Goal: Task Accomplishment & Management: Manage account settings

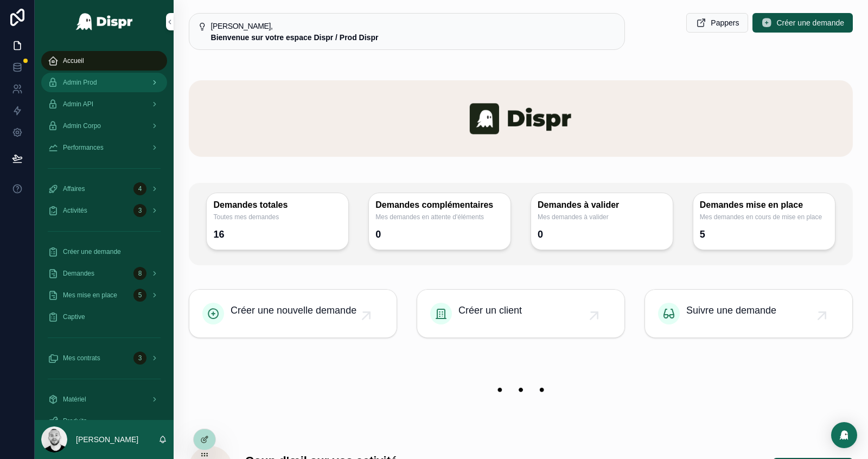
click at [108, 83] on div "Admin Prod" at bounding box center [104, 82] width 113 height 17
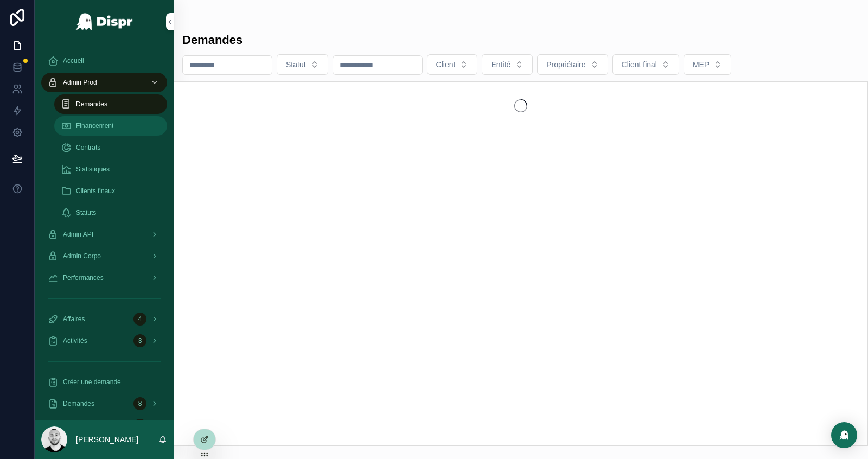
click at [104, 127] on span "Financement" at bounding box center [94, 126] width 37 height 9
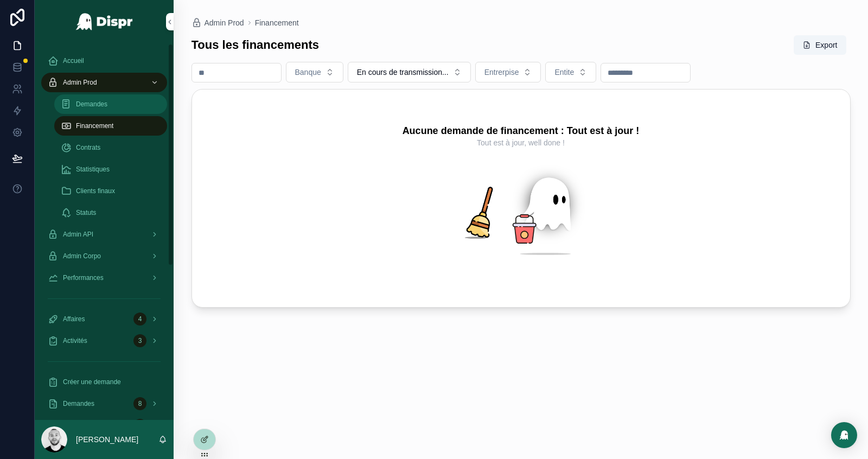
click at [105, 113] on link "Demandes" at bounding box center [110, 104] width 113 height 20
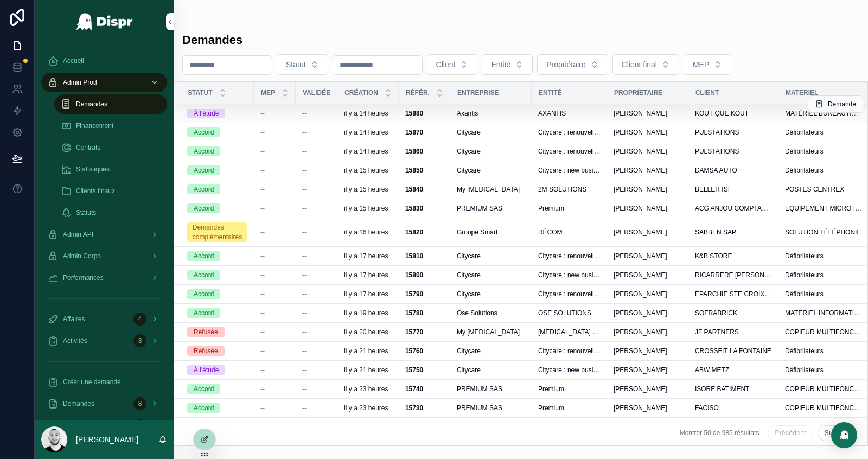
click at [316, 112] on div "--" at bounding box center [316, 113] width 29 height 9
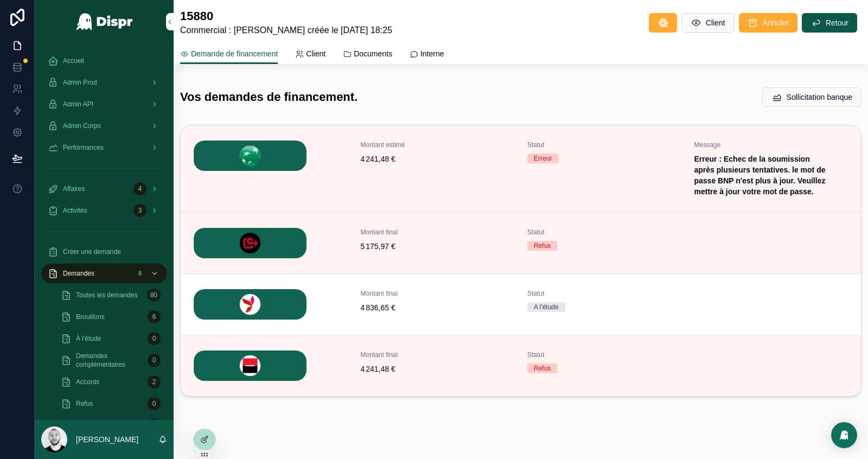
scroll to position [194, 0]
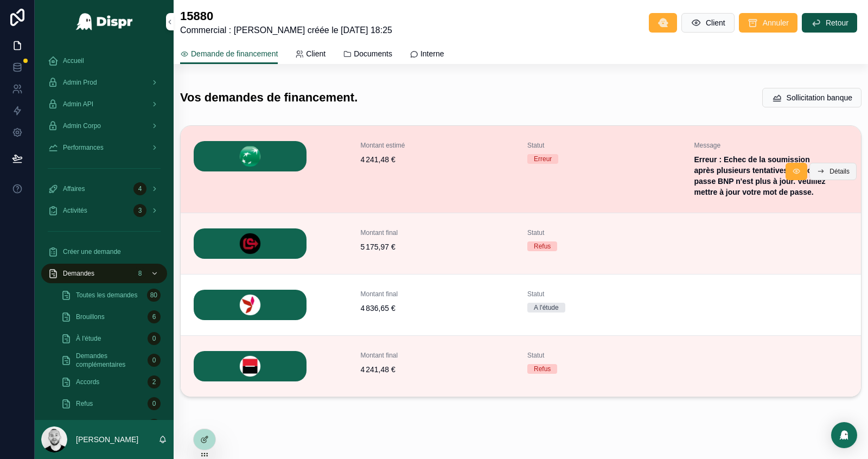
click at [834, 172] on span "Détails" at bounding box center [840, 171] width 20 height 9
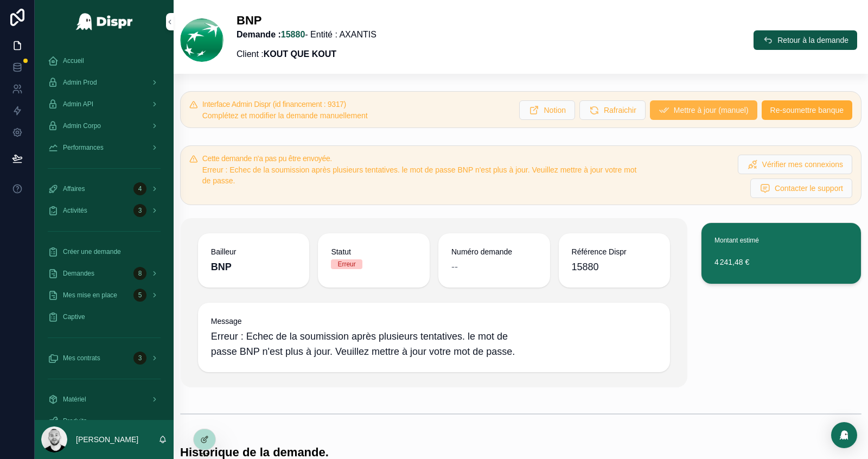
click at [674, 107] on span "Mettre à jour (manuel)" at bounding box center [711, 110] width 75 height 11
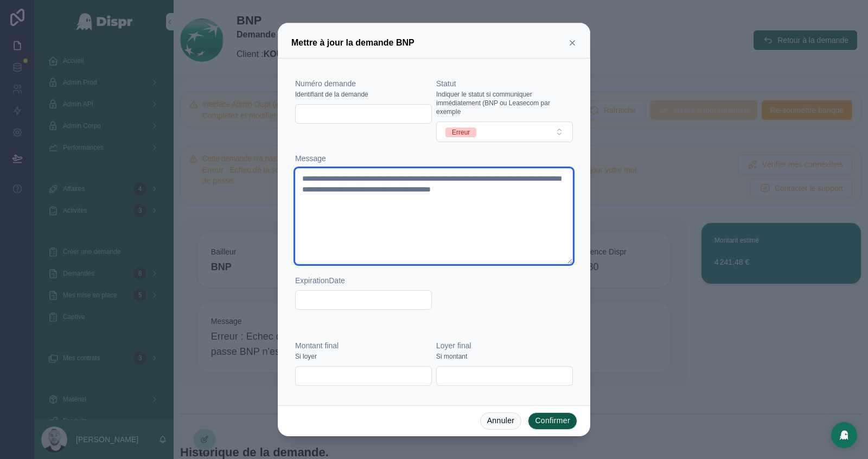
click at [461, 198] on textarea "**********" at bounding box center [434, 216] width 278 height 96
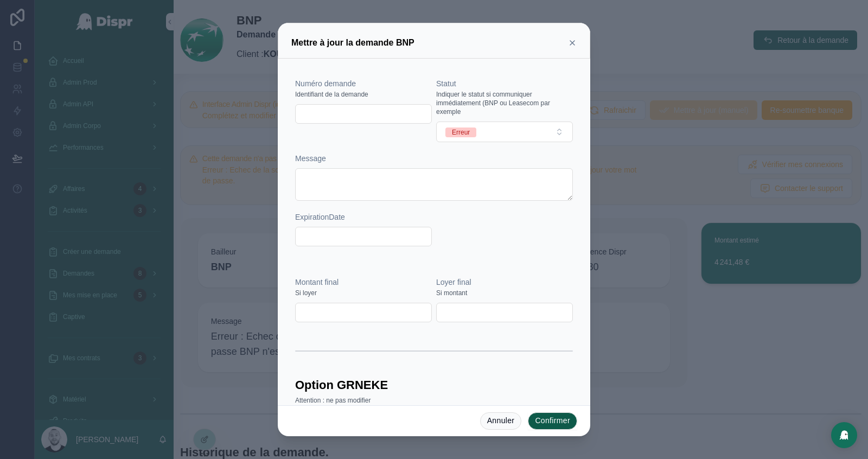
click at [560, 423] on button "Confirmer" at bounding box center [552, 421] width 49 height 17
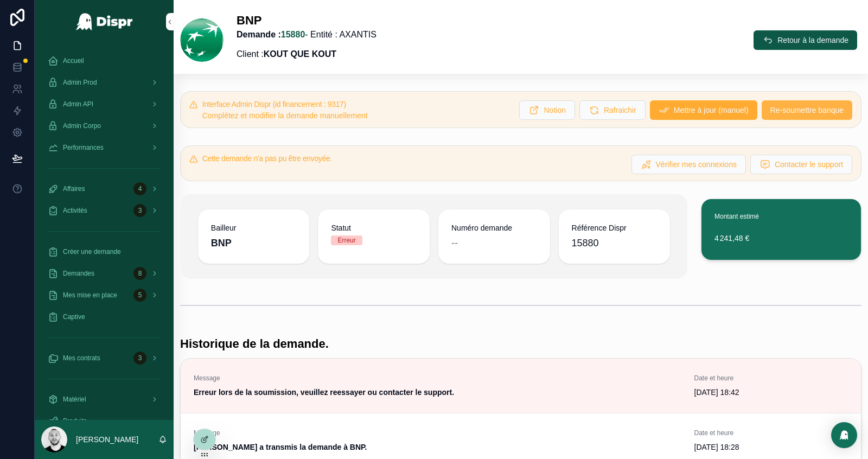
click at [778, 110] on span "Re-soumettre banque" at bounding box center [807, 110] width 73 height 11
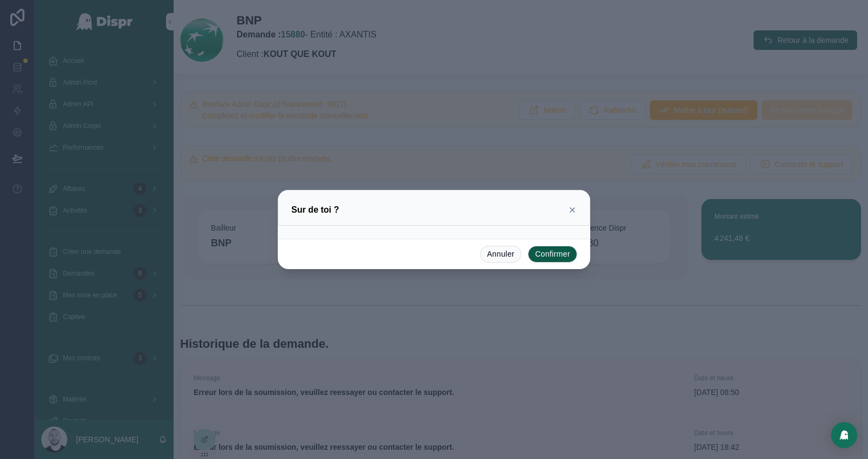
click at [557, 257] on button "Confirmer" at bounding box center [552, 254] width 49 height 17
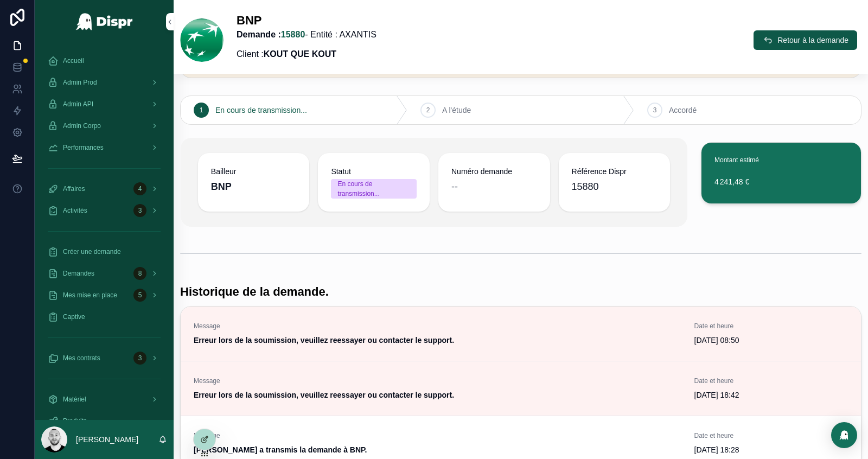
scroll to position [133, 0]
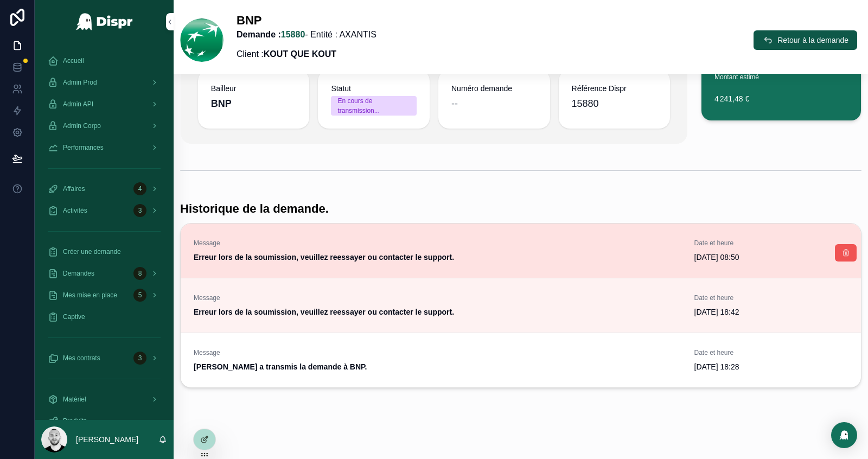
click at [846, 250] on icon "scrollable content" at bounding box center [846, 253] width 9 height 9
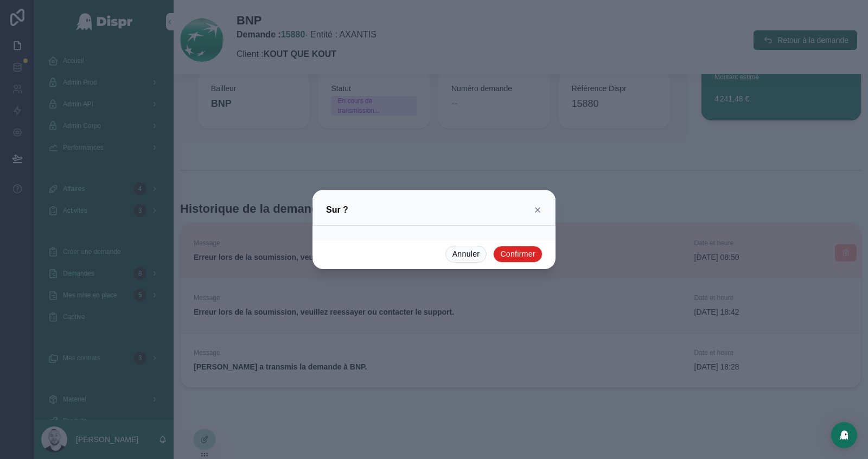
click at [516, 253] on button "Confirmer" at bounding box center [517, 254] width 49 height 17
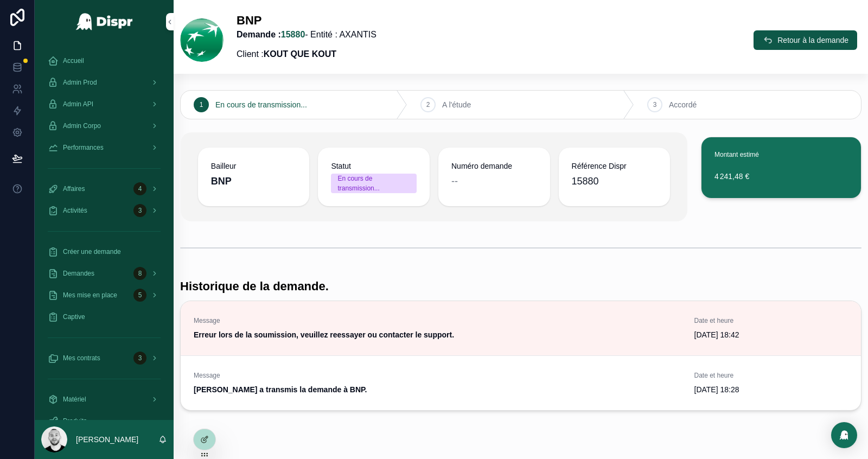
scroll to position [0, 0]
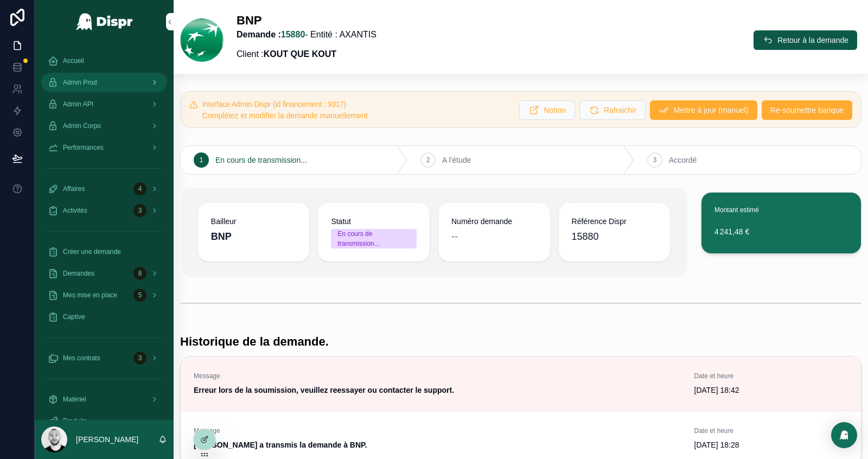
click at [88, 85] on span "Admin Prod" at bounding box center [80, 82] width 34 height 9
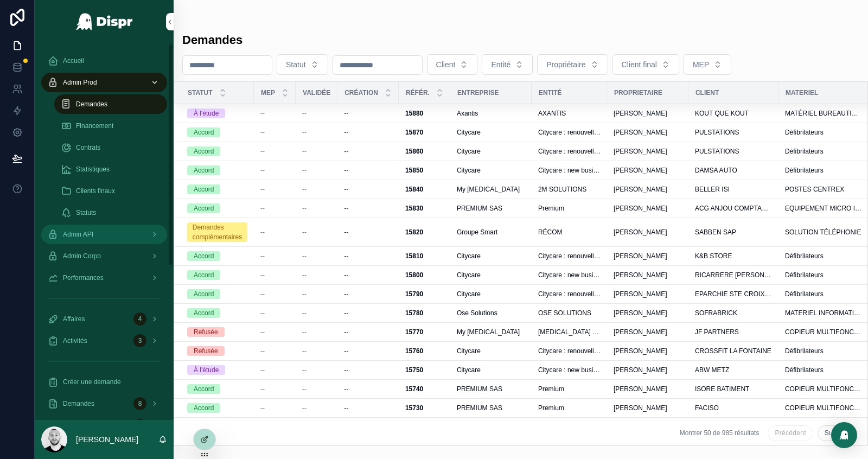
click at [93, 234] on span "Admin API" at bounding box center [78, 234] width 30 height 9
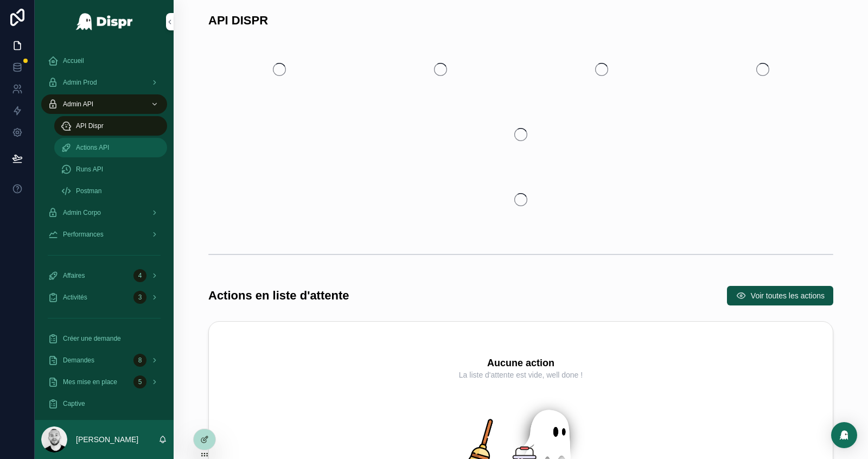
click at [85, 149] on span "Actions API" at bounding box center [92, 147] width 33 height 9
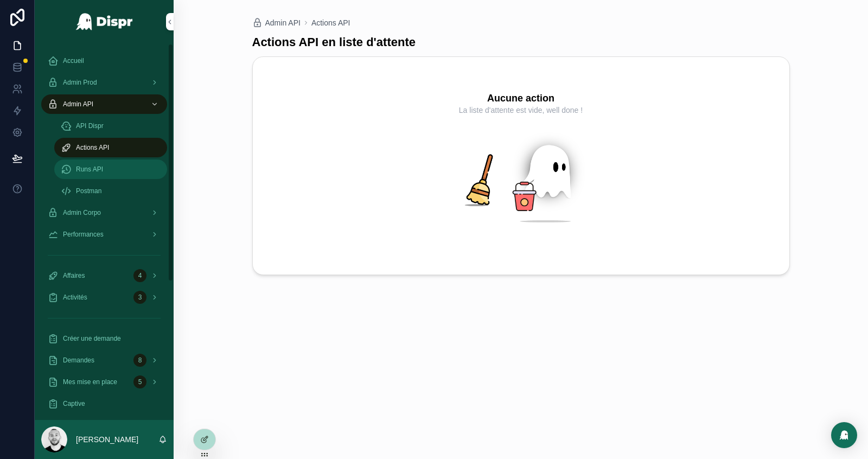
click at [92, 168] on span "Runs API" at bounding box center [89, 169] width 27 height 9
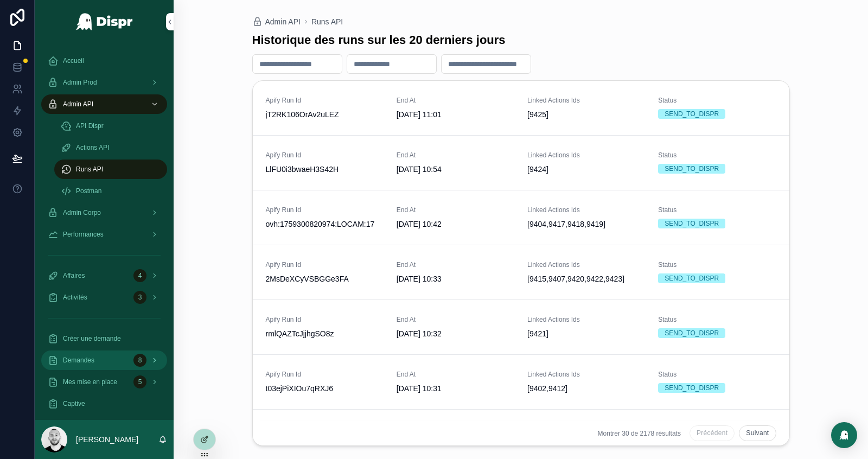
click at [92, 364] on span "Demandes" at bounding box center [78, 360] width 31 height 9
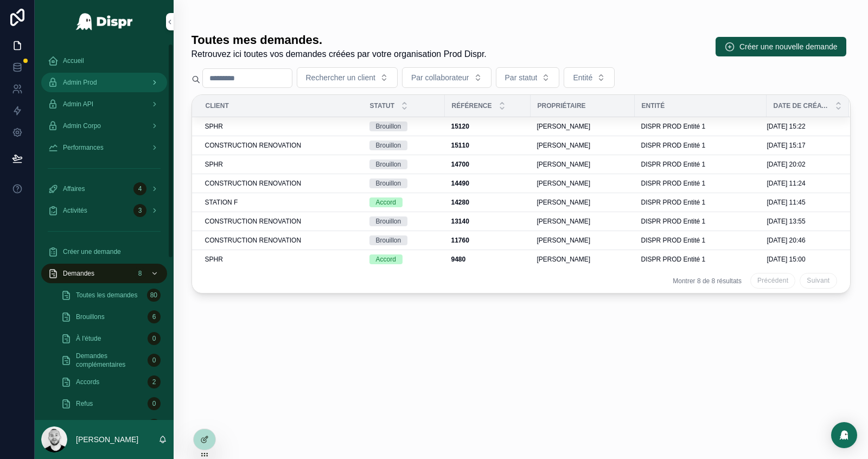
click at [96, 78] on div "Admin Prod" at bounding box center [104, 82] width 113 height 17
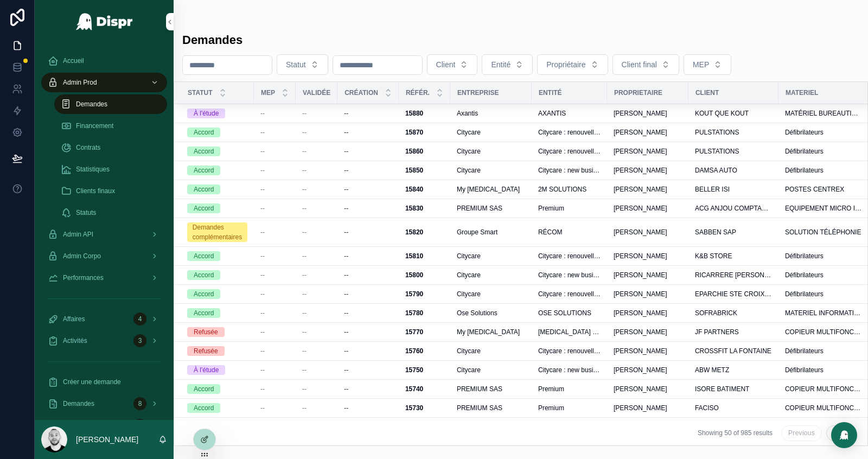
click at [270, 114] on div "--" at bounding box center [275, 113] width 29 height 9
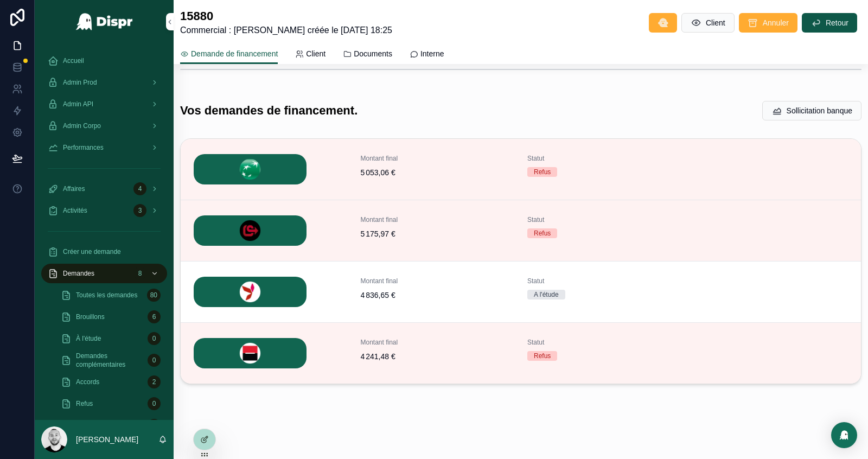
scroll to position [181, 0]
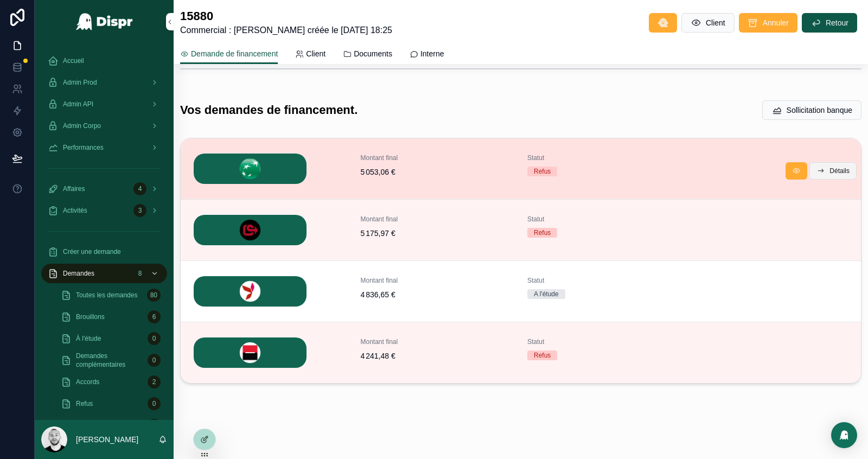
click at [839, 171] on span "Détails" at bounding box center [840, 171] width 20 height 9
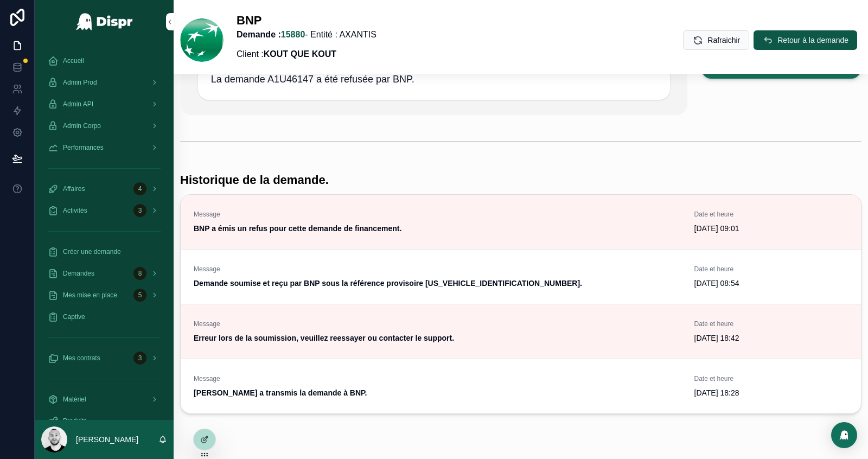
scroll to position [206, 0]
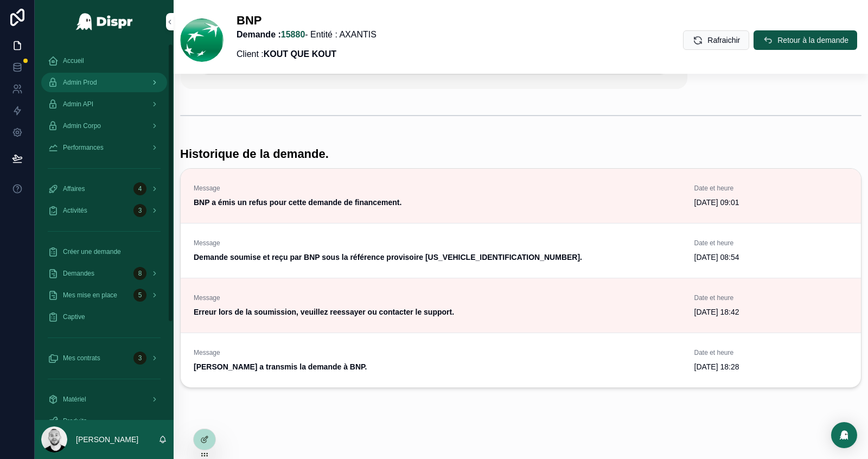
click at [85, 80] on span "Admin Prod" at bounding box center [80, 82] width 34 height 9
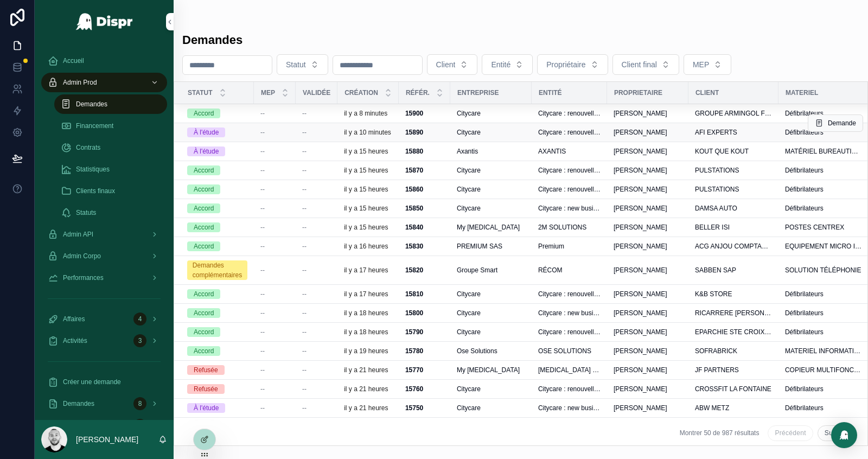
click at [271, 131] on div "--" at bounding box center [275, 132] width 29 height 9
click at [732, 299] on span "K&B STORE" at bounding box center [713, 294] width 37 height 9
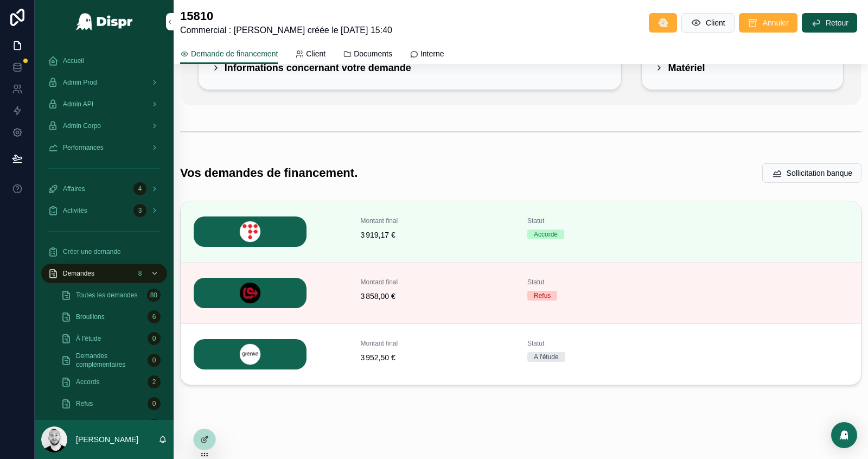
scroll to position [121, 0]
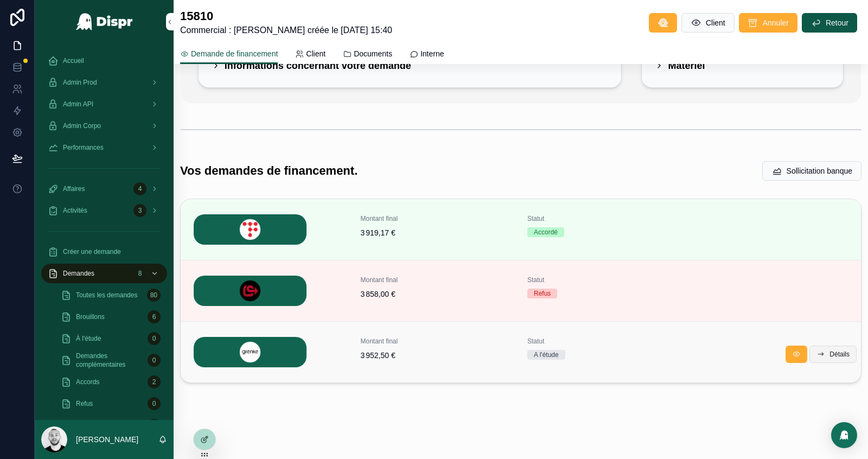
click at [839, 351] on span "Détails" at bounding box center [840, 354] width 20 height 9
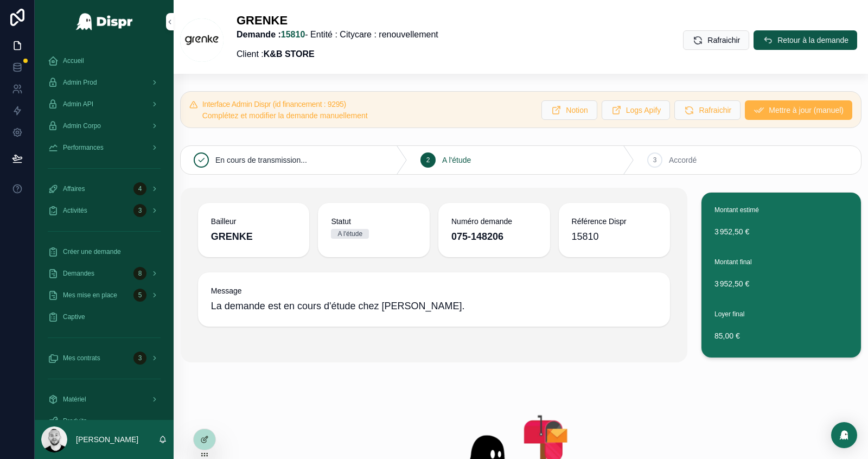
click at [754, 114] on button "Mettre à jour (manuel)" at bounding box center [798, 110] width 107 height 20
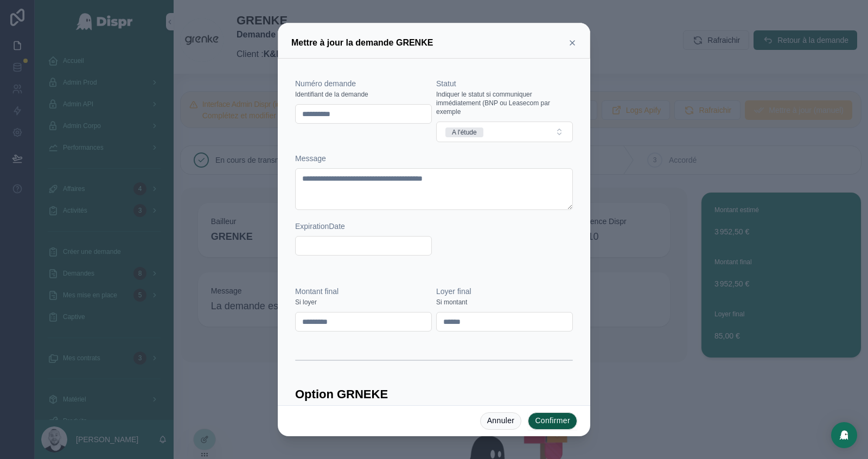
click at [364, 117] on input "**********" at bounding box center [364, 113] width 136 height 15
type input "**********"
click at [427, 62] on div "**********" at bounding box center [434, 232] width 313 height 347
click at [499, 125] on button "A l'étude" at bounding box center [504, 132] width 137 height 21
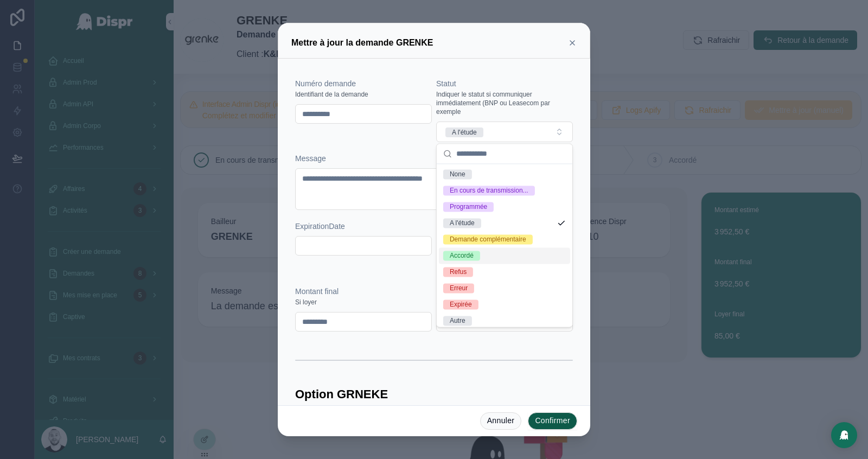
click at [471, 258] on div "Accordé" at bounding box center [462, 256] width 24 height 10
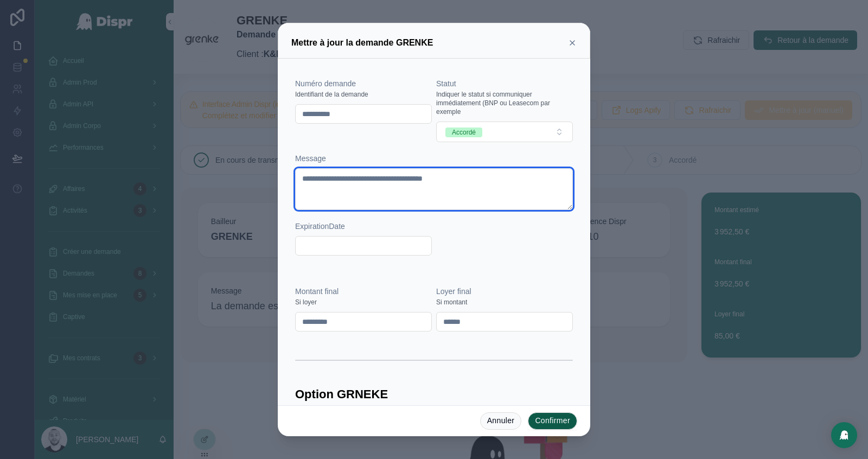
click at [397, 186] on textarea "**********" at bounding box center [434, 189] width 278 height 42
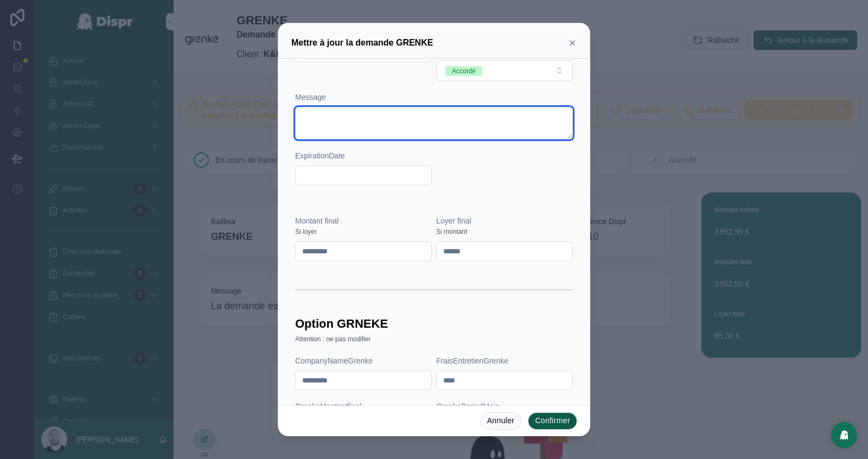
scroll to position [113, 0]
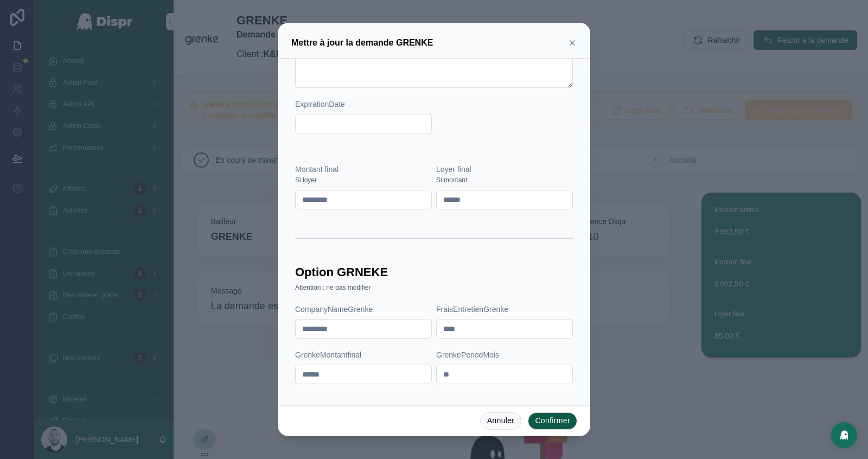
click at [539, 421] on button "Confirmer" at bounding box center [552, 421] width 49 height 17
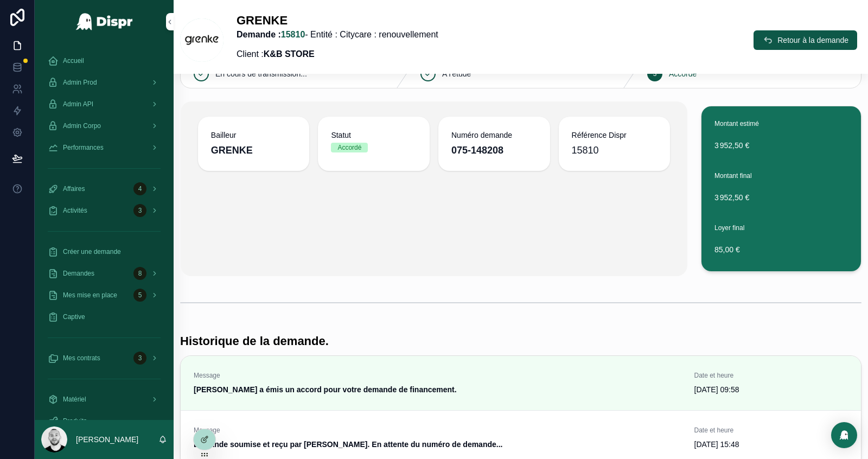
scroll to position [0, 0]
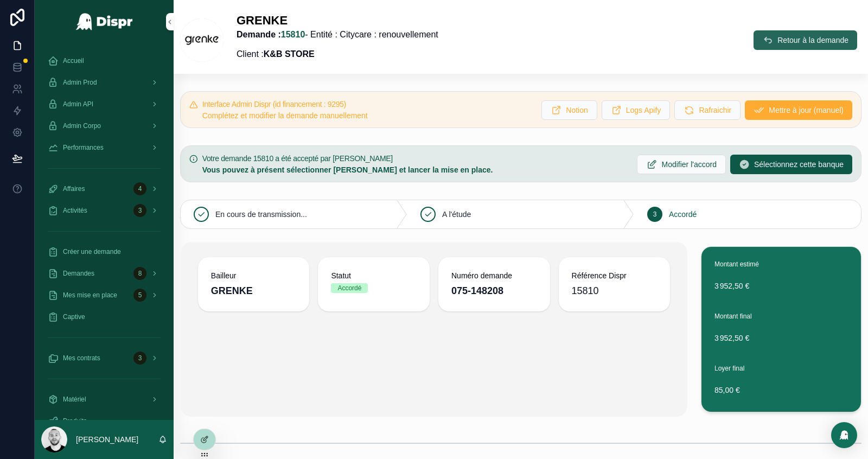
click at [763, 39] on icon "scrollable content" at bounding box center [768, 40] width 11 height 11
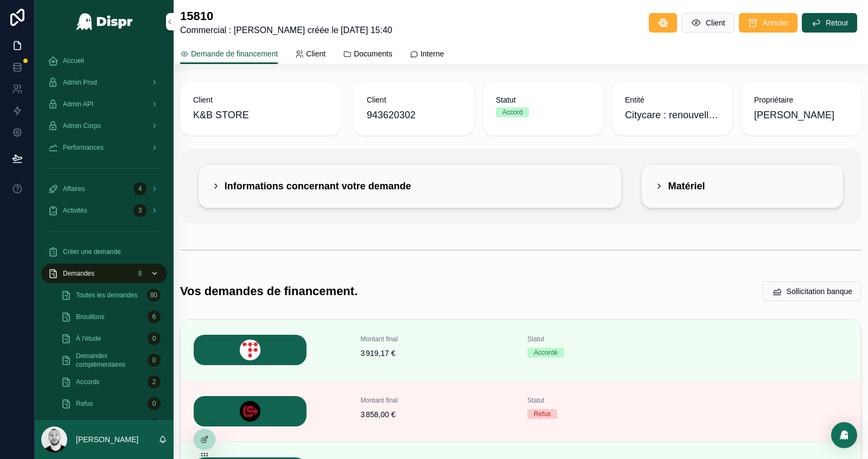
click at [87, 276] on span "Demandes" at bounding box center [78, 273] width 31 height 9
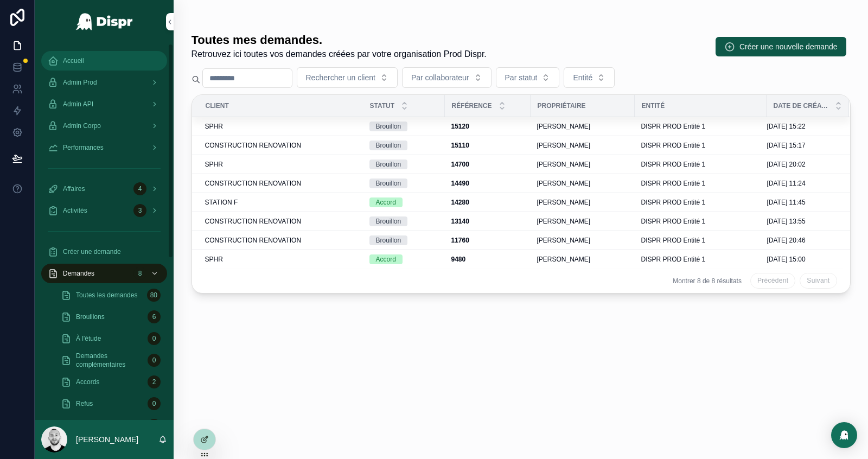
click at [72, 59] on span "Accueil" at bounding box center [73, 60] width 21 height 9
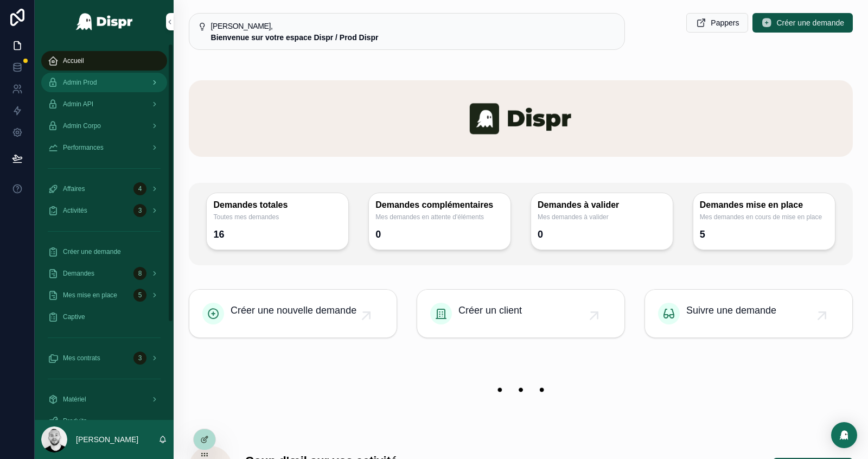
click at [97, 79] on span "Admin Prod" at bounding box center [80, 82] width 34 height 9
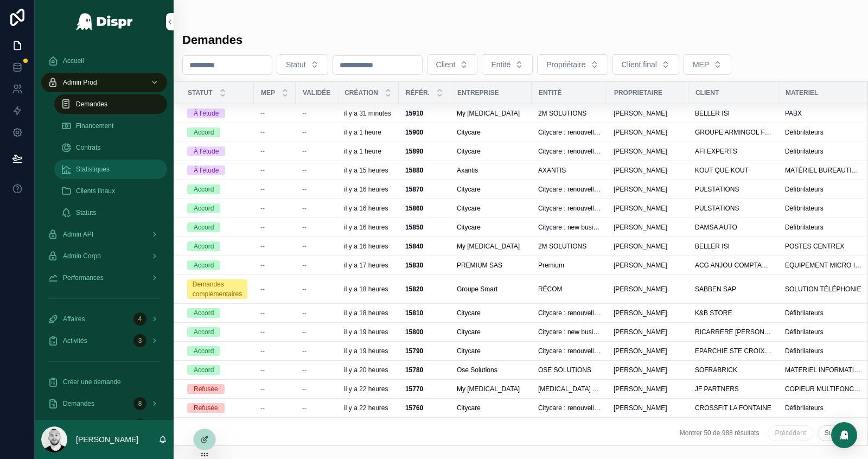
click at [96, 175] on div "Statistiques" at bounding box center [111, 169] width 100 height 17
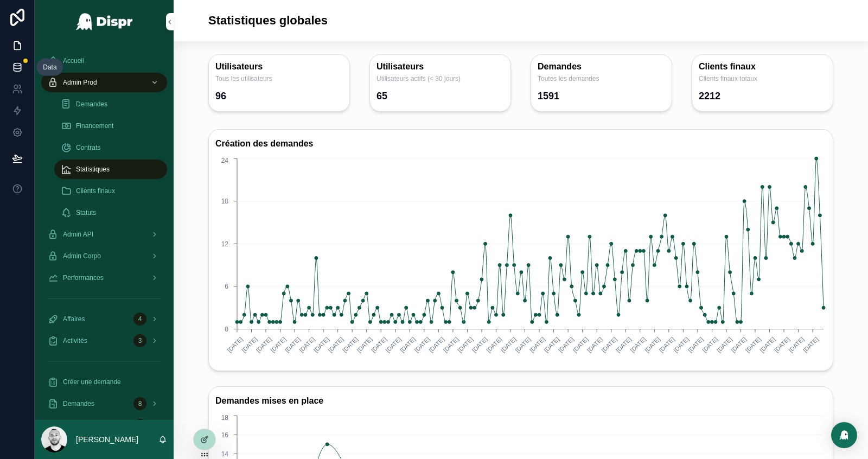
click at [18, 66] on icon at bounding box center [17, 67] width 11 height 11
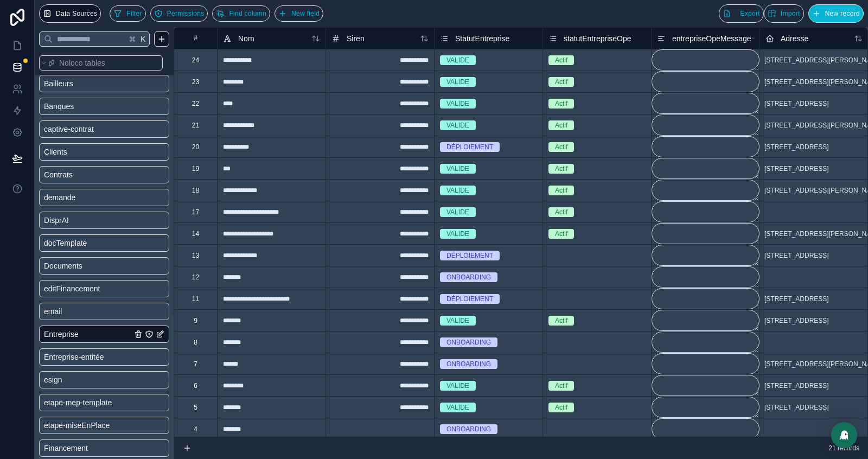
scroll to position [748, 0]
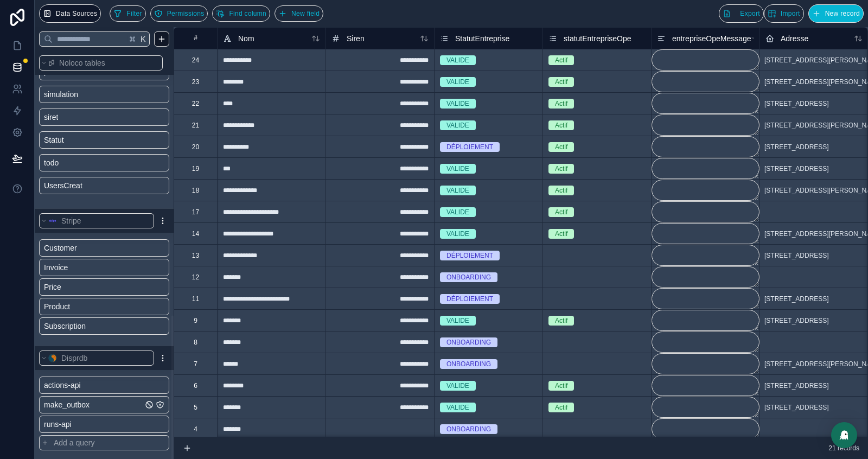
click at [69, 405] on span "make_outbox" at bounding box center [67, 405] width 46 height 11
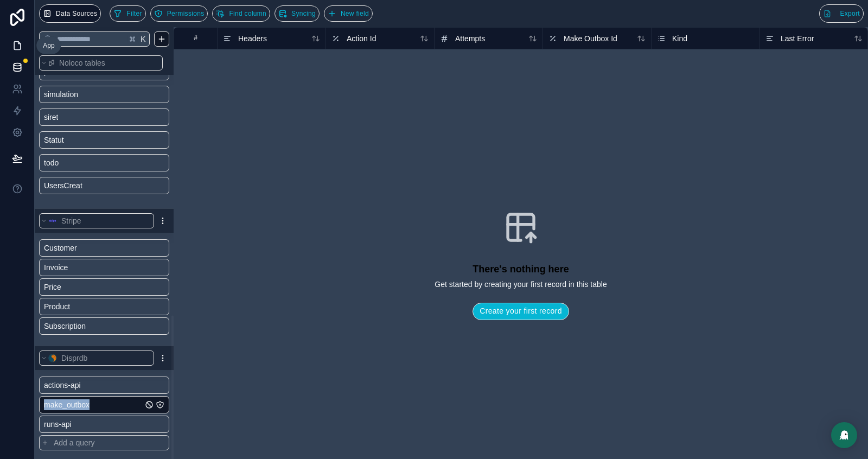
click at [19, 43] on icon at bounding box center [17, 45] width 11 height 11
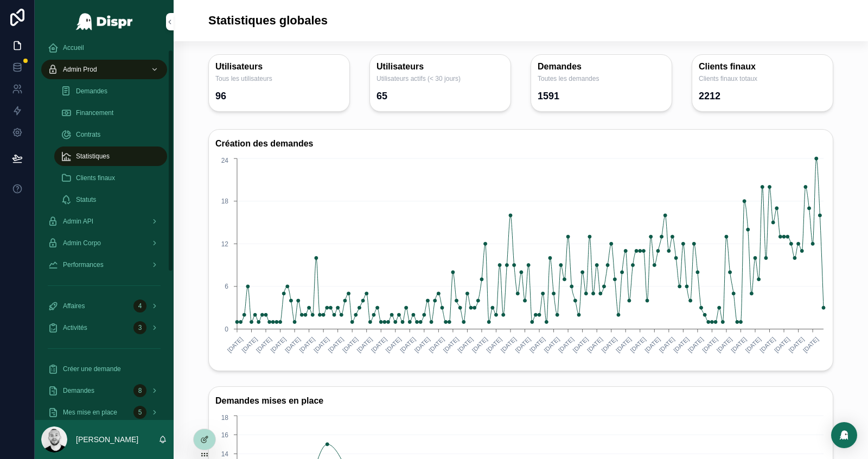
scroll to position [10, 0]
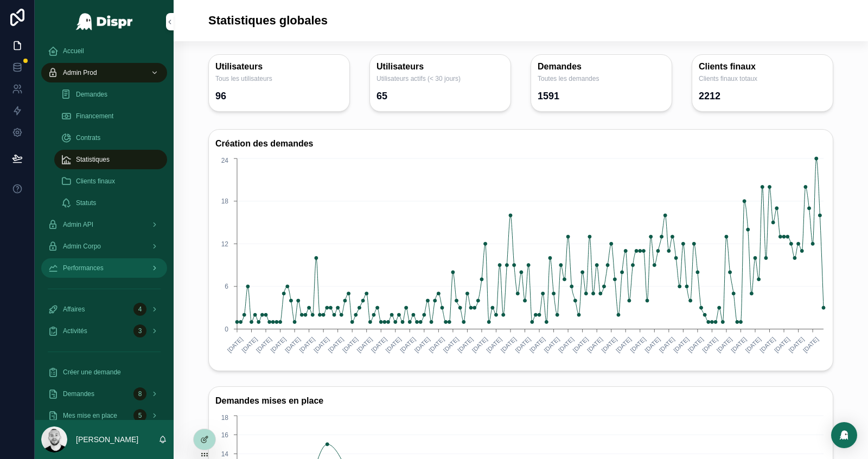
click at [92, 274] on div "Performances" at bounding box center [104, 267] width 113 height 17
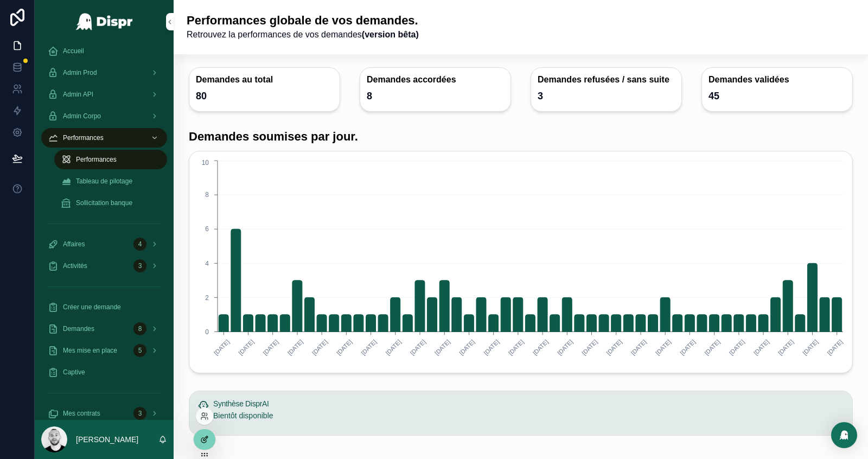
click at [201, 442] on icon at bounding box center [203, 440] width 5 height 5
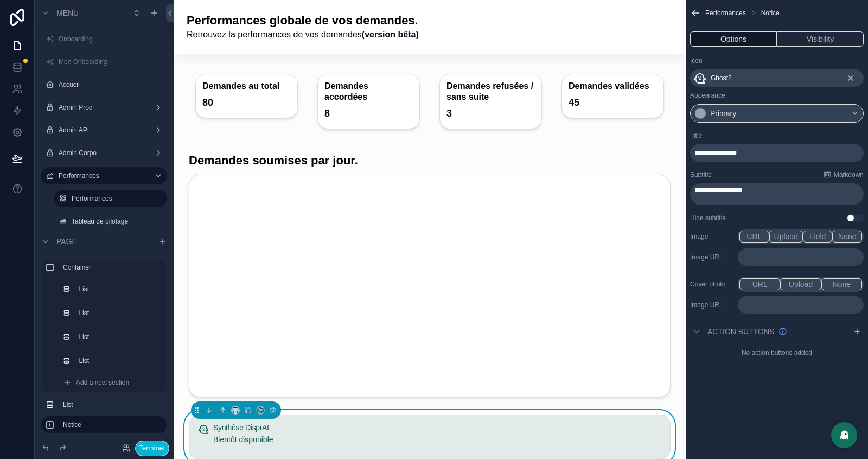
scroll to position [152, 0]
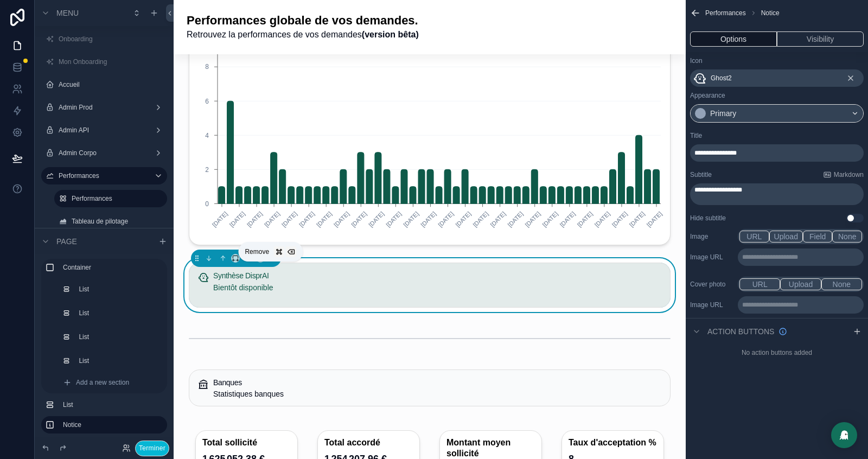
click at [272, 260] on icon "scrollable content" at bounding box center [272, 259] width 0 height 2
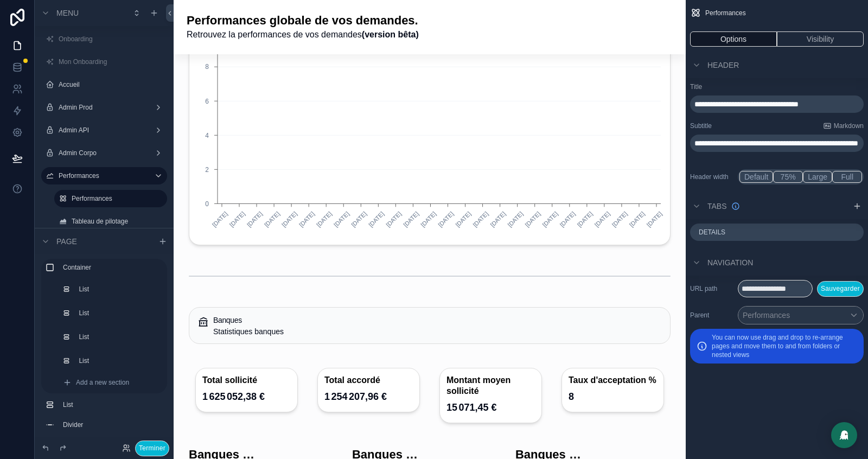
scroll to position [610, 0]
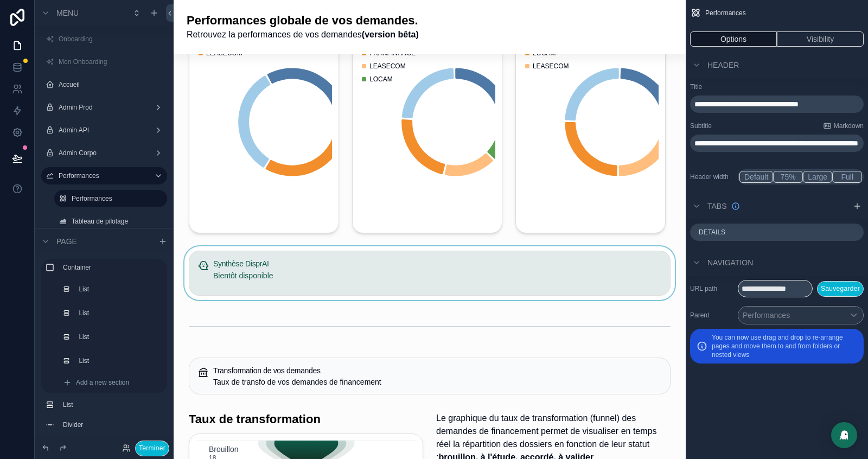
click at [274, 270] on div "scrollable content" at bounding box center [429, 273] width 495 height 54
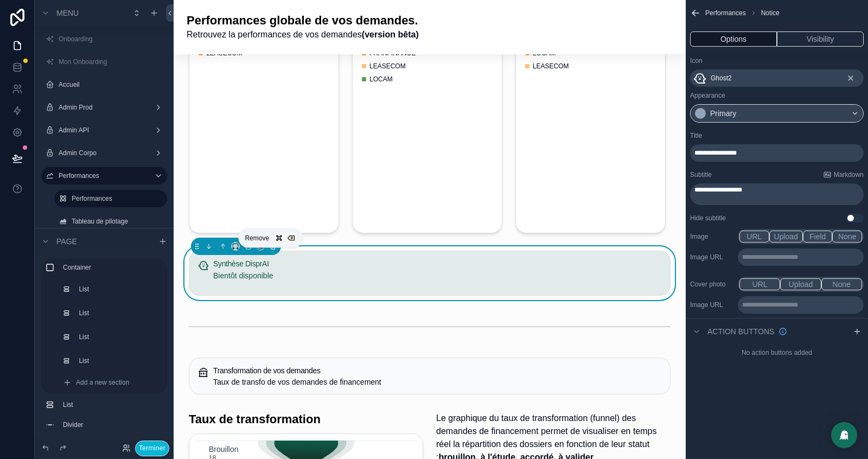
click at [272, 248] on icon "scrollable content" at bounding box center [272, 247] width 0 height 2
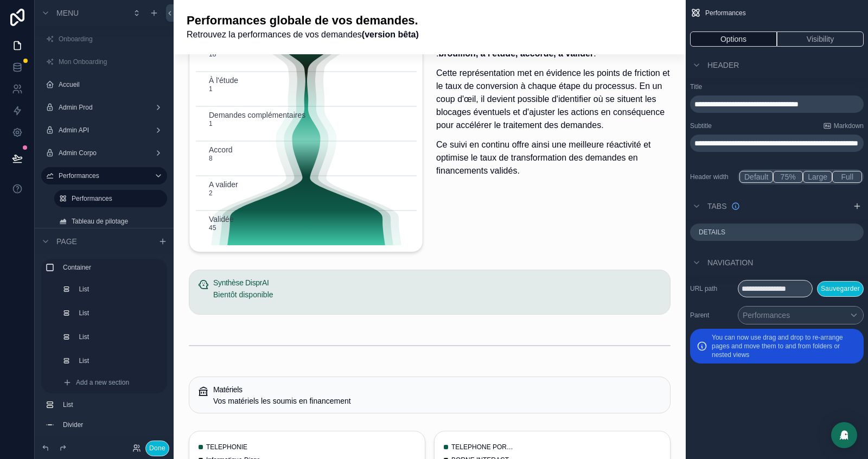
scroll to position [963, 0]
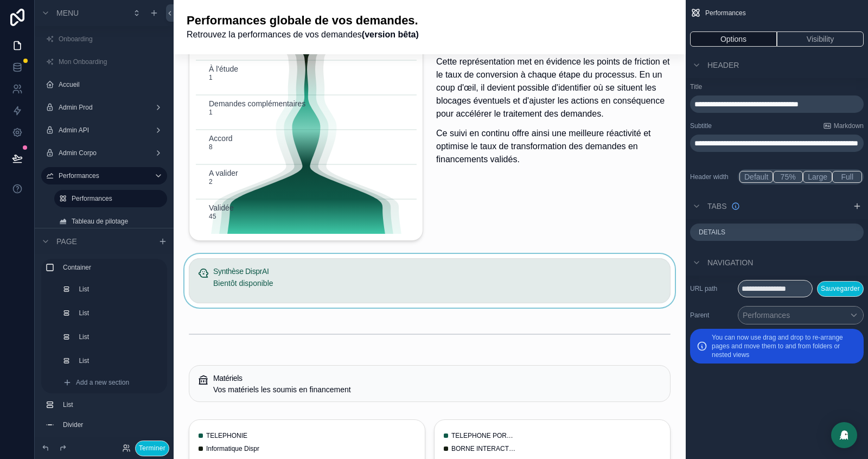
click at [290, 291] on div "scrollable content" at bounding box center [429, 281] width 495 height 54
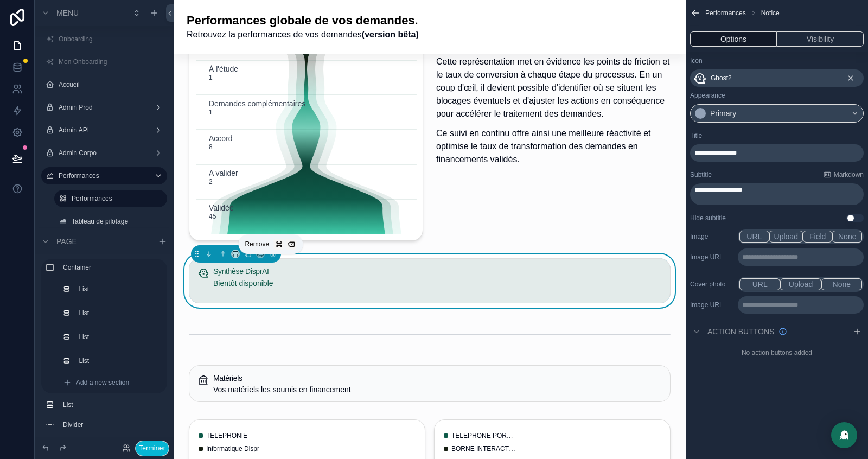
click at [271, 257] on icon "scrollable content" at bounding box center [273, 254] width 4 height 4
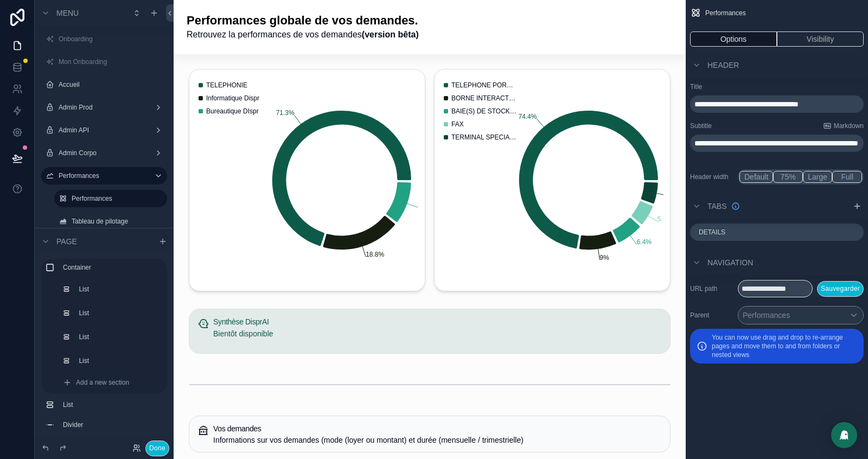
scroll to position [1419, 0]
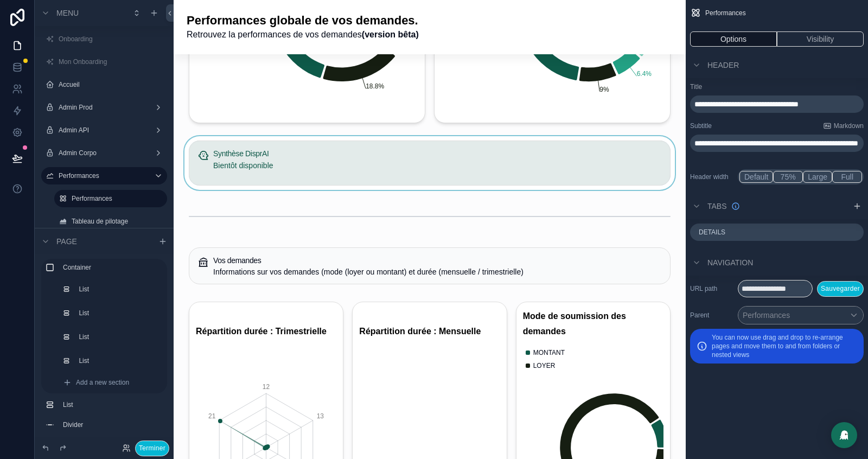
click at [305, 182] on div "scrollable content" at bounding box center [429, 163] width 495 height 54
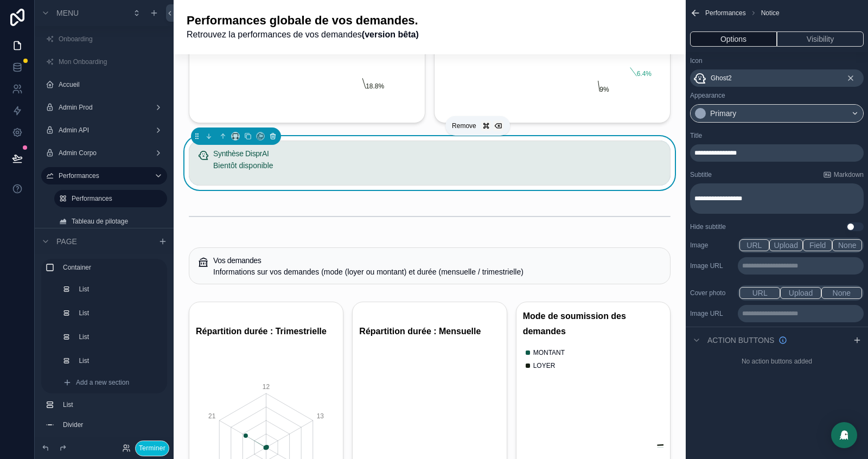
click at [272, 140] on icon "scrollable content" at bounding box center [273, 136] width 8 height 8
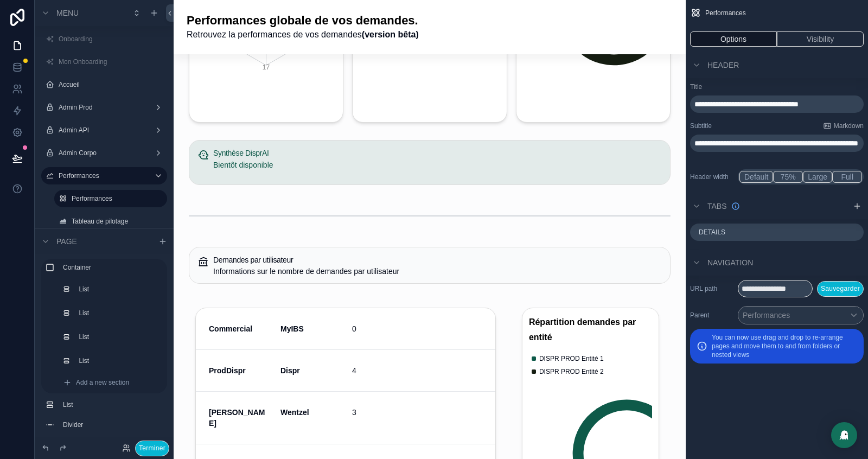
scroll to position [1799, 0]
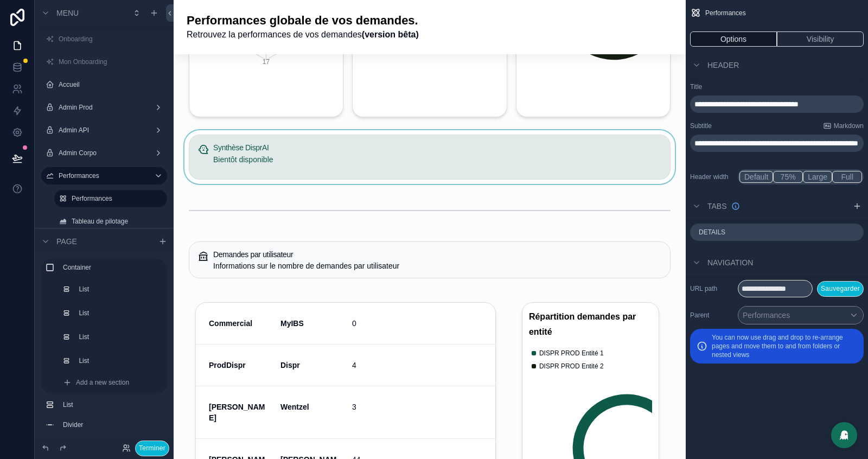
click at [348, 160] on div "scrollable content" at bounding box center [429, 157] width 495 height 54
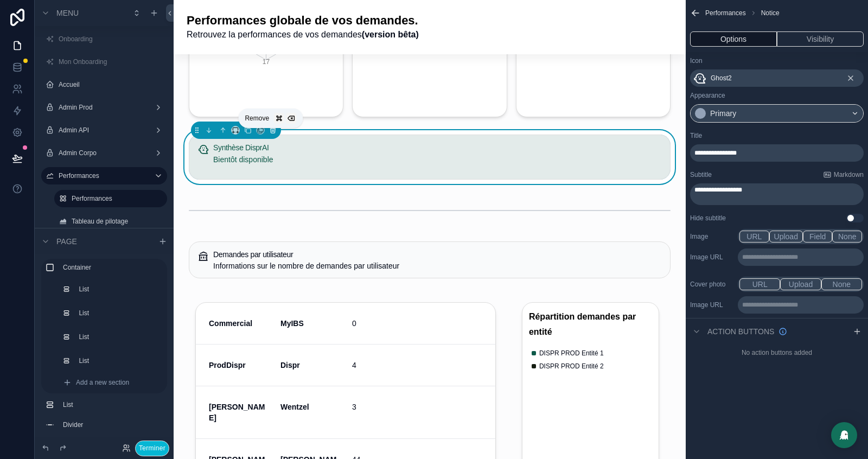
click at [271, 134] on icon "scrollable content" at bounding box center [273, 130] width 8 height 8
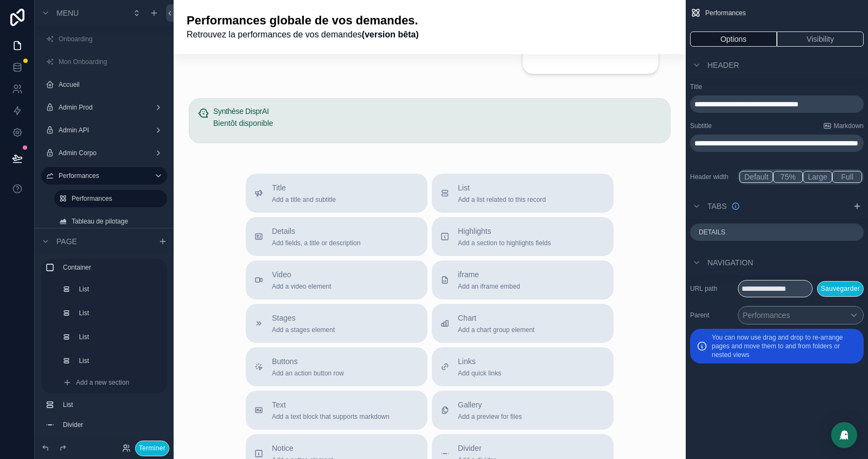
scroll to position [2481, 0]
click at [326, 122] on div "scrollable content" at bounding box center [429, 119] width 495 height 54
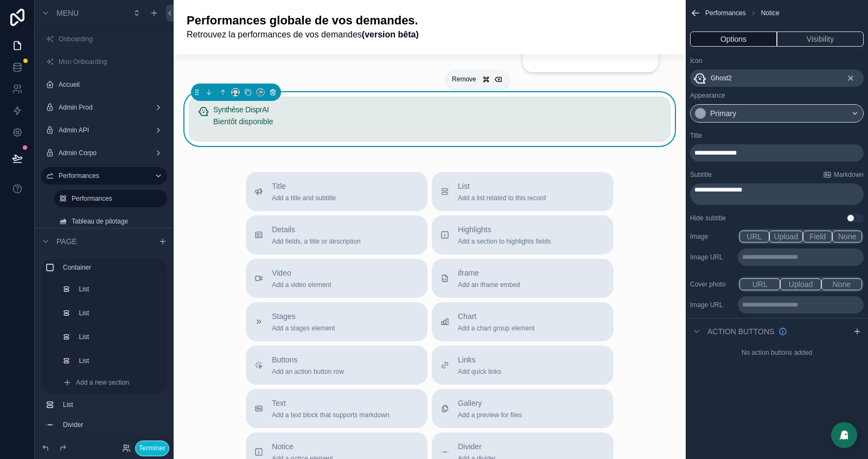
click at [270, 96] on icon "scrollable content" at bounding box center [273, 92] width 8 height 8
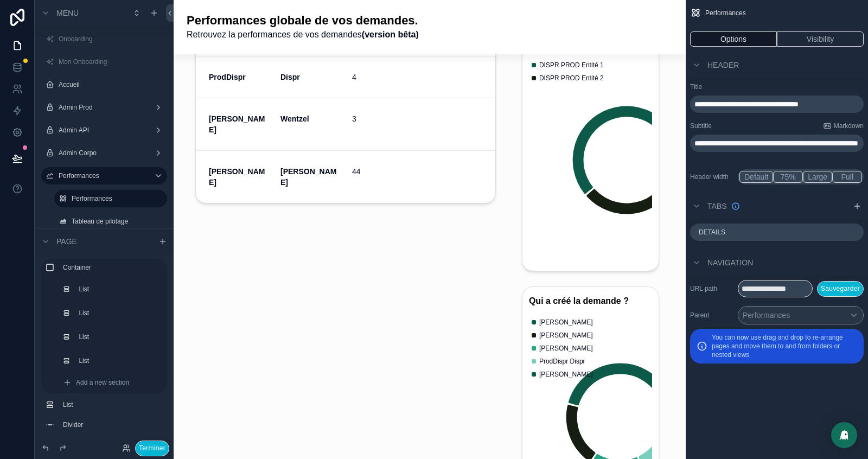
scroll to position [2020, 0]
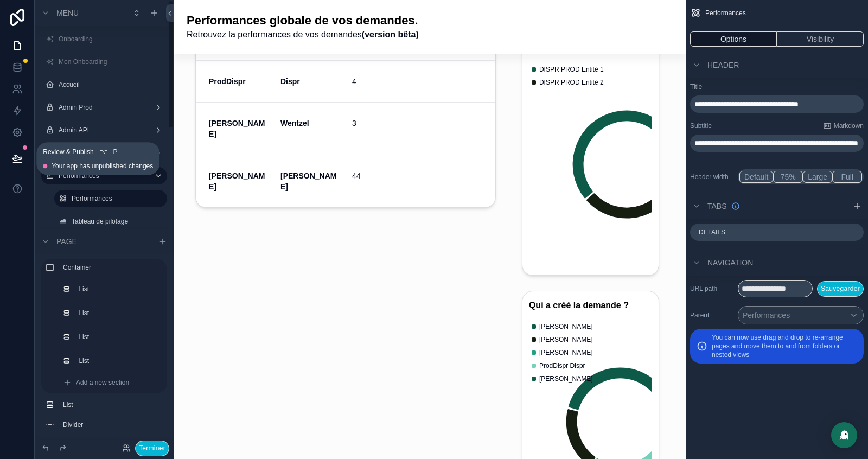
click at [16, 156] on icon at bounding box center [16, 157] width 9 height 5
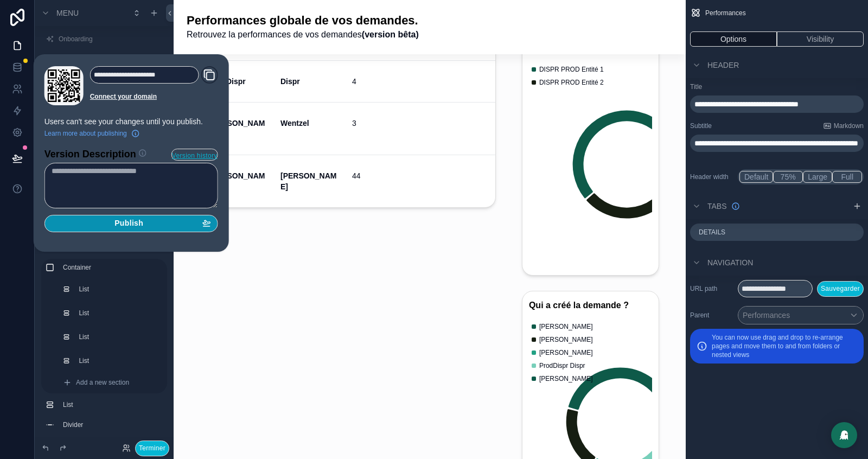
click at [170, 219] on div "Publish" at bounding box center [132, 224] width 160 height 10
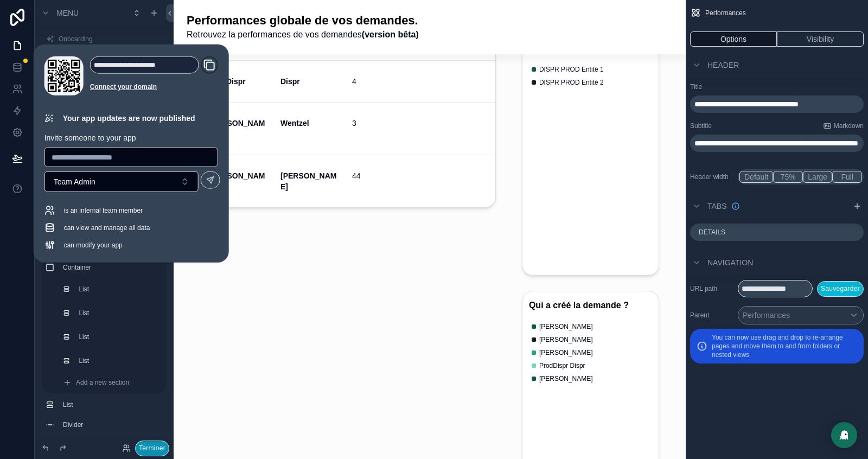
click at [148, 448] on button "Terminer" at bounding box center [152, 449] width 34 height 16
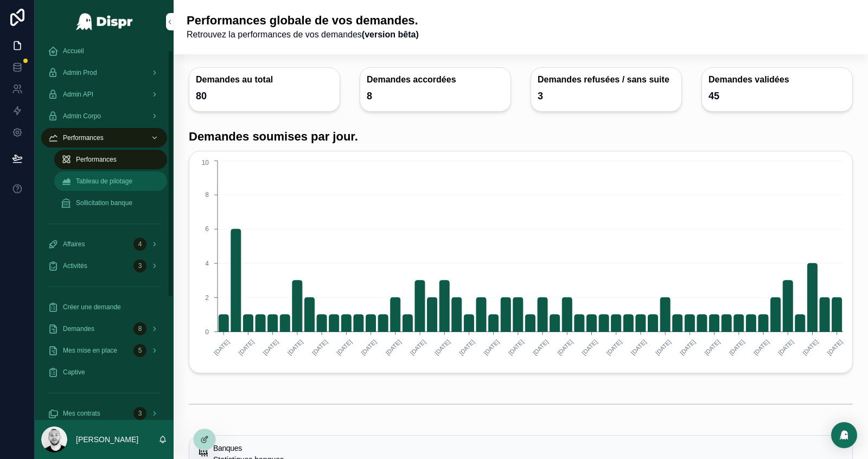
click at [94, 187] on div "Tableau de pilotage" at bounding box center [111, 181] width 100 height 17
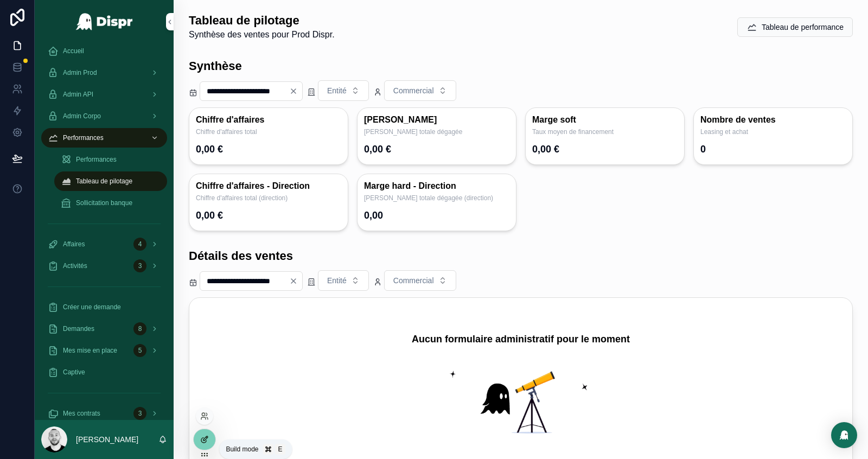
click at [202, 439] on icon at bounding box center [204, 439] width 9 height 9
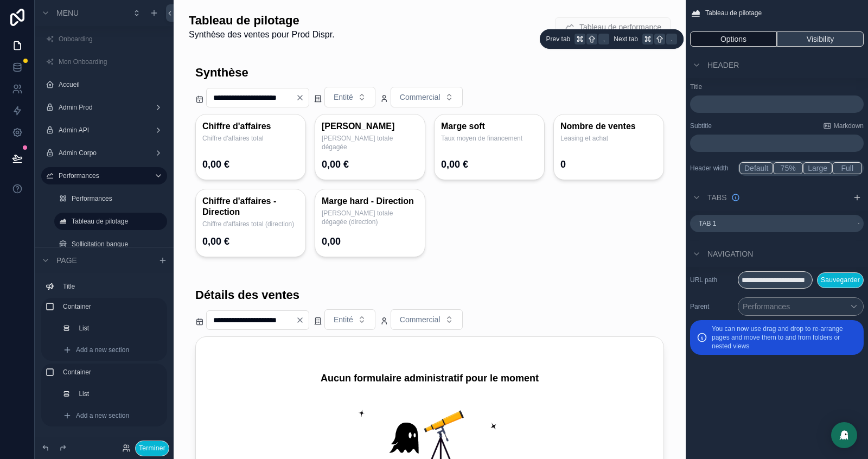
click at [823, 37] on button "Visibility" at bounding box center [820, 38] width 87 height 15
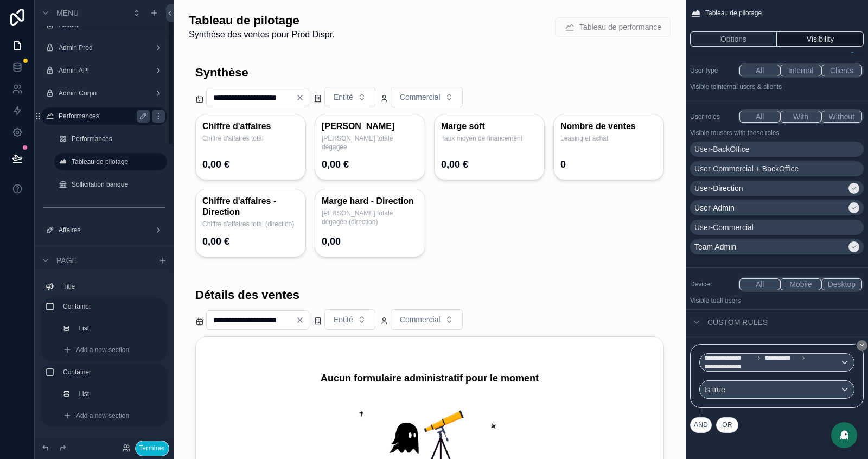
scroll to position [74, 0]
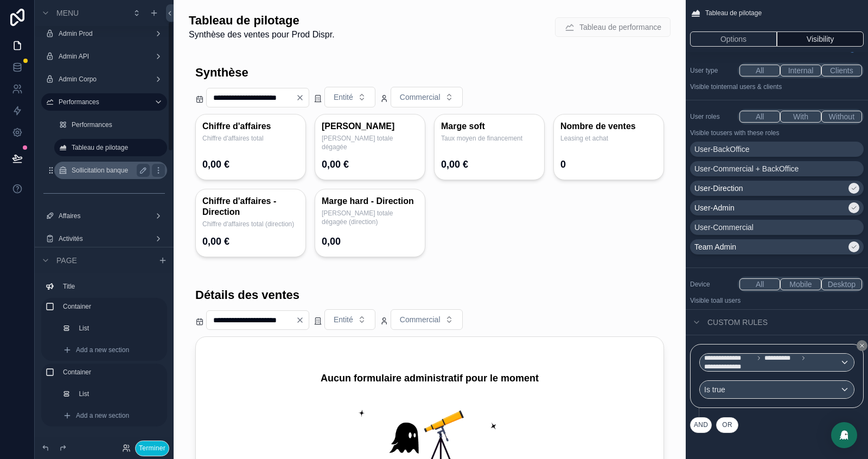
click at [92, 168] on label "Sollicitation banque" at bounding box center [109, 170] width 74 height 9
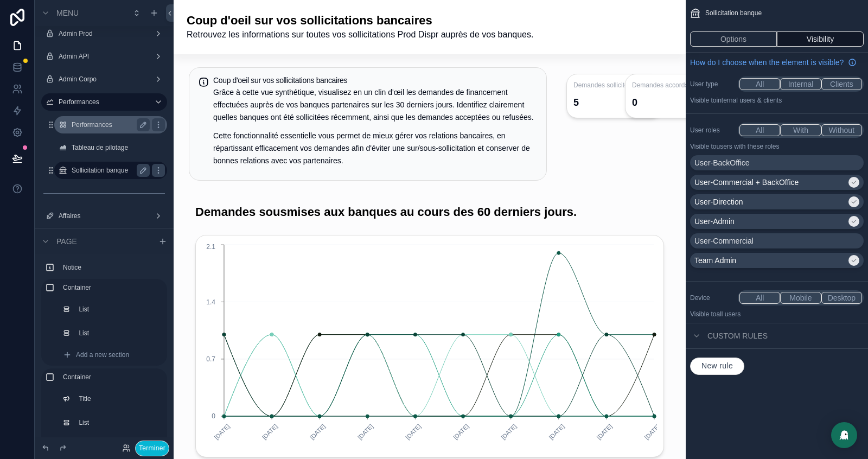
click at [96, 124] on label "Performances" at bounding box center [109, 125] width 74 height 9
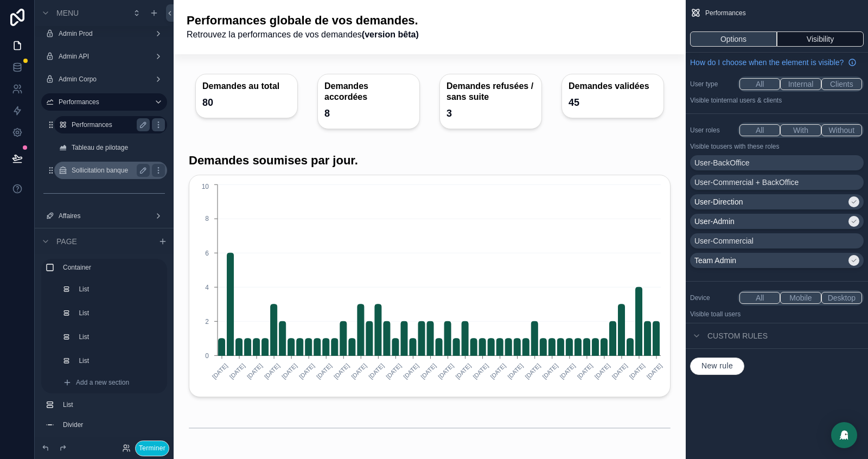
click at [731, 39] on button "Options" at bounding box center [733, 38] width 87 height 15
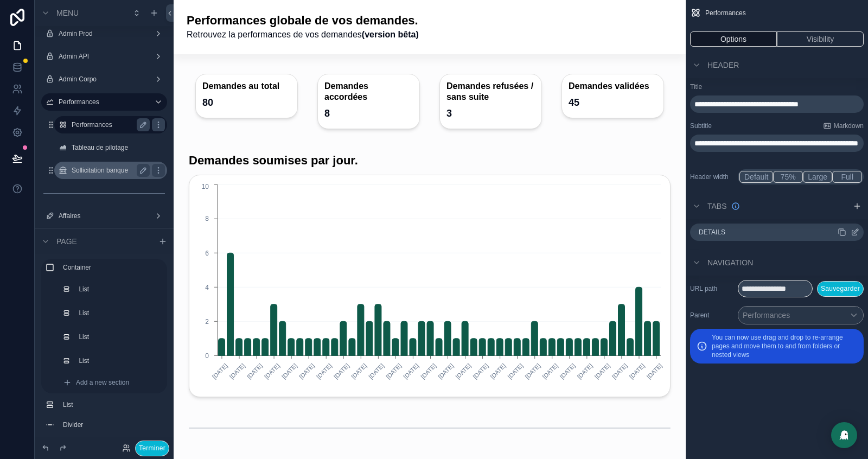
click at [857, 234] on icon "scrollable content" at bounding box center [855, 232] width 9 height 9
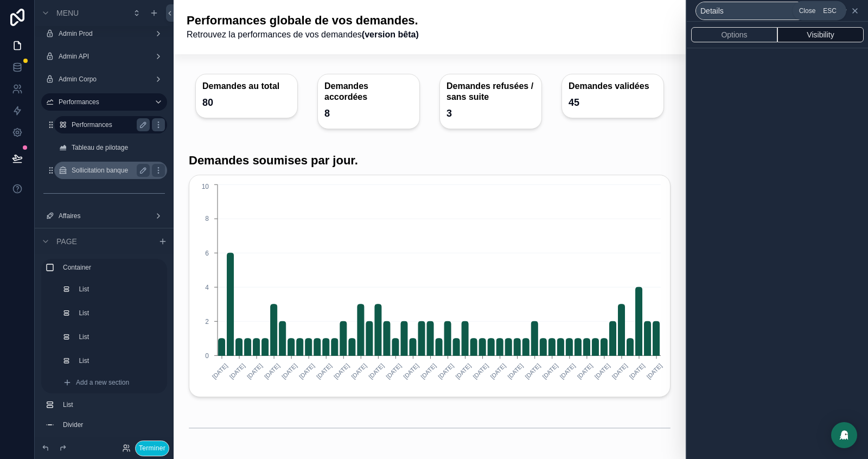
click at [856, 8] on icon at bounding box center [855, 11] width 9 height 9
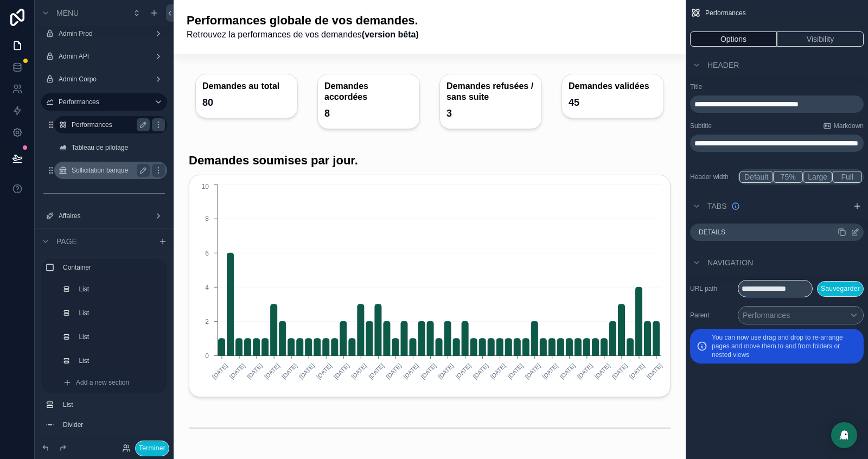
click at [842, 232] on icon "scrollable content" at bounding box center [842, 232] width 9 height 9
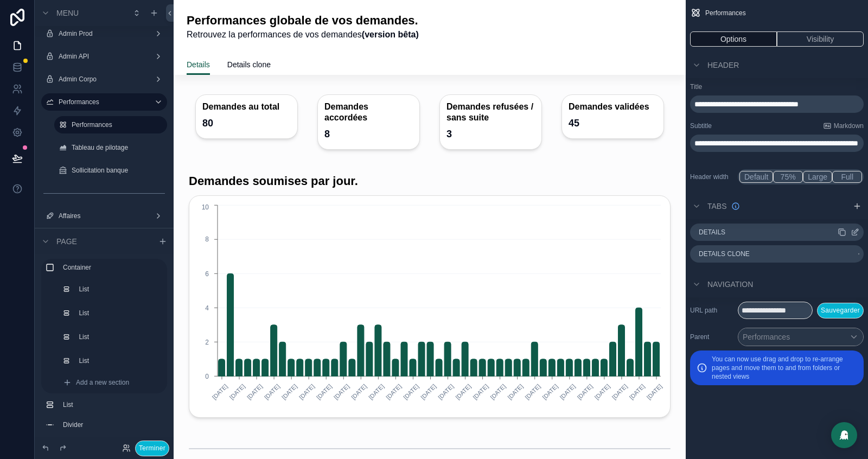
click at [856, 234] on icon "scrollable content" at bounding box center [855, 232] width 9 height 9
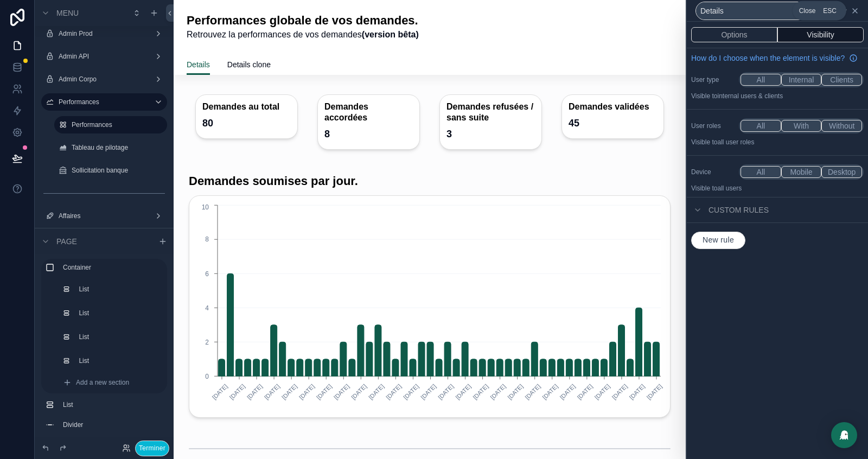
click at [854, 10] on icon at bounding box center [855, 11] width 9 height 9
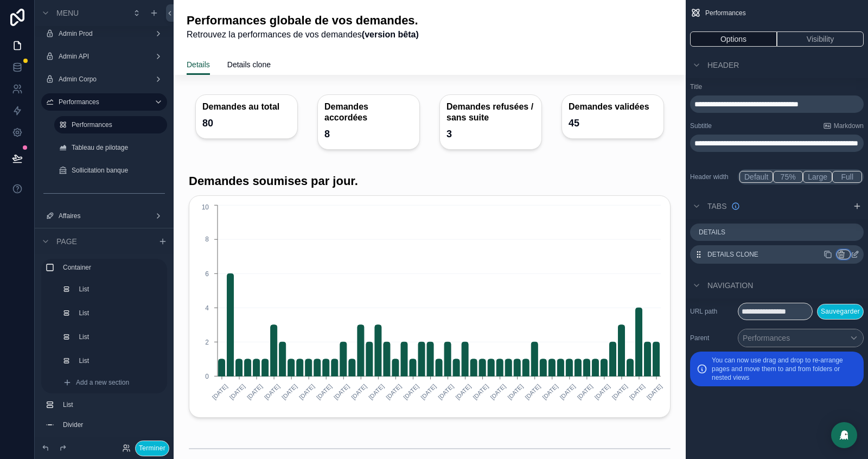
click at [840, 256] on icon "scrollable content" at bounding box center [842, 254] width 9 height 9
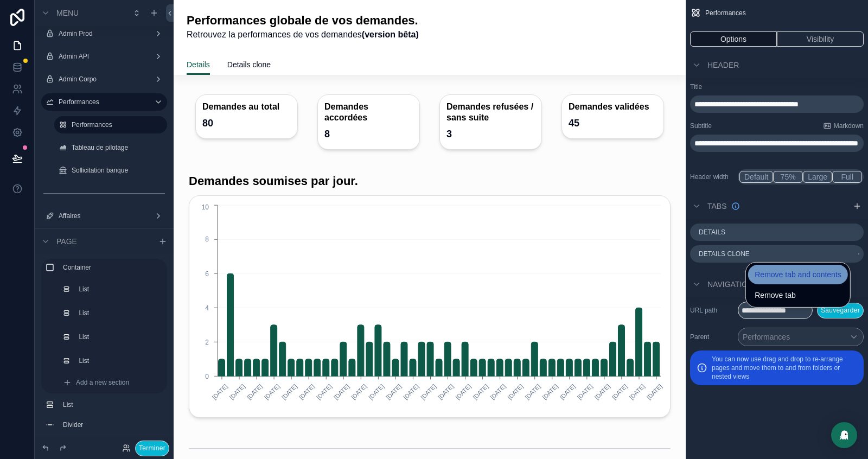
click at [784, 277] on span "Remove tab and contents" at bounding box center [798, 274] width 87 height 13
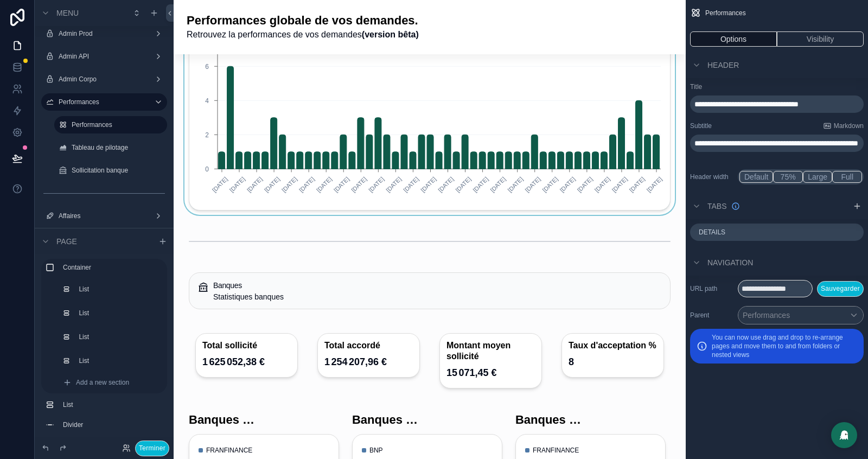
scroll to position [245, 0]
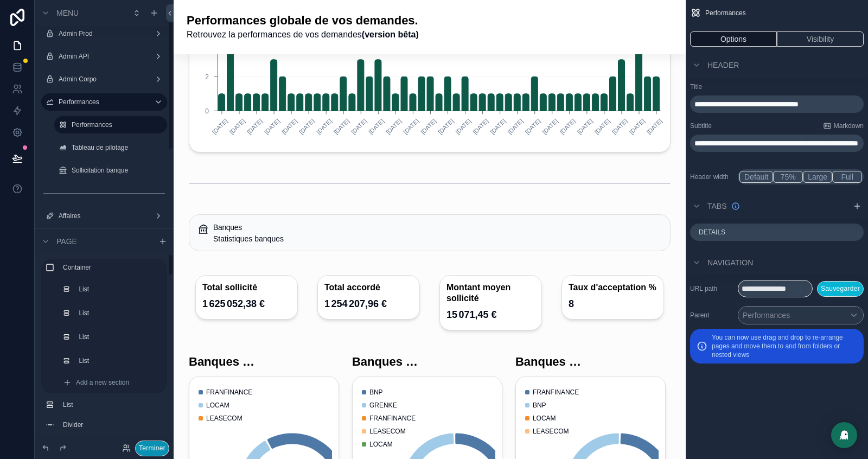
click at [150, 447] on button "Terminer" at bounding box center [152, 449] width 34 height 16
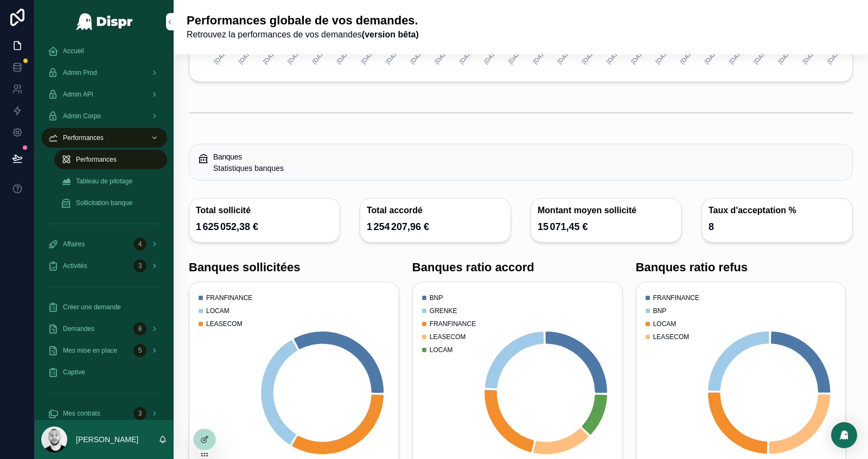
scroll to position [292, 0]
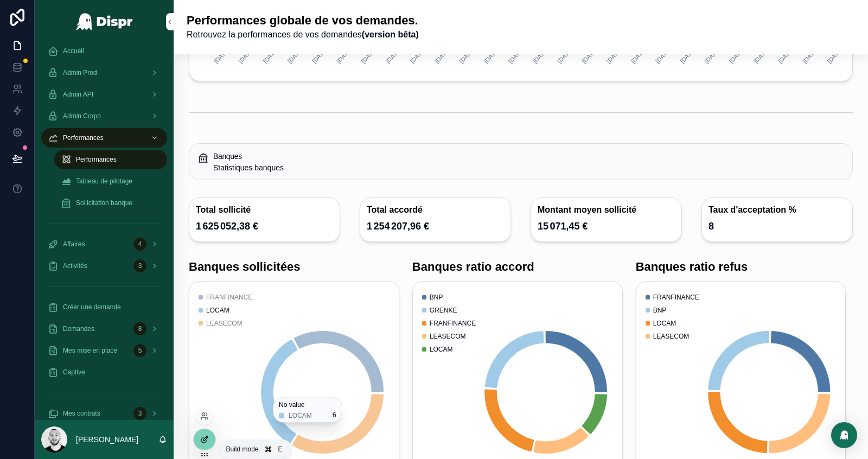
click at [206, 440] on icon at bounding box center [204, 439] width 9 height 9
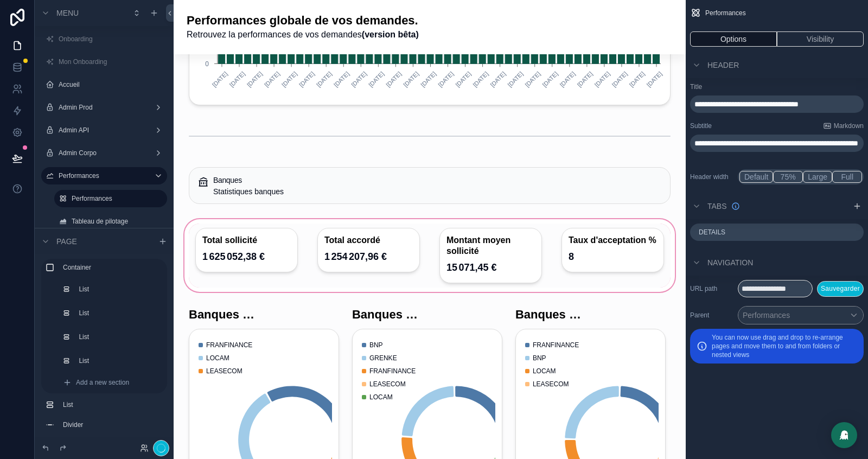
click at [291, 248] on div "scrollable content" at bounding box center [429, 255] width 495 height 77
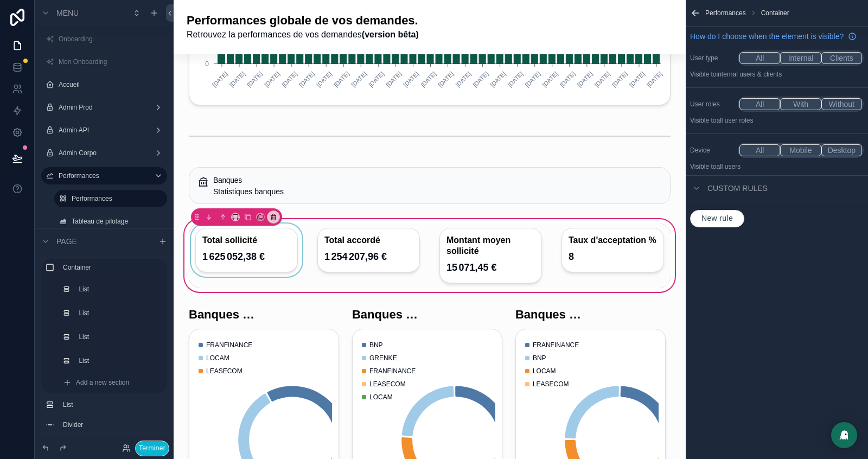
click at [265, 264] on div "scrollable content" at bounding box center [247, 256] width 116 height 64
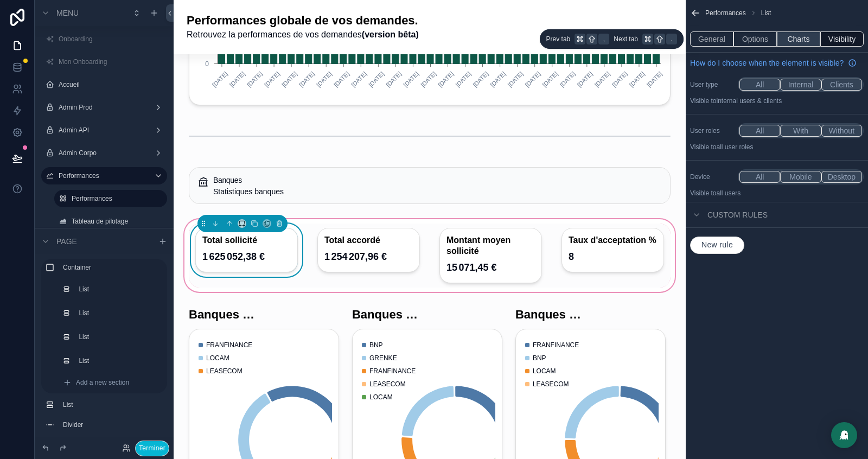
click at [804, 37] on button "Charts" at bounding box center [798, 38] width 43 height 15
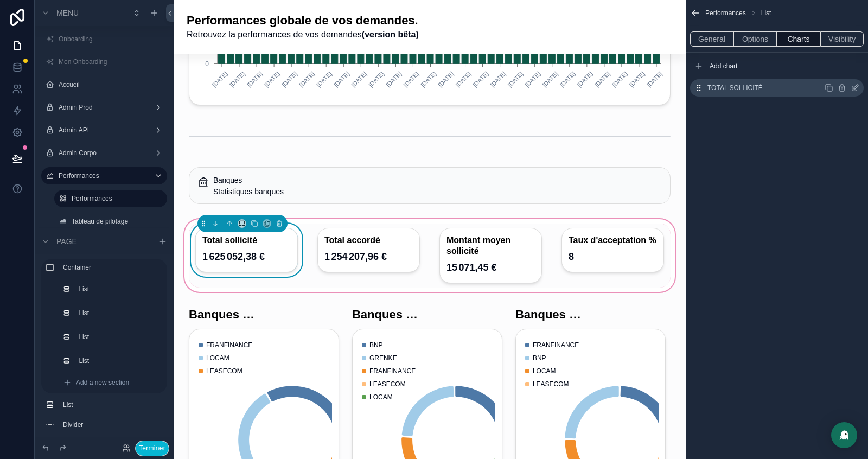
click at [855, 86] on icon "scrollable content" at bounding box center [856, 87] width 4 height 4
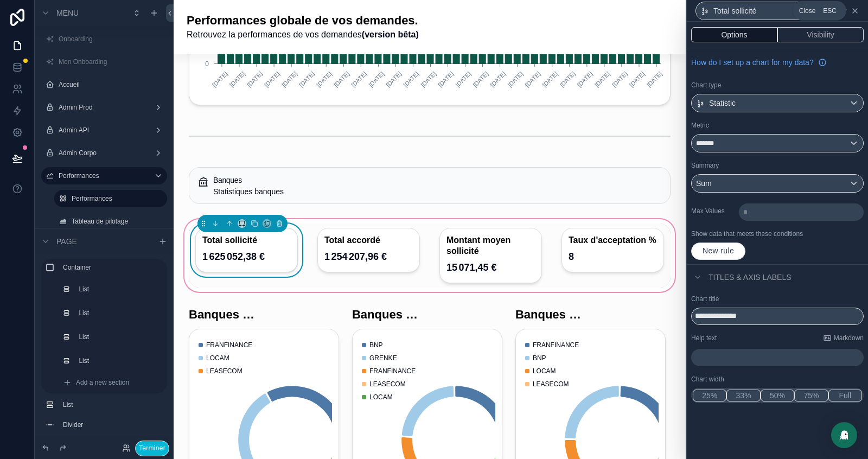
click at [858, 11] on icon at bounding box center [855, 11] width 9 height 9
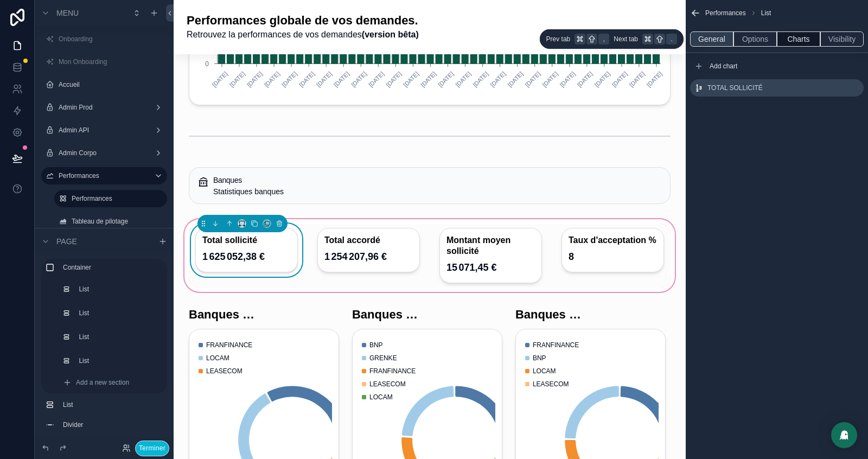
click at [710, 40] on button "General" at bounding box center [711, 38] width 43 height 15
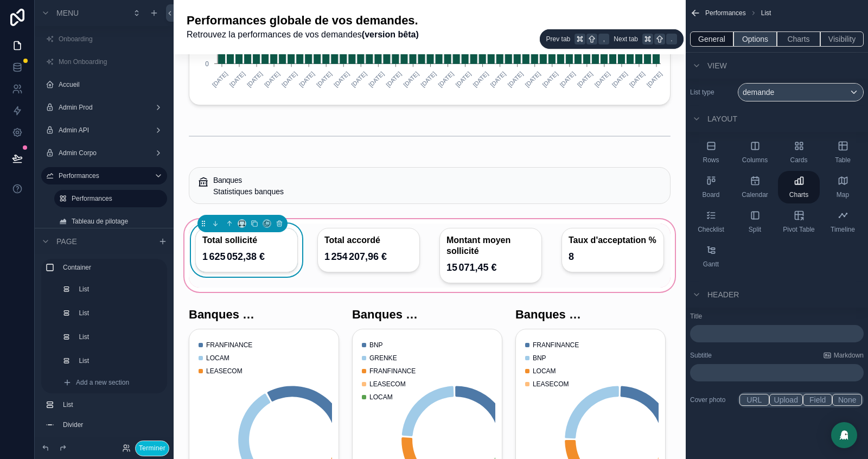
click at [751, 43] on button "Options" at bounding box center [755, 38] width 43 height 15
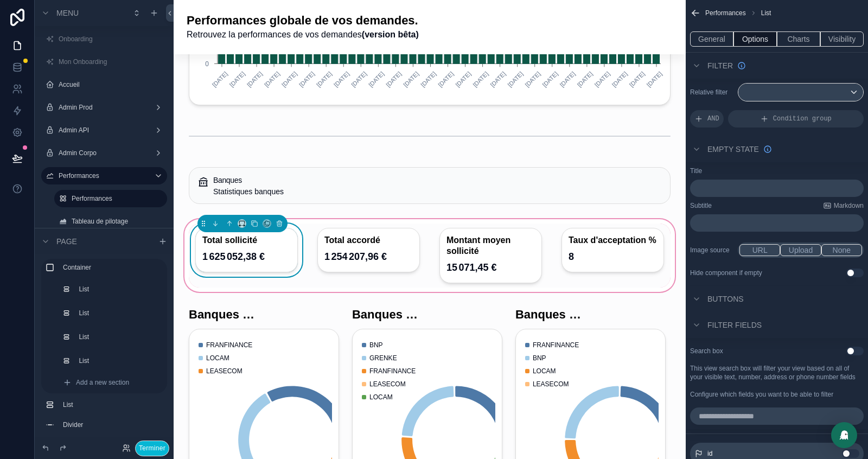
click at [790, 81] on div "Relative filter AND Condition group" at bounding box center [777, 105] width 182 height 53
click at [790, 86] on div "scrollable content" at bounding box center [801, 92] width 125 height 17
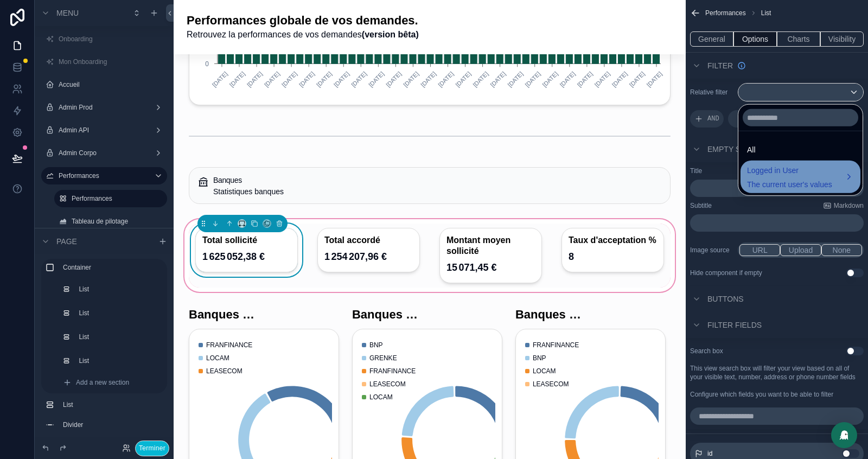
click at [767, 177] on div "Logged in User The current user's values" at bounding box center [789, 177] width 85 height 26
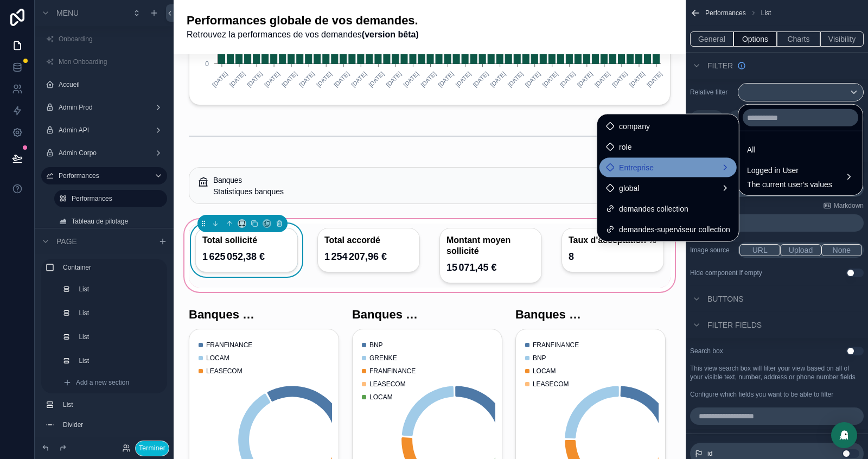
click at [637, 167] on span "Entreprise" at bounding box center [636, 167] width 35 height 13
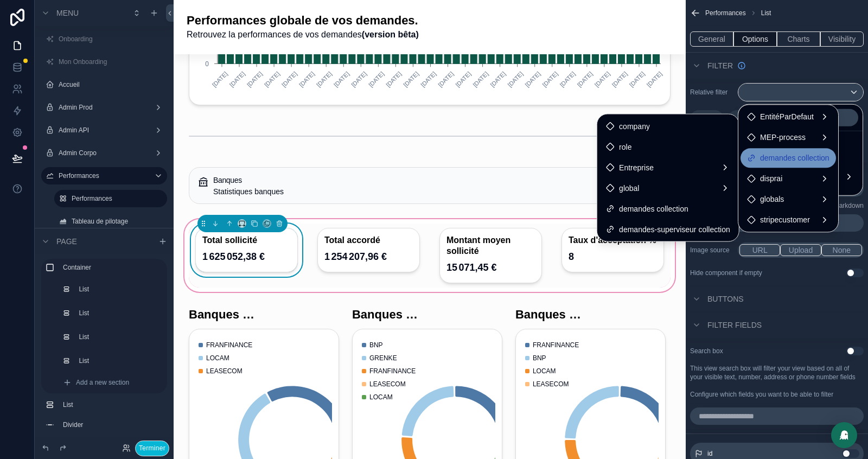
click at [784, 150] on div "demandes collection" at bounding box center [789, 158] width 96 height 20
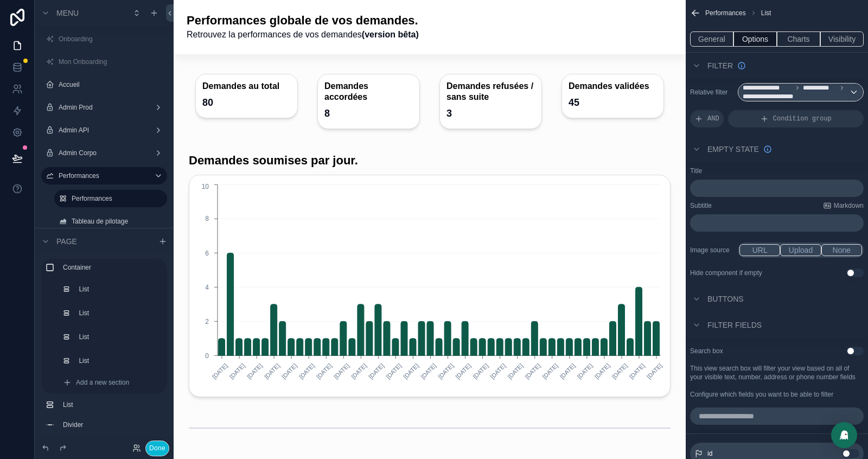
scroll to position [292, 0]
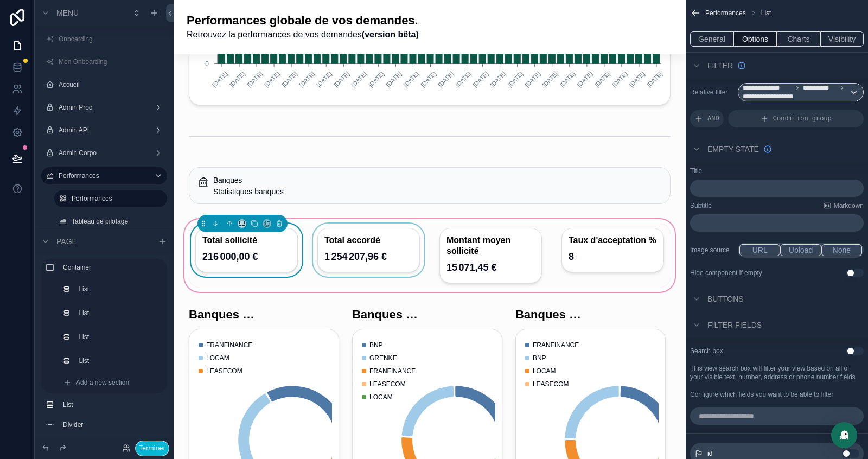
click at [333, 259] on div "scrollable content" at bounding box center [369, 256] width 116 height 64
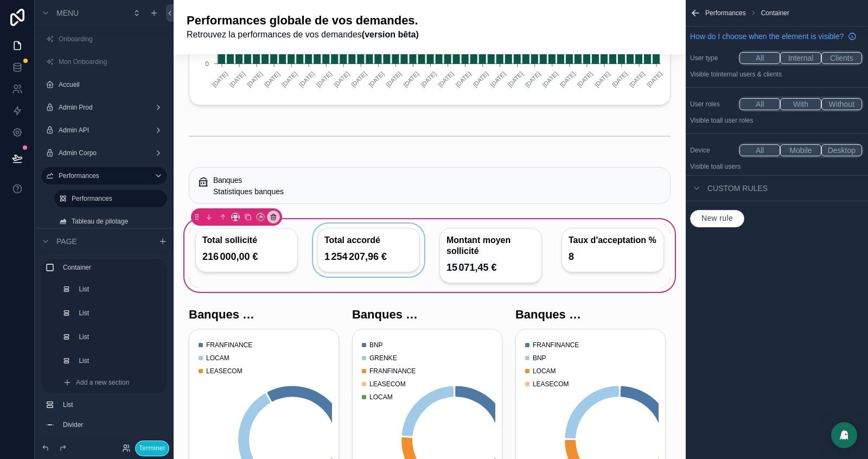
click at [409, 261] on div "scrollable content" at bounding box center [369, 256] width 116 height 64
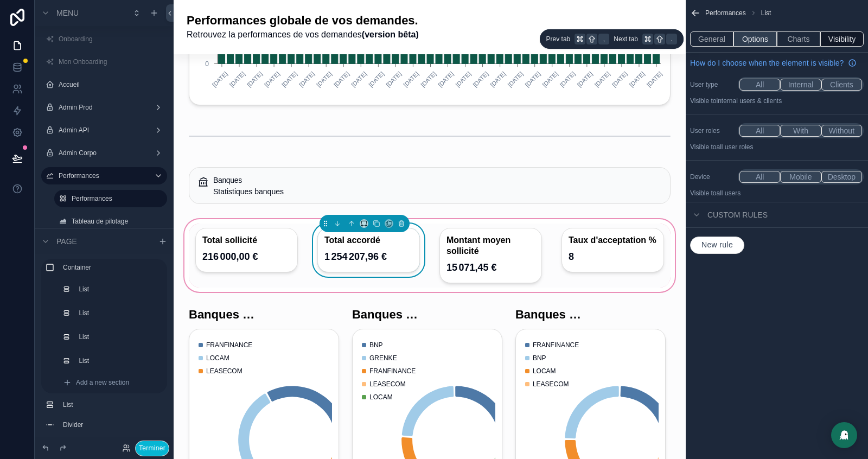
click at [756, 39] on button "Options" at bounding box center [755, 38] width 43 height 15
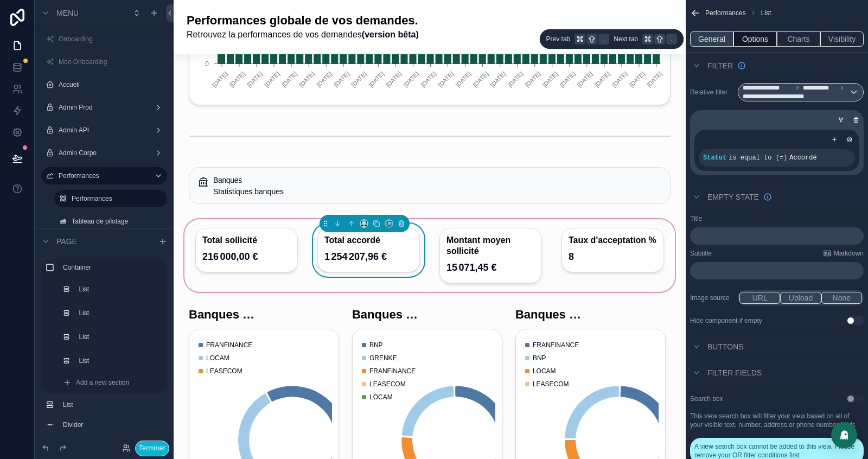
click at [713, 31] on button "General" at bounding box center [711, 38] width 43 height 15
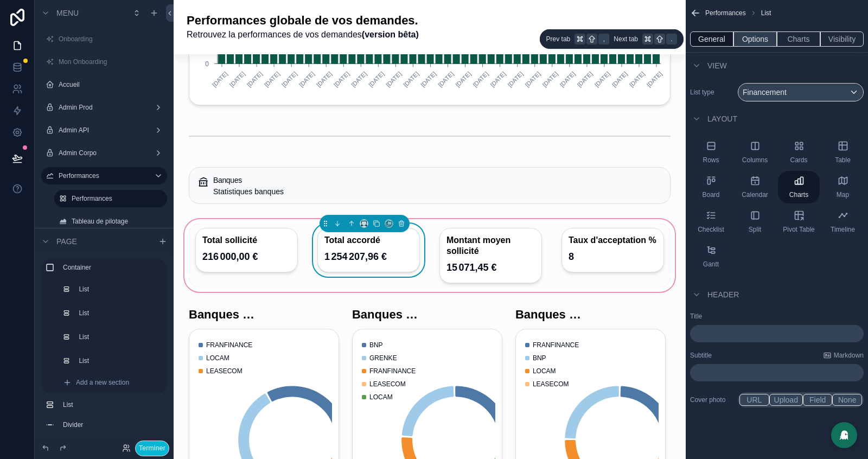
click at [747, 39] on button "Options" at bounding box center [755, 38] width 43 height 15
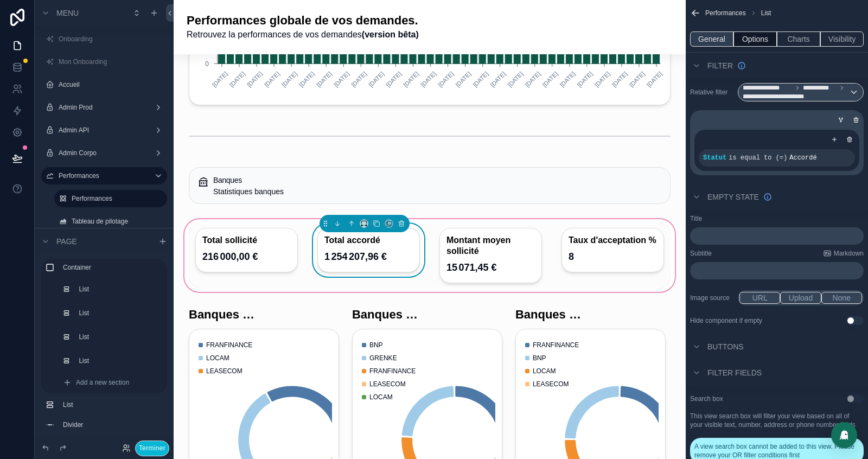
click at [715, 42] on button "General" at bounding box center [711, 38] width 43 height 15
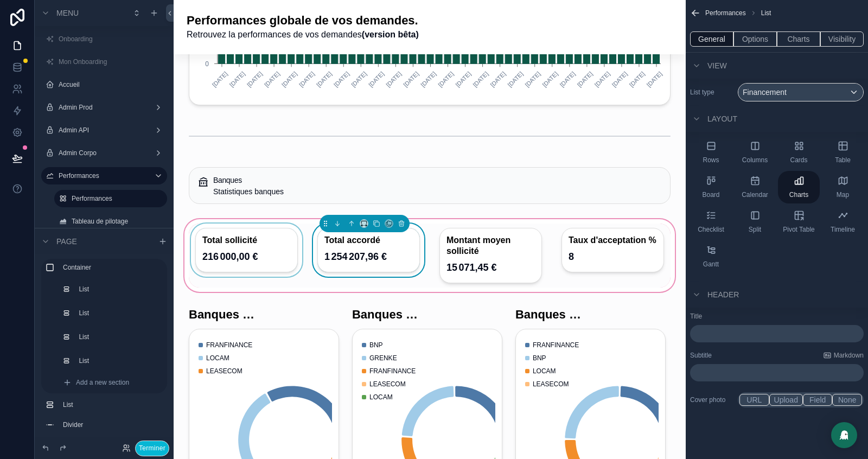
click at [238, 263] on div "scrollable content" at bounding box center [247, 256] width 116 height 64
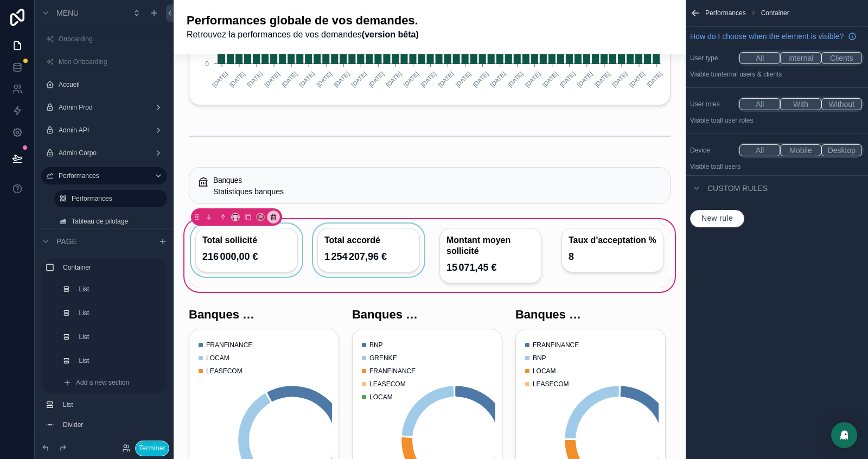
click at [245, 263] on div "scrollable content" at bounding box center [247, 256] width 116 height 64
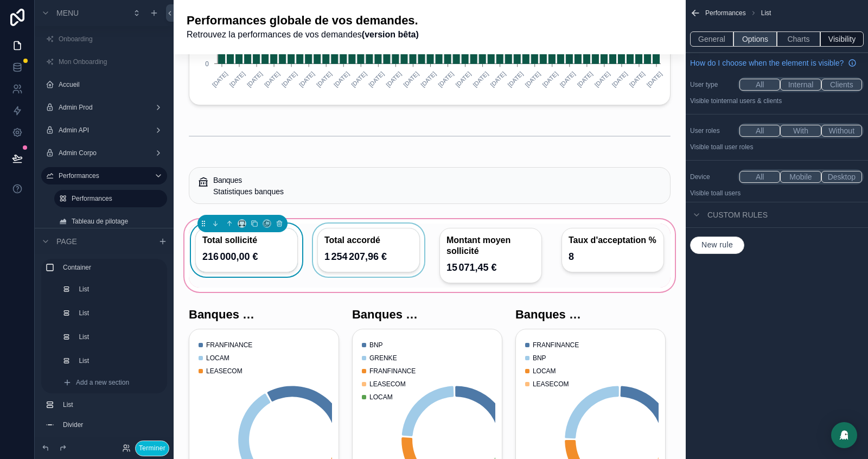
click at [748, 39] on button "Options" at bounding box center [755, 38] width 43 height 15
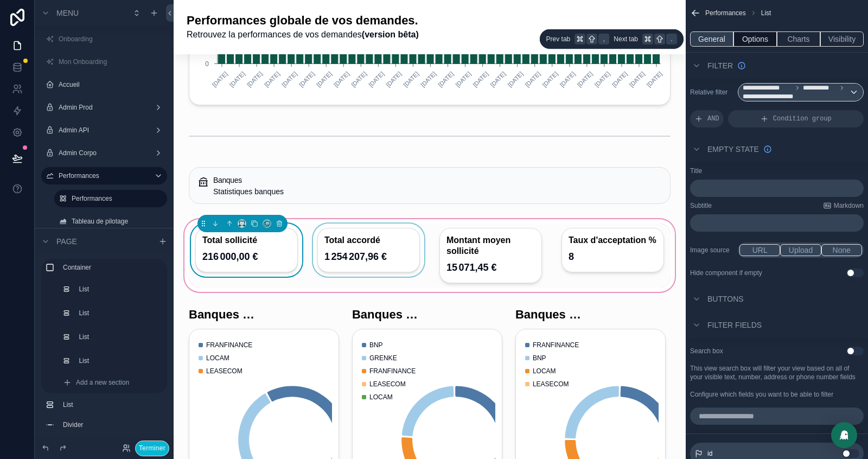
click at [708, 41] on button "General" at bounding box center [711, 38] width 43 height 15
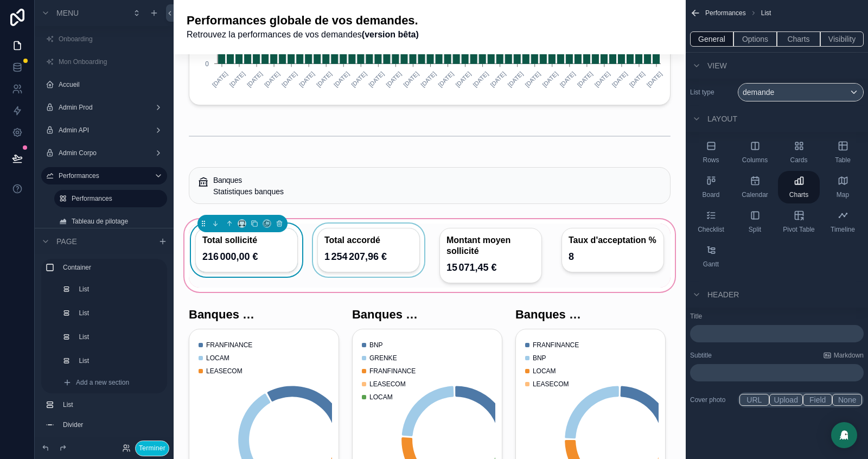
drag, startPoint x: 358, startPoint y: 245, endPoint x: 385, endPoint y: 246, distance: 27.7
click at [358, 245] on div "scrollable content" at bounding box center [369, 256] width 116 height 64
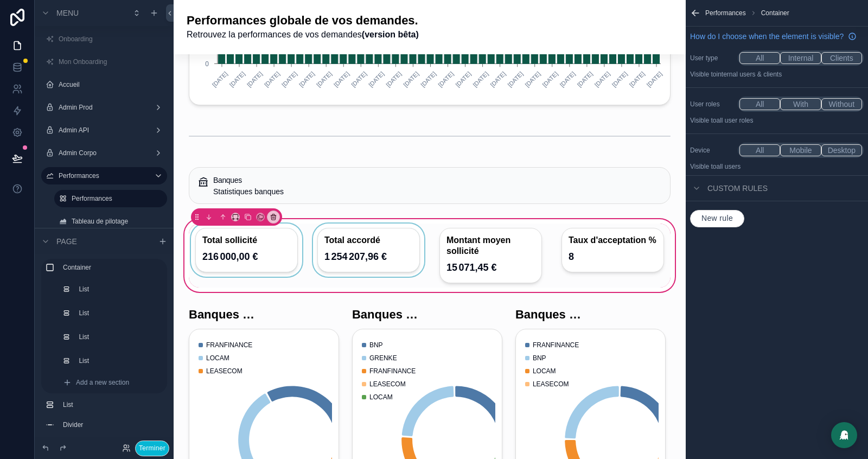
click at [385, 246] on div "scrollable content" at bounding box center [369, 256] width 116 height 64
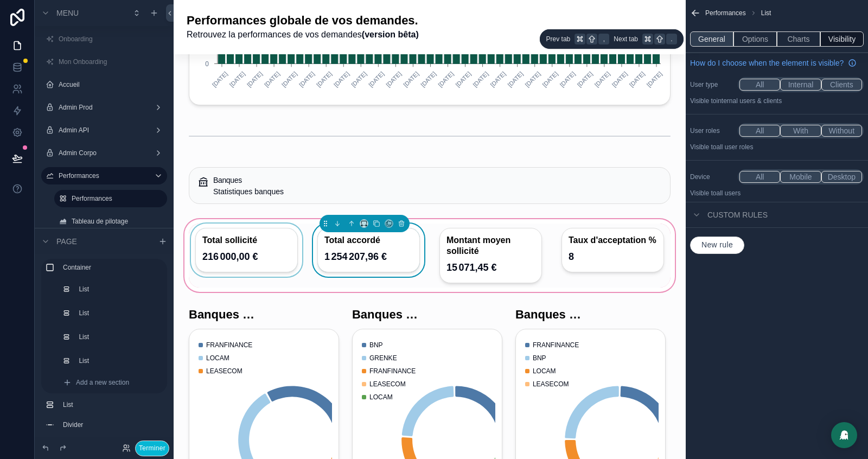
click at [715, 43] on button "General" at bounding box center [711, 38] width 43 height 15
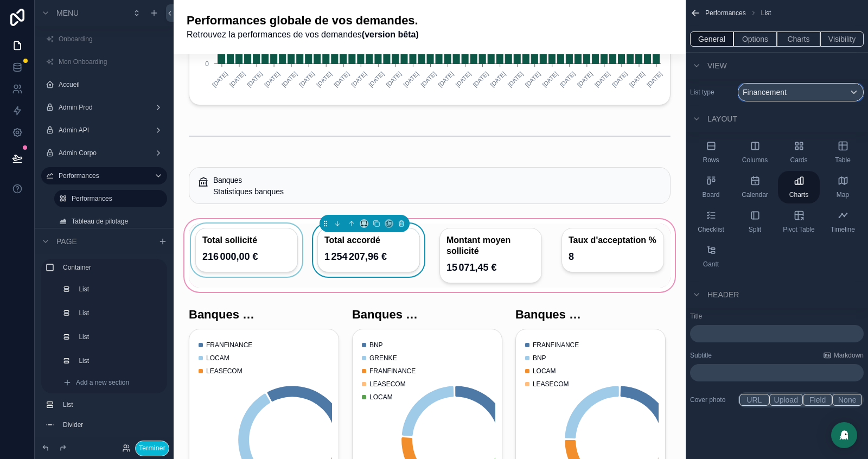
click at [771, 88] on span "Financement" at bounding box center [765, 92] width 44 height 11
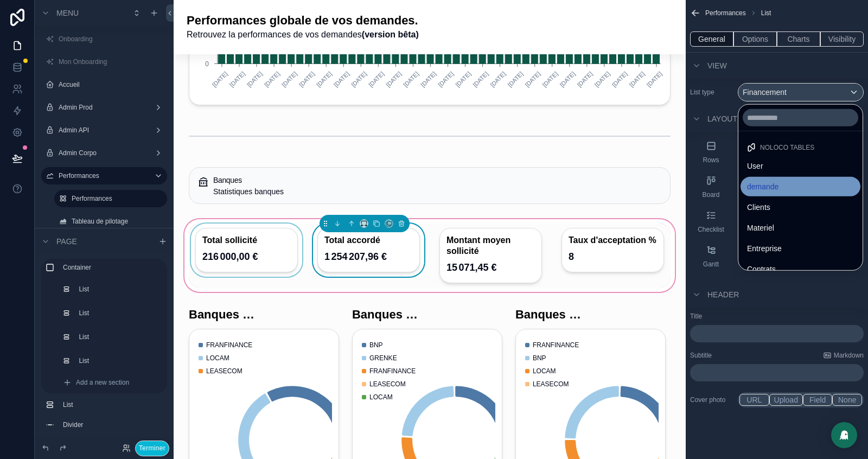
click at [770, 180] on span "demande" at bounding box center [762, 186] width 31 height 13
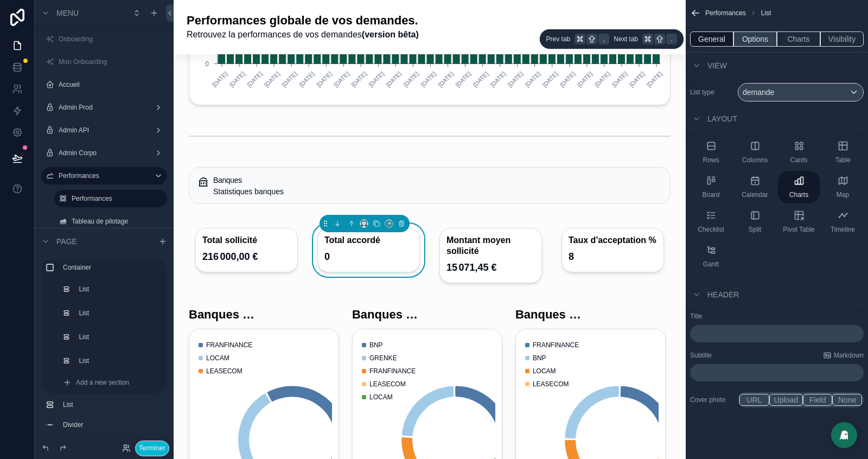
click at [753, 39] on button "Options" at bounding box center [755, 38] width 43 height 15
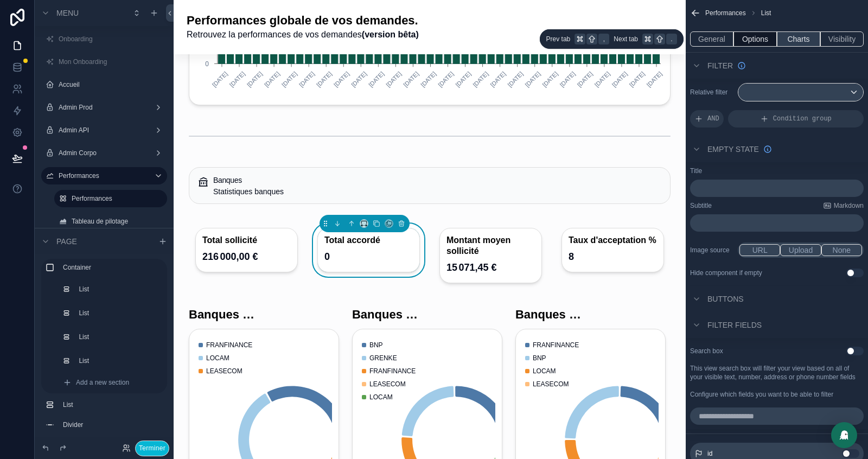
click at [784, 39] on button "Charts" at bounding box center [798, 38] width 43 height 15
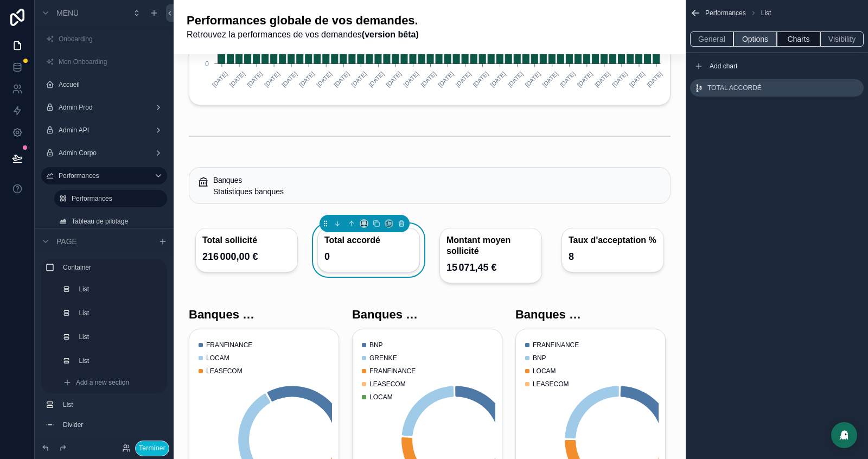
click at [758, 35] on button "Options" at bounding box center [755, 38] width 43 height 15
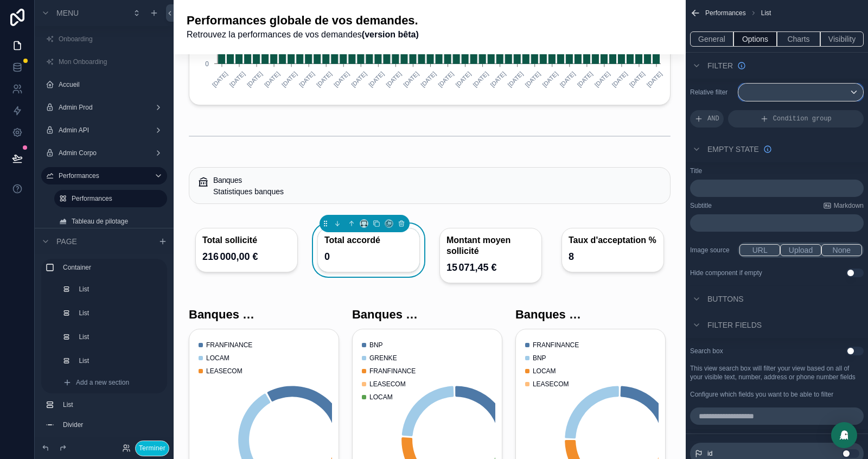
click at [798, 84] on div "scrollable content" at bounding box center [801, 92] width 125 height 17
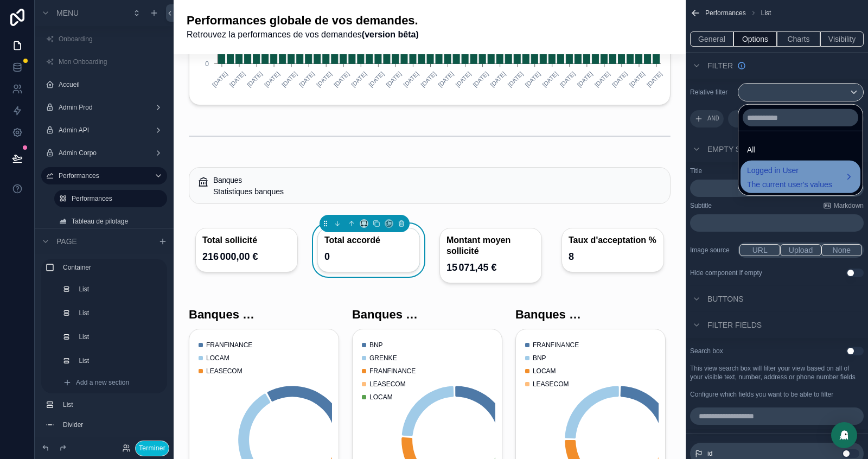
click at [773, 170] on span "Logged in User" at bounding box center [789, 170] width 85 height 13
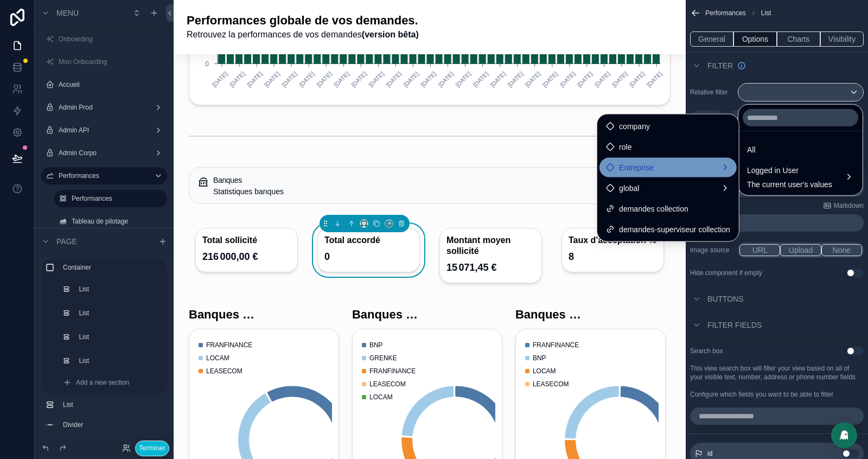
click at [680, 170] on div "Entreprise" at bounding box center [668, 167] width 124 height 13
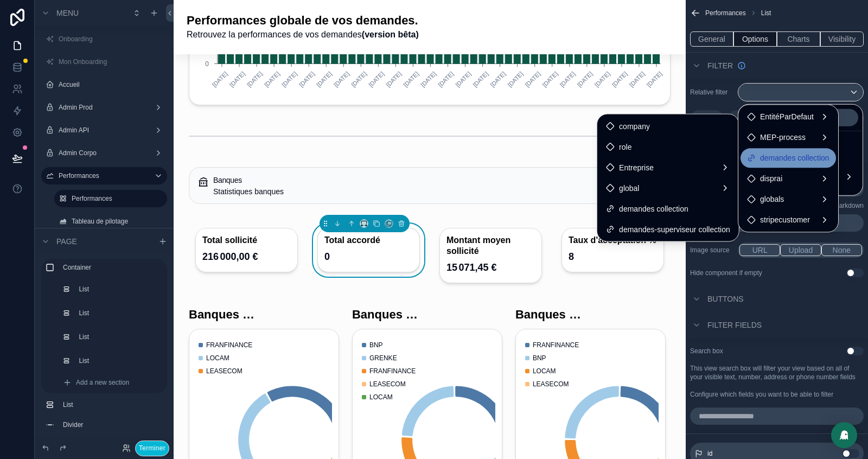
click at [793, 154] on span "demandes collection" at bounding box center [794, 157] width 69 height 13
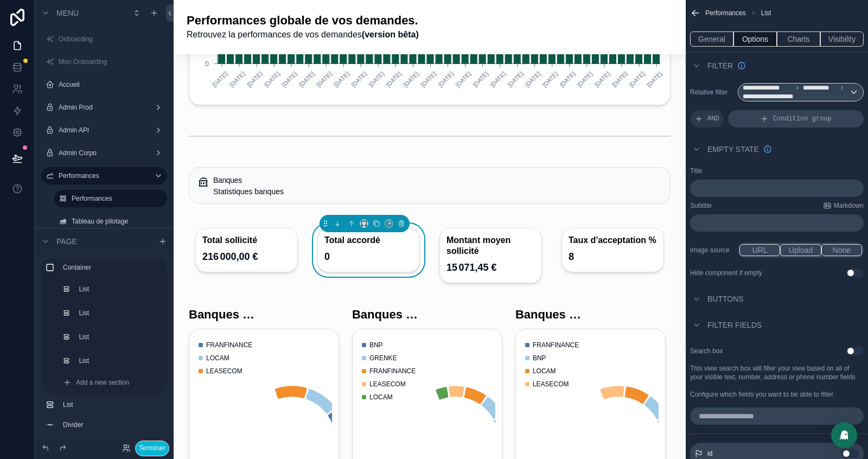
click at [780, 120] on span "Condition group" at bounding box center [802, 119] width 59 height 9
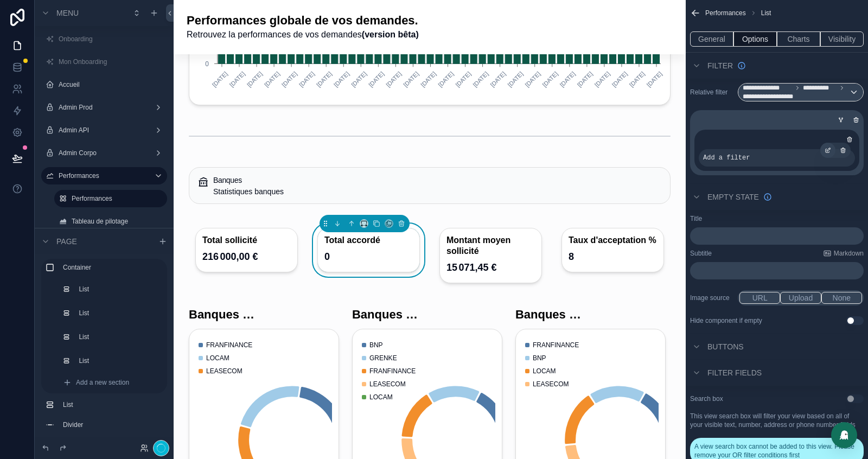
click at [827, 149] on icon "scrollable content" at bounding box center [828, 150] width 7 height 7
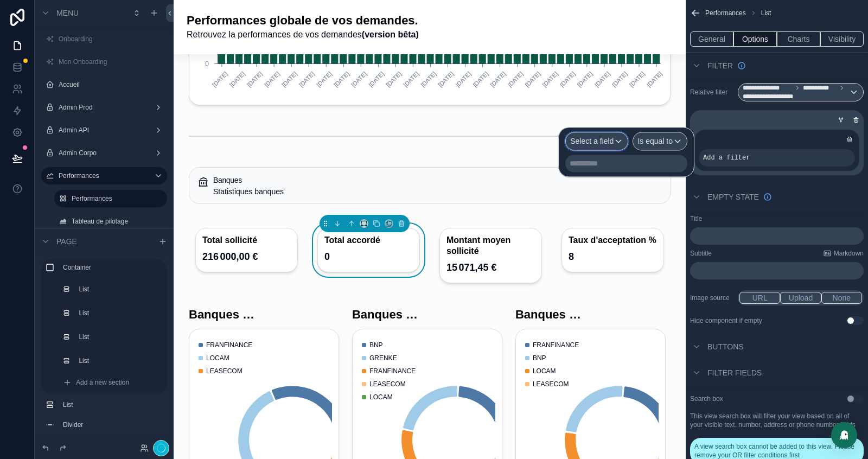
click at [603, 146] on span "Select a field" at bounding box center [591, 141] width 43 height 11
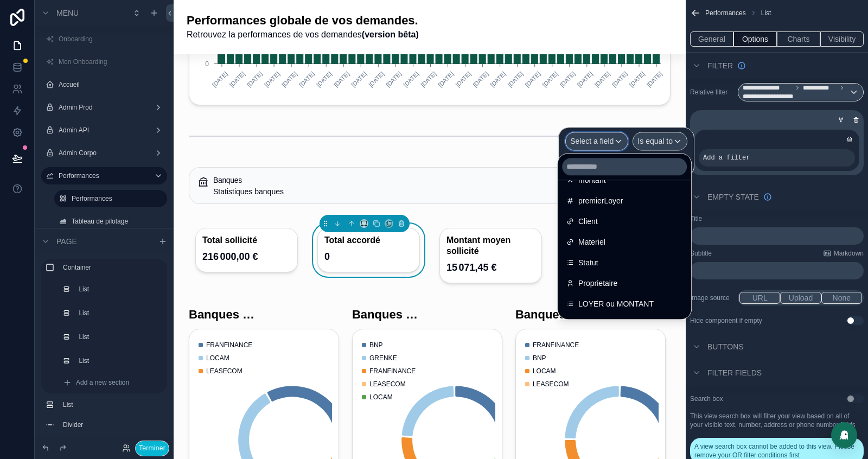
scroll to position [122, 0]
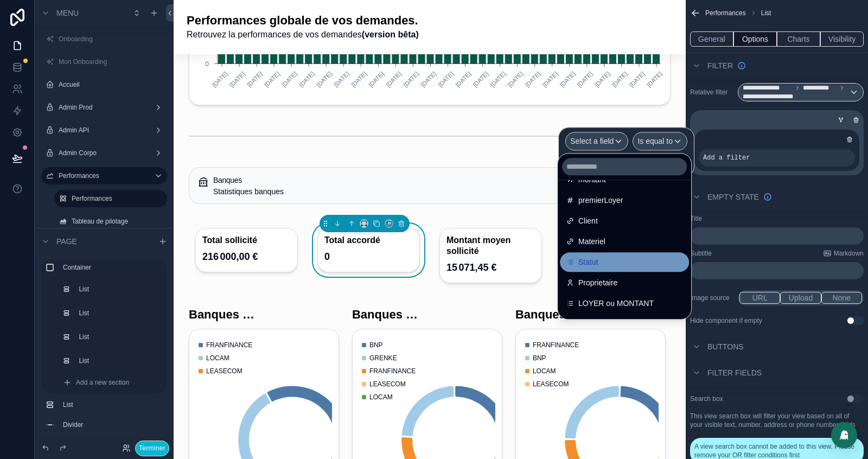
click at [588, 263] on span "Statut" at bounding box center [589, 262] width 20 height 13
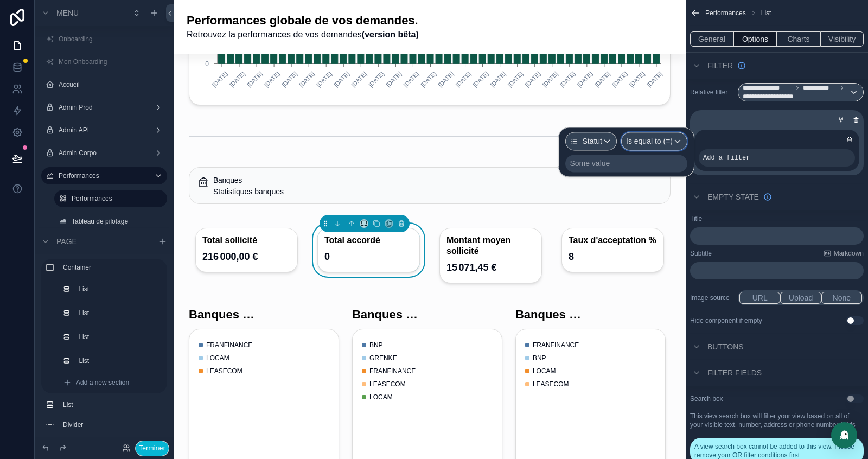
click at [671, 142] on span "Is equal to (=)" at bounding box center [649, 141] width 47 height 11
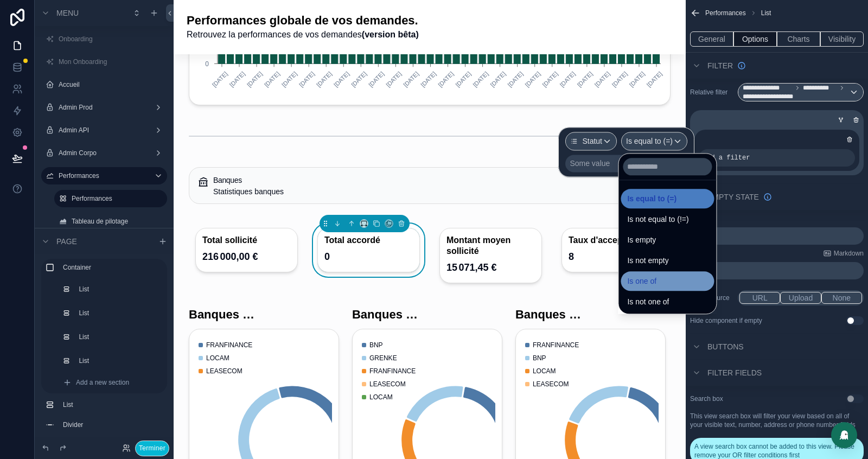
click at [655, 283] on span "Is one of" at bounding box center [641, 281] width 29 height 13
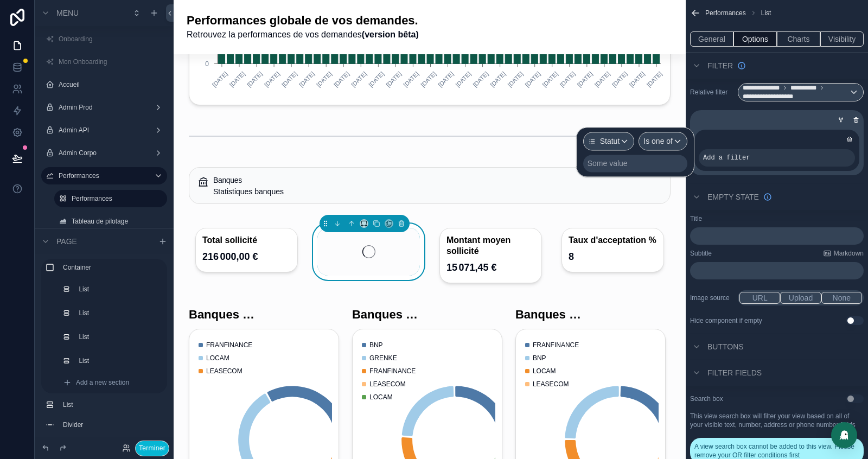
click at [603, 162] on div "Some value" at bounding box center [608, 163] width 40 height 11
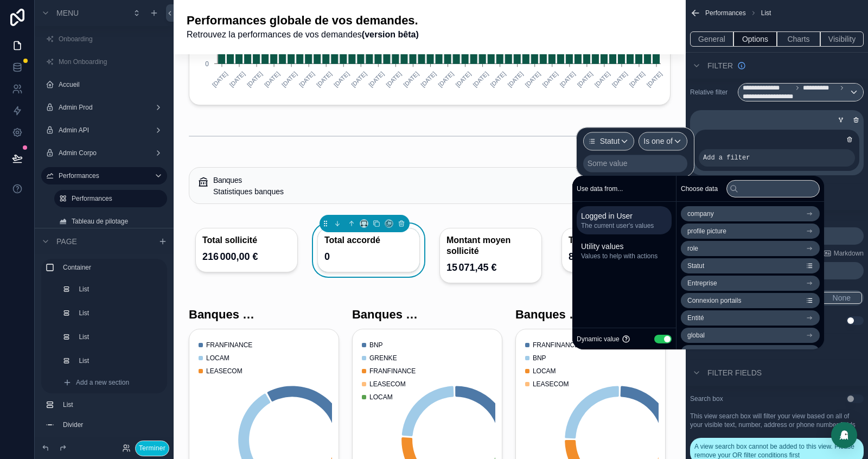
click at [664, 340] on button "Use setting" at bounding box center [663, 338] width 17 height 9
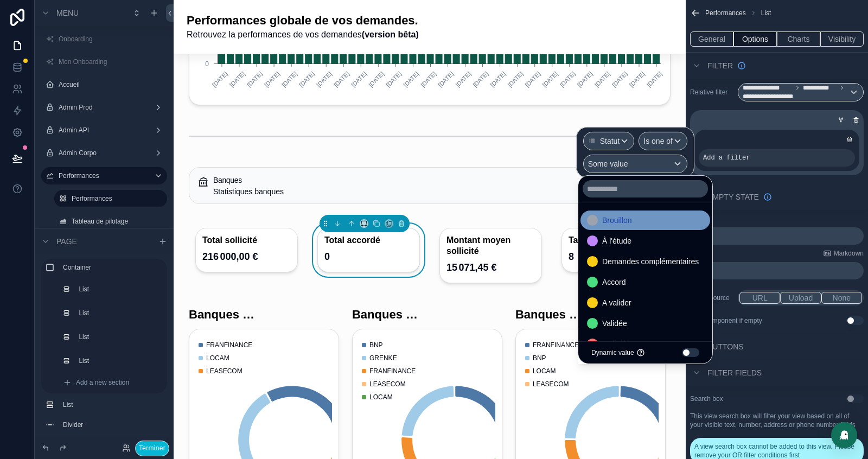
scroll to position [0, 0]
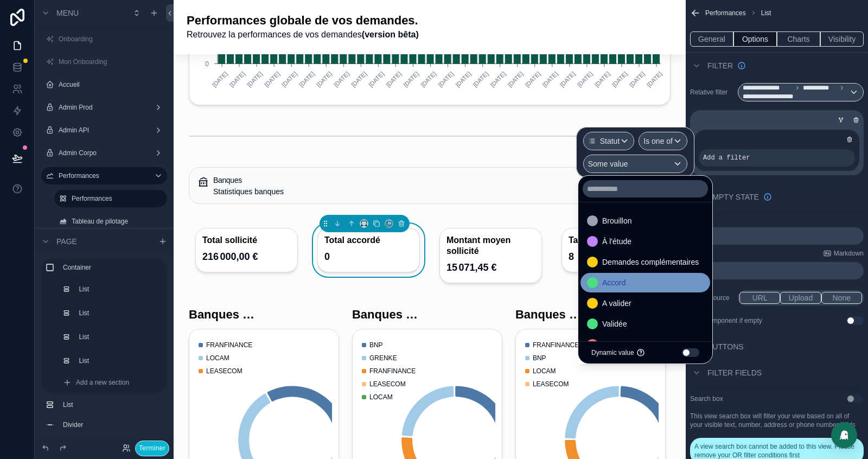
click at [626, 288] on span "Accord" at bounding box center [615, 282] width 24 height 13
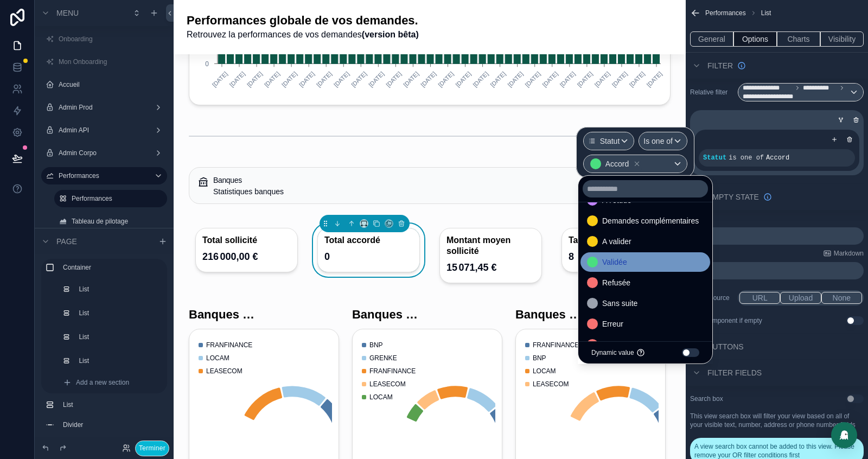
scroll to position [53, 0]
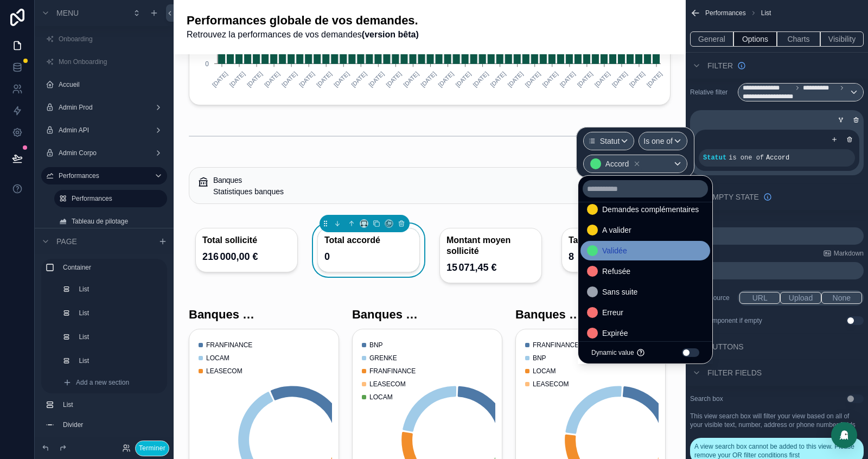
click at [642, 250] on div "Validée" at bounding box center [645, 250] width 117 height 13
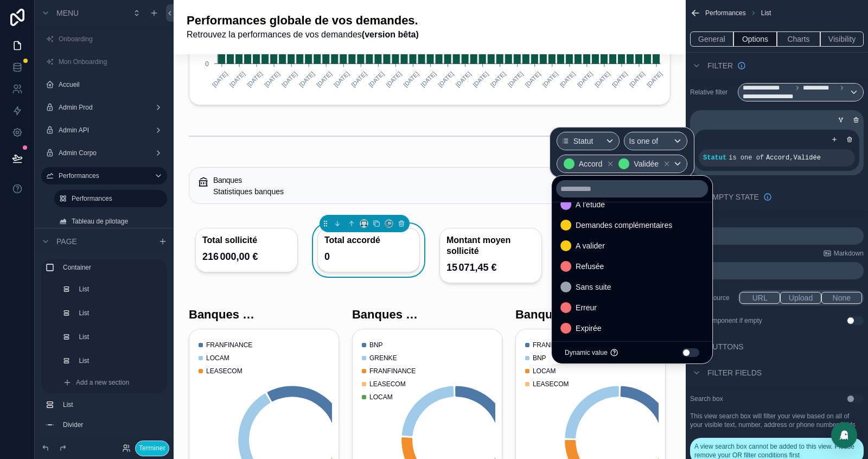
scroll to position [42, 0]
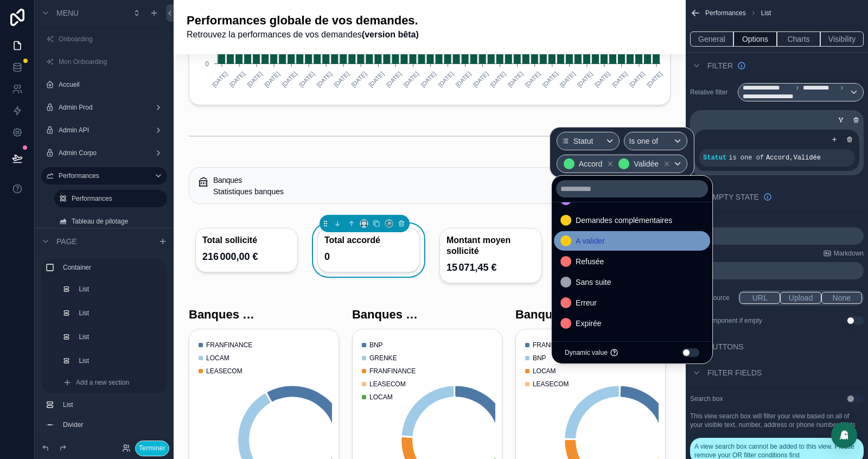
click at [614, 244] on div "A valider" at bounding box center [632, 240] width 143 height 13
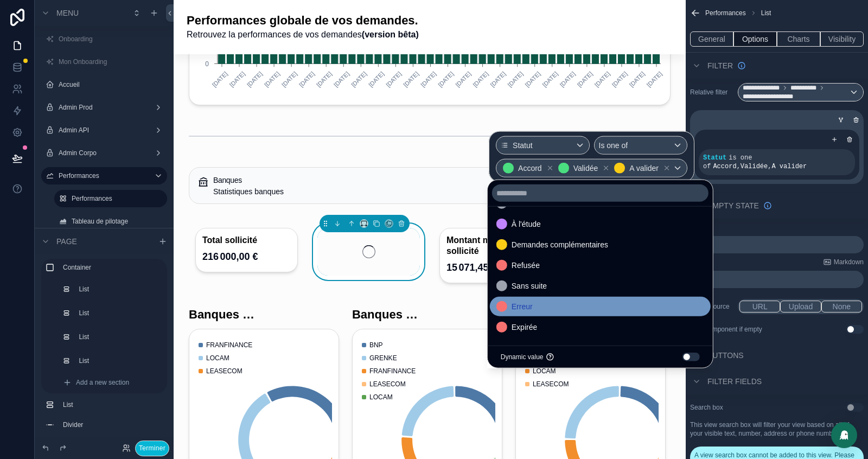
scroll to position [22, 0]
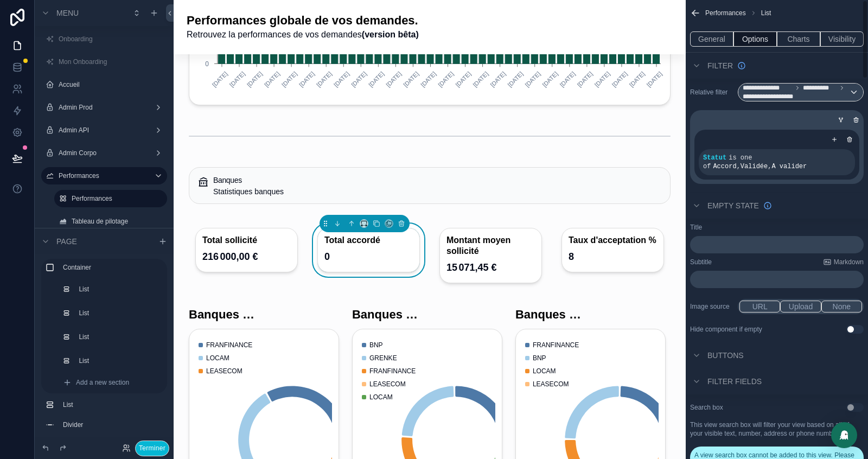
click at [819, 213] on div "Empty state" at bounding box center [777, 206] width 182 height 26
click at [802, 44] on button "Charts" at bounding box center [798, 38] width 43 height 15
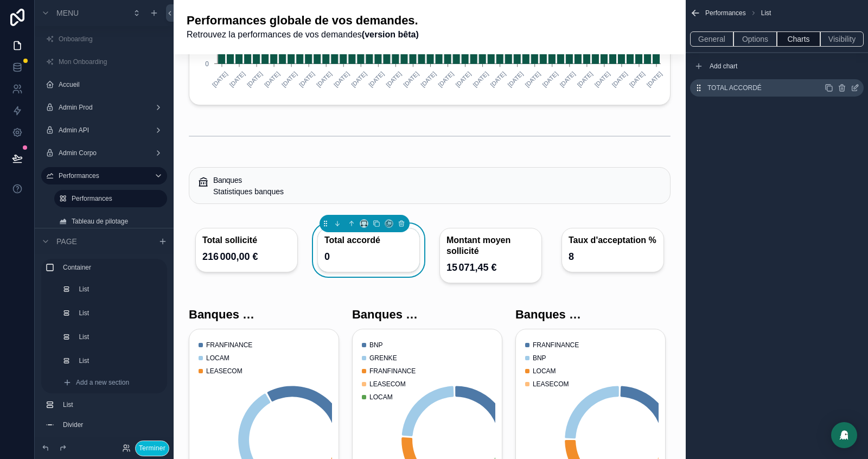
click at [859, 86] on icon "scrollable content" at bounding box center [855, 88] width 9 height 9
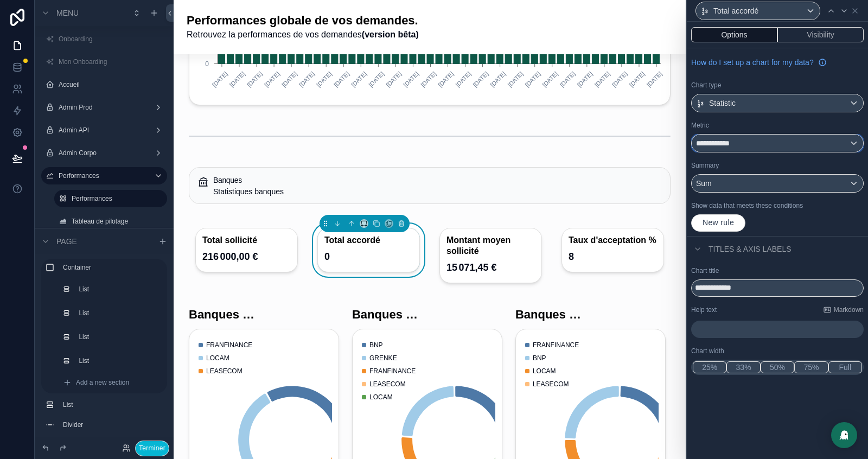
click at [765, 141] on div "**********" at bounding box center [778, 143] width 172 height 17
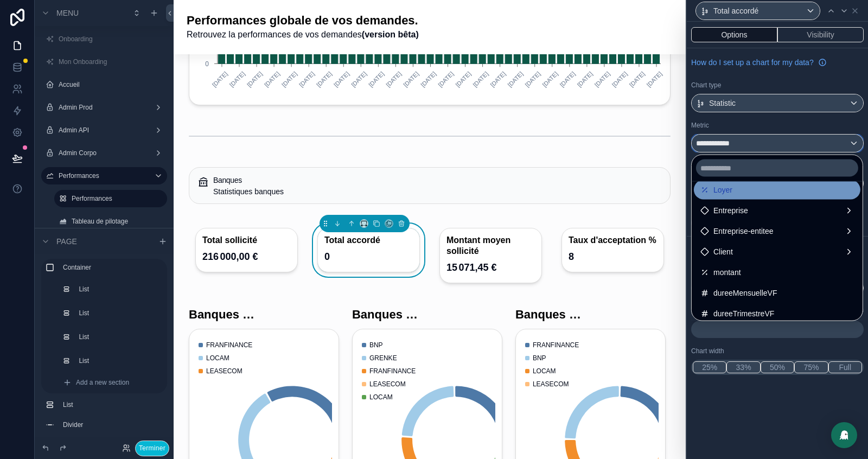
scroll to position [33, 0]
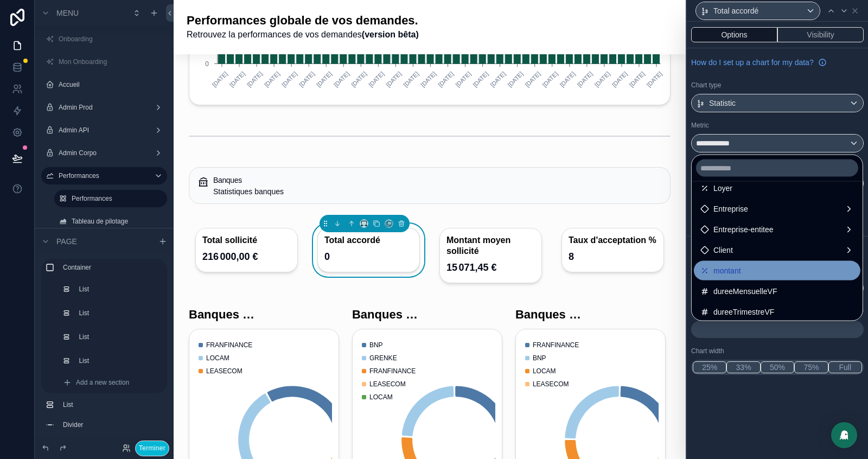
click at [738, 269] on span "montant" at bounding box center [728, 270] width 28 height 13
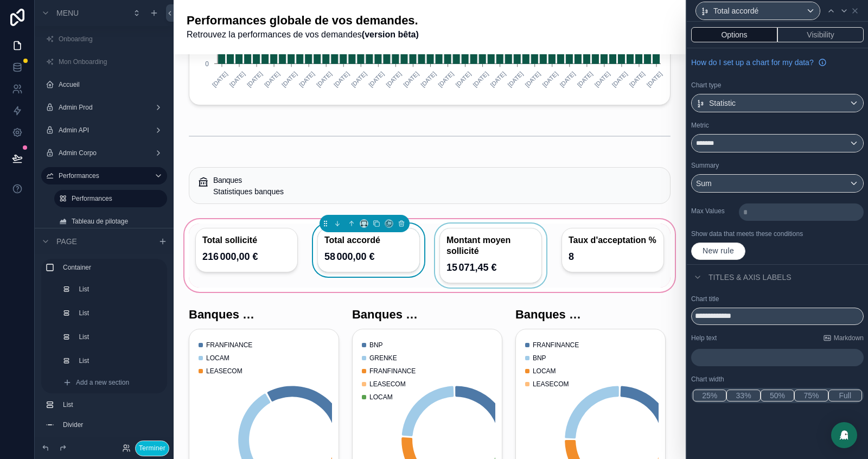
click at [492, 269] on div "scrollable content" at bounding box center [491, 256] width 116 height 64
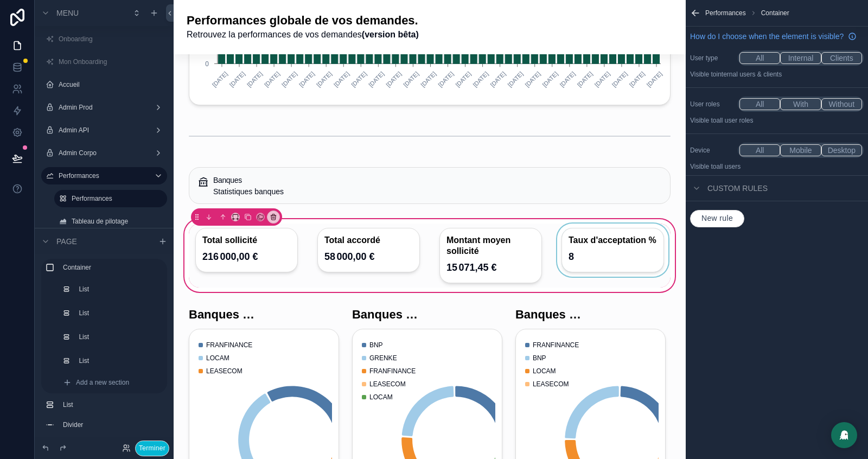
click at [622, 278] on div "scrollable content" at bounding box center [613, 256] width 116 height 64
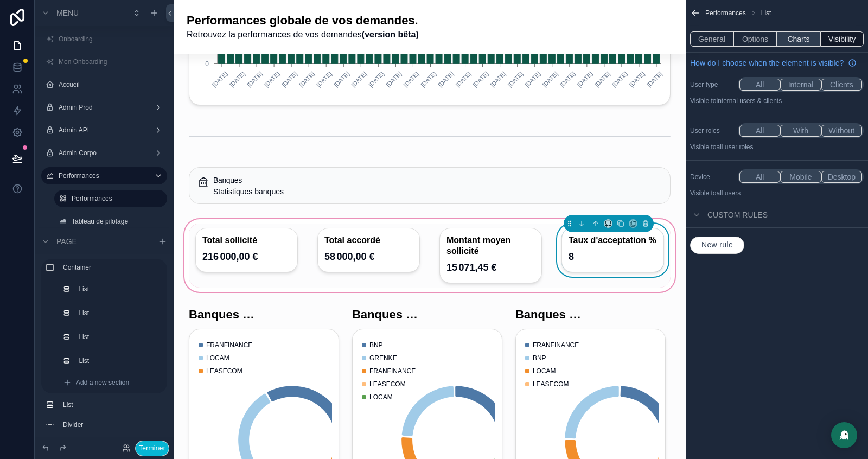
click at [796, 40] on button "Charts" at bounding box center [798, 38] width 43 height 15
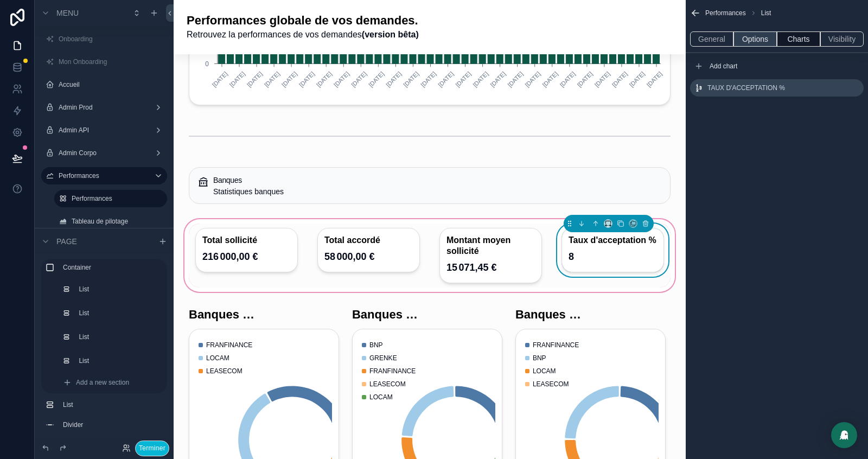
click at [747, 42] on button "Options" at bounding box center [755, 38] width 43 height 15
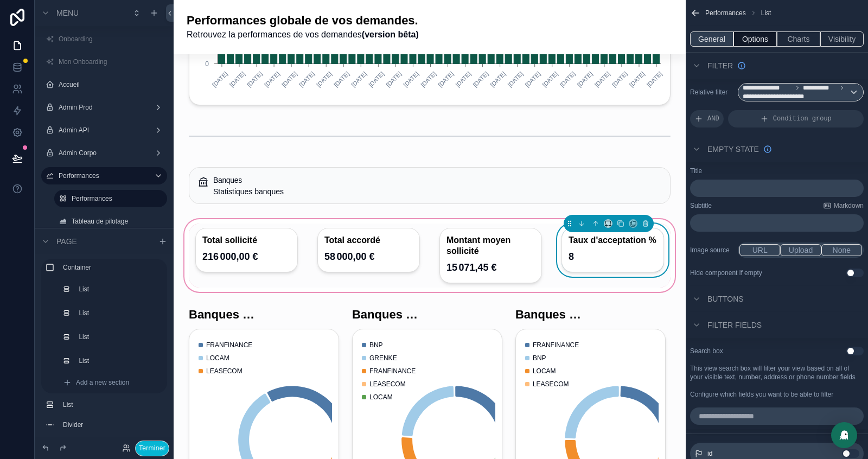
click at [711, 40] on button "General" at bounding box center [711, 38] width 43 height 15
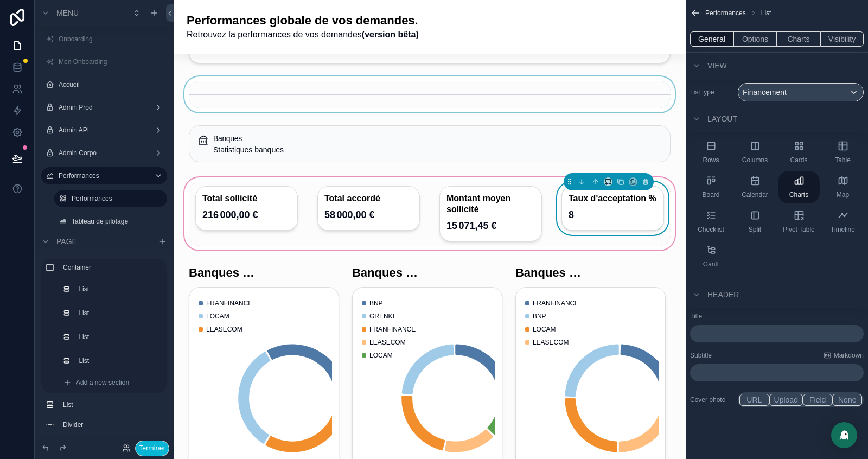
scroll to position [333, 0]
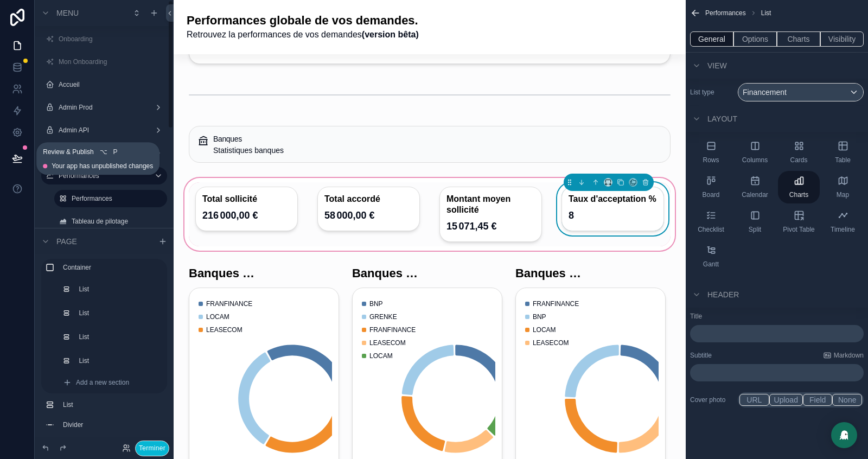
click at [12, 160] on icon at bounding box center [17, 158] width 11 height 11
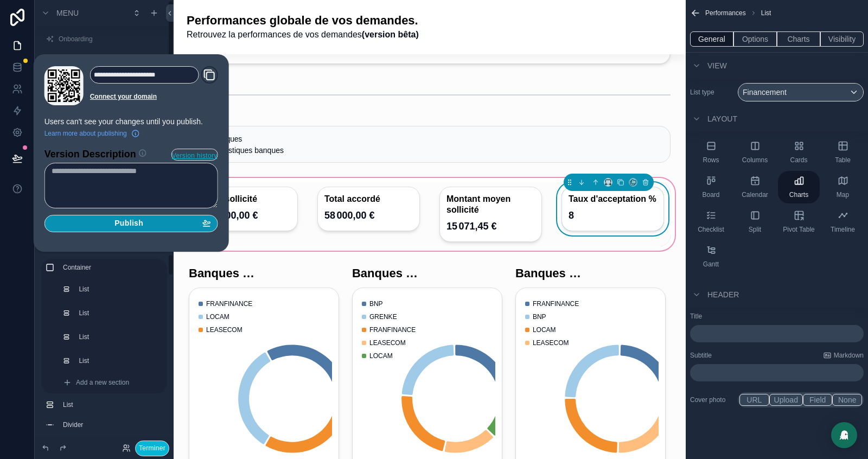
click at [152, 219] on div "Publish" at bounding box center [132, 224] width 160 height 10
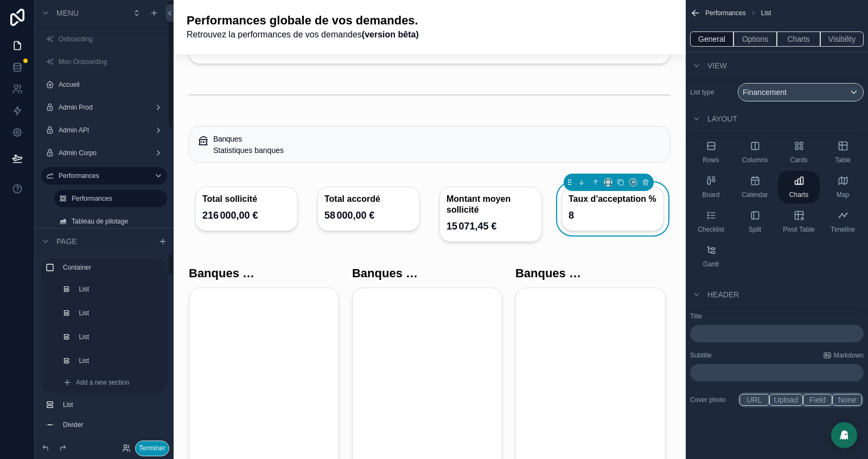
click at [147, 448] on button "Terminer" at bounding box center [152, 449] width 34 height 16
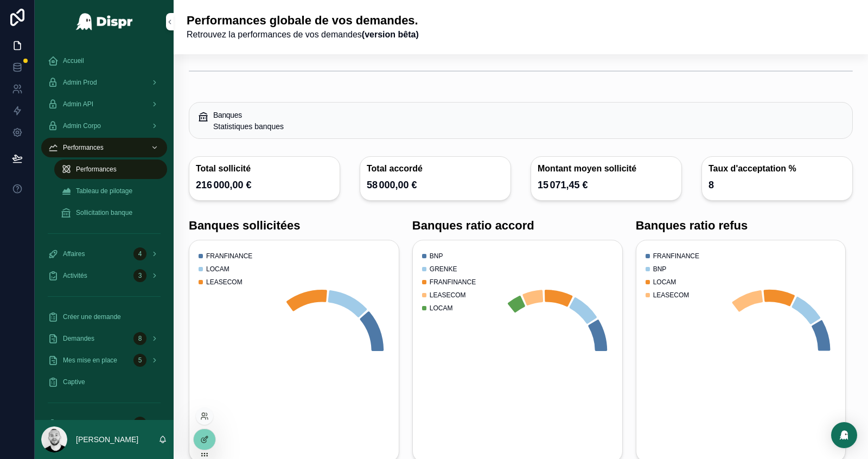
click at [209, 414] on div at bounding box center [204, 416] width 17 height 17
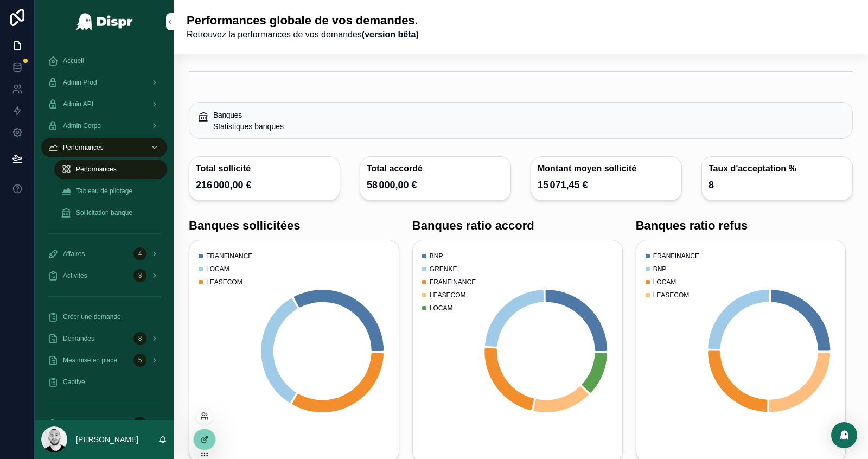
click at [204, 416] on icon at bounding box center [204, 416] width 9 height 9
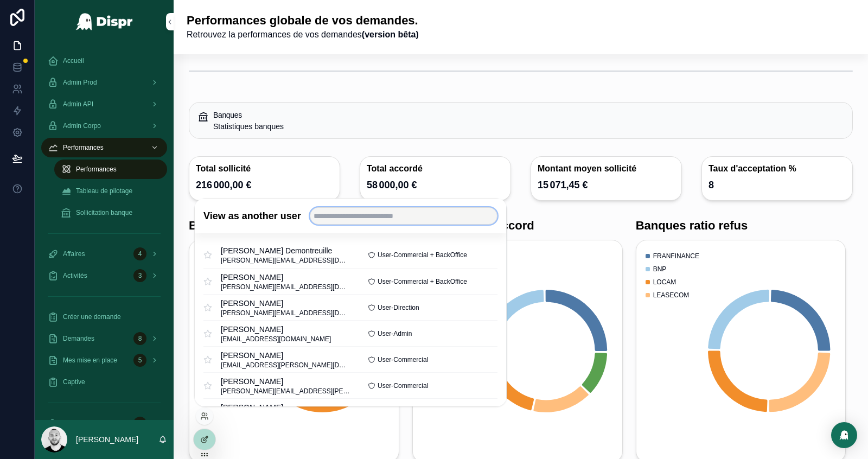
click at [395, 214] on input "text" at bounding box center [404, 215] width 188 height 17
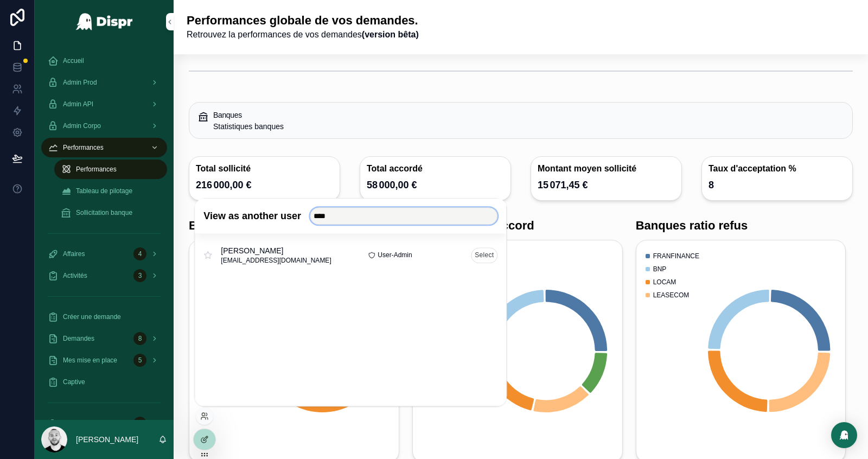
type input "****"
click at [487, 253] on button "Select" at bounding box center [484, 256] width 27 height 16
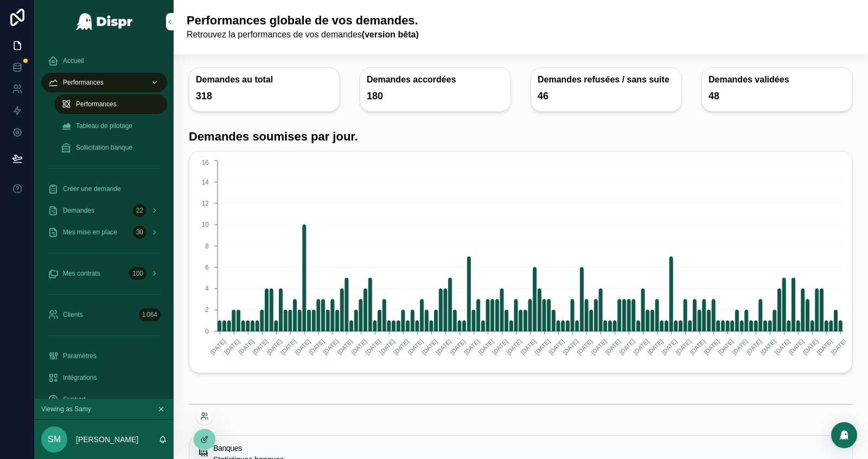
click at [203, 420] on div at bounding box center [204, 416] width 17 height 17
click at [204, 416] on icon at bounding box center [204, 416] width 9 height 9
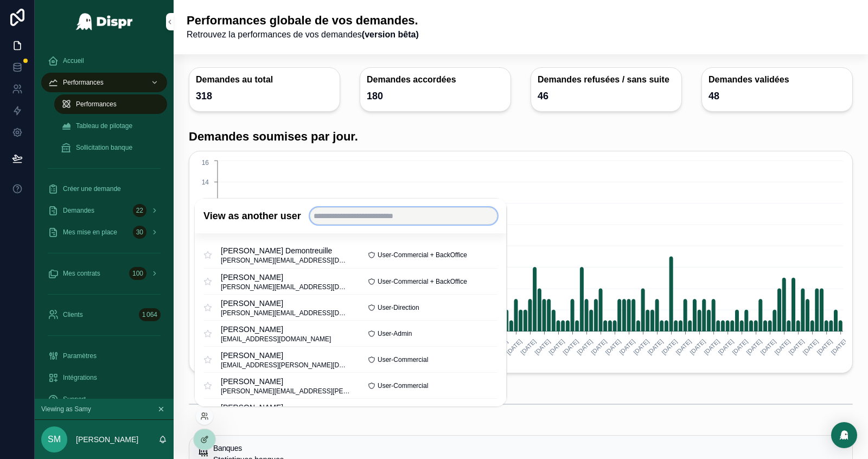
click at [356, 223] on input "text" at bounding box center [404, 215] width 188 height 17
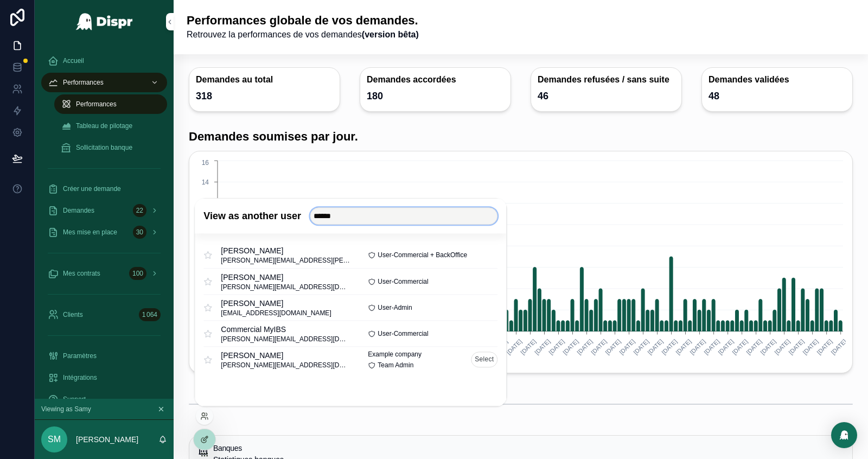
type input "******"
click at [487, 364] on button "Select" at bounding box center [484, 360] width 27 height 16
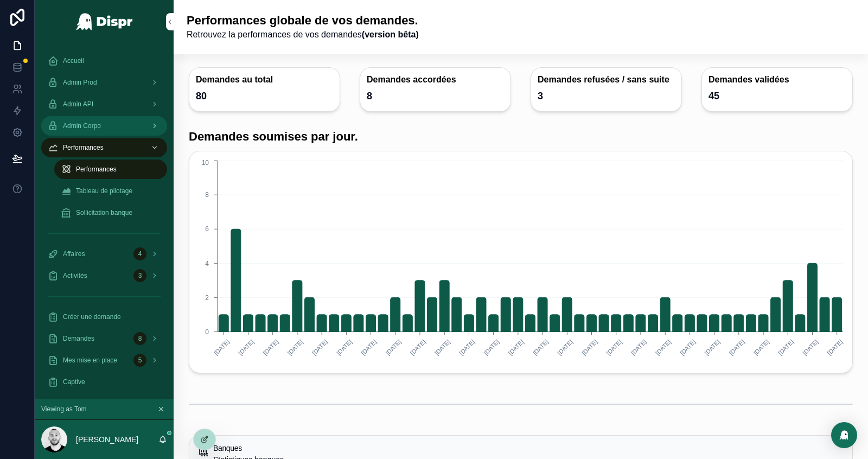
click at [101, 125] on span "Admin Corpo" at bounding box center [82, 126] width 38 height 9
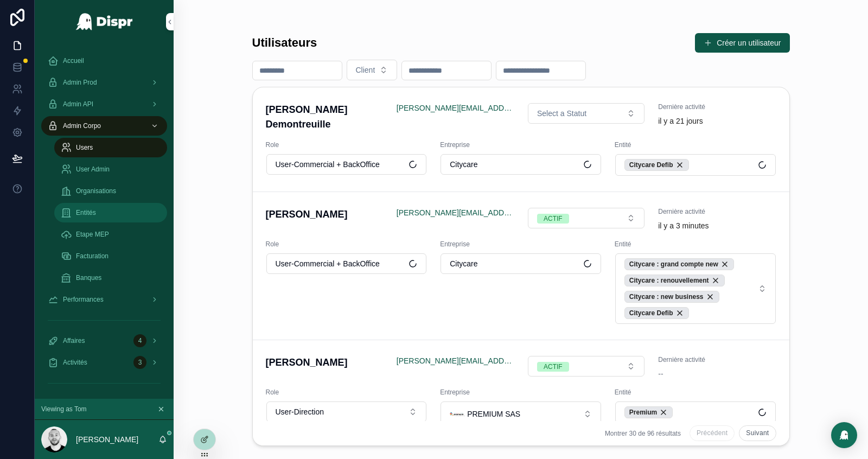
click at [101, 220] on div "Entités" at bounding box center [111, 212] width 100 height 17
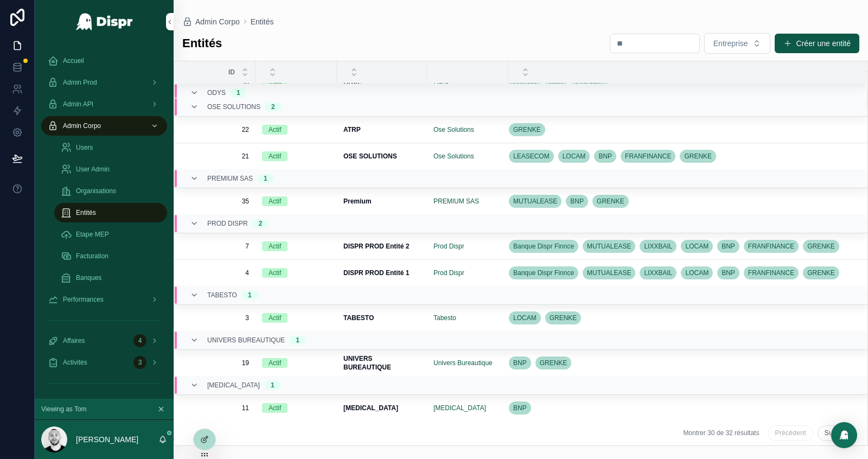
scroll to position [787, 0]
click at [104, 191] on span "Organisations" at bounding box center [96, 191] width 40 height 9
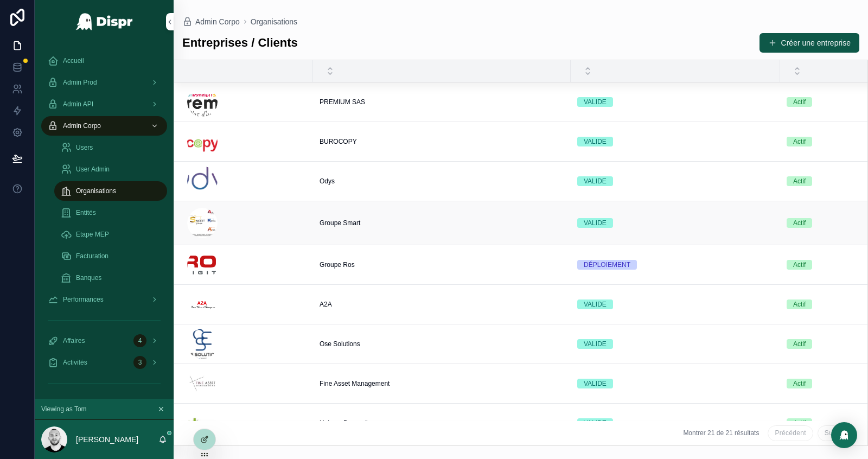
scroll to position [461, 0]
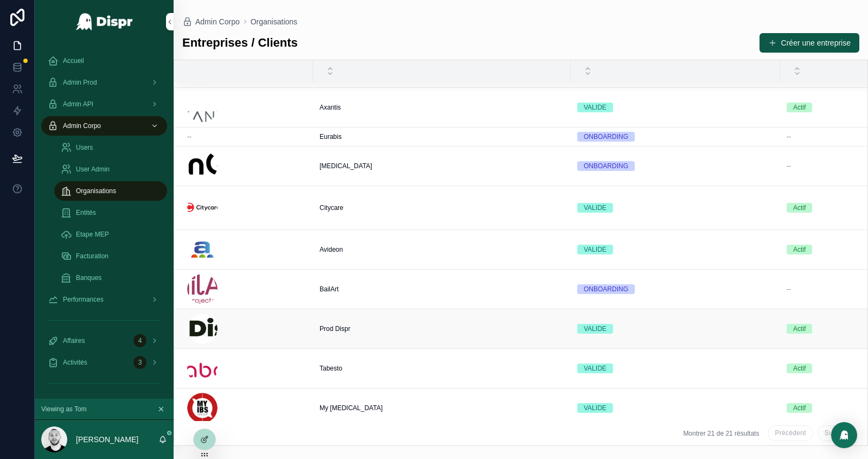
click at [258, 325] on div "scrollable content" at bounding box center [246, 329] width 119 height 30
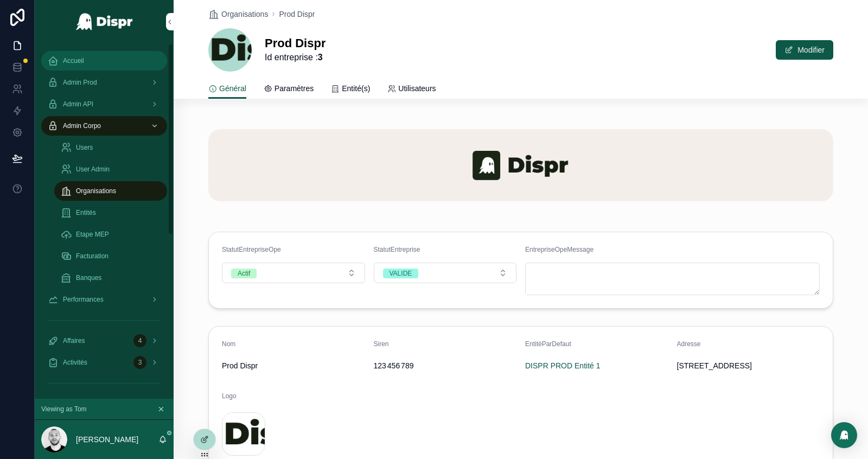
click at [78, 59] on span "Accueil" at bounding box center [73, 60] width 21 height 9
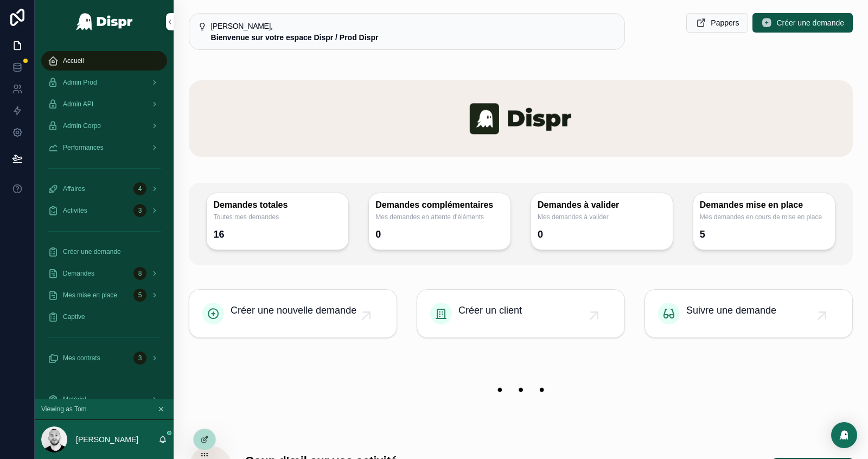
click at [164, 435] on icon "scrollable content" at bounding box center [162, 439] width 9 height 9
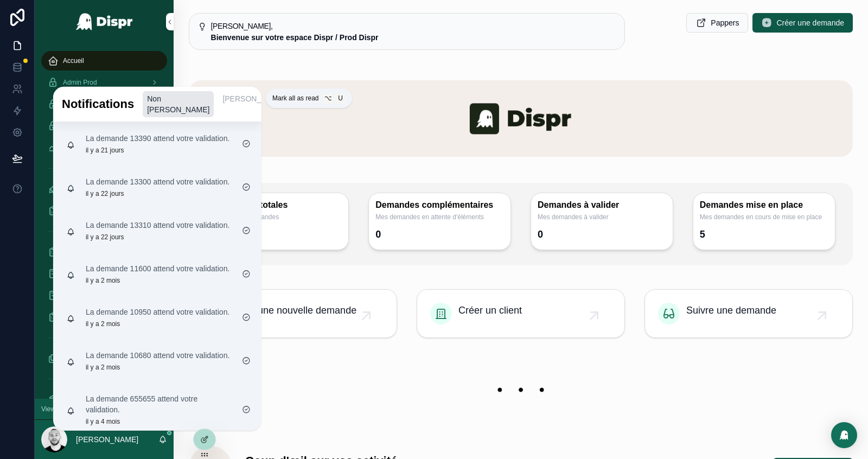
click at [297, 100] on icon "scrollable content" at bounding box center [299, 102] width 5 height 5
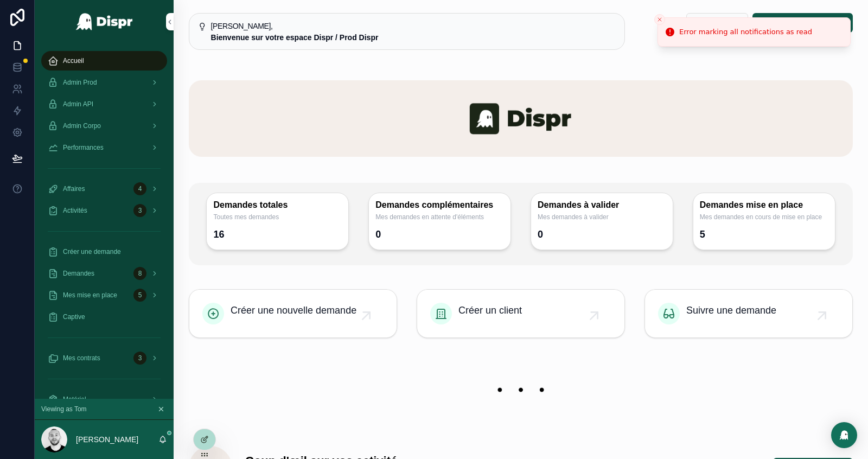
click at [302, 118] on img "scrollable content" at bounding box center [521, 118] width 664 height 77
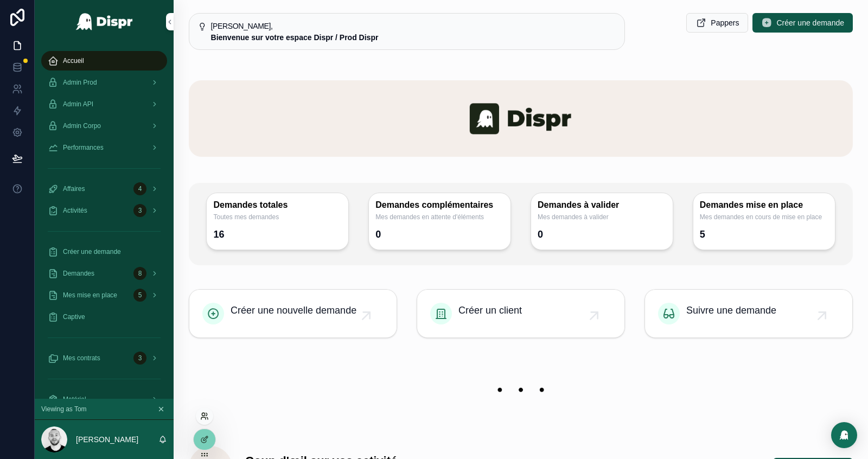
click at [205, 417] on icon at bounding box center [203, 418] width 4 height 2
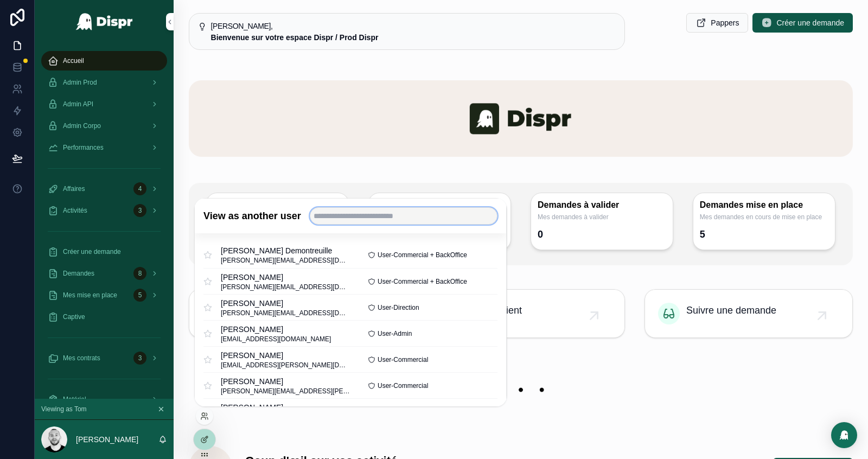
click at [385, 217] on input "text" at bounding box center [404, 215] width 188 height 17
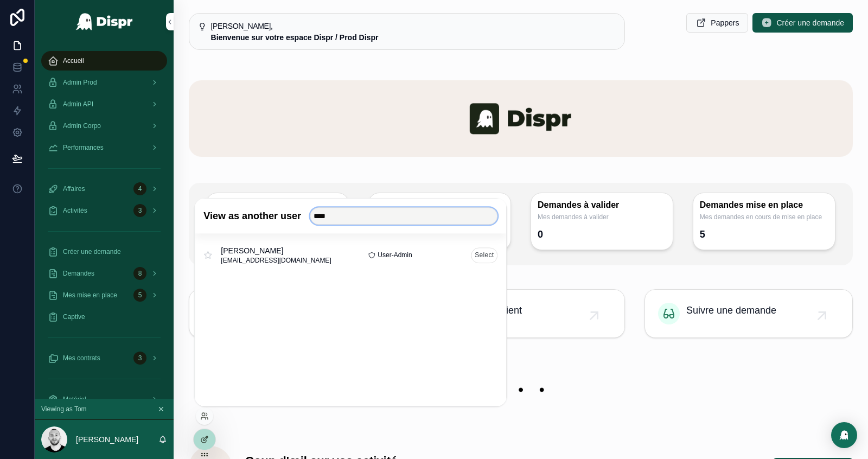
type input "****"
click at [471, 255] on button "Select" at bounding box center [484, 256] width 27 height 16
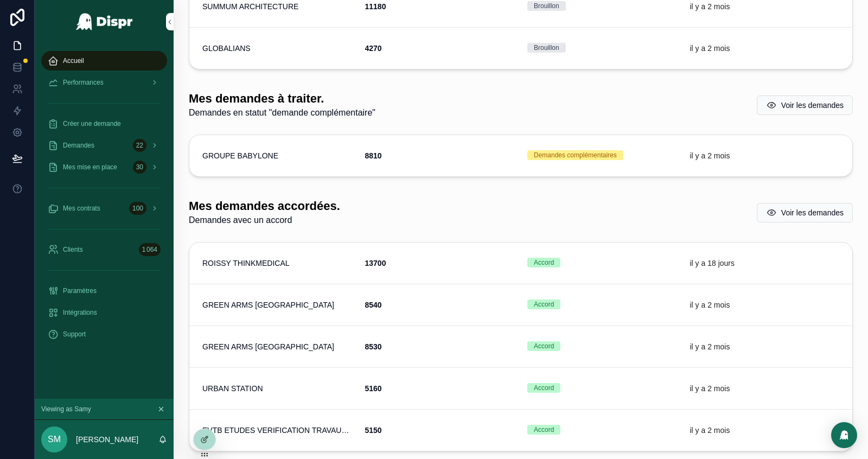
scroll to position [400, 0]
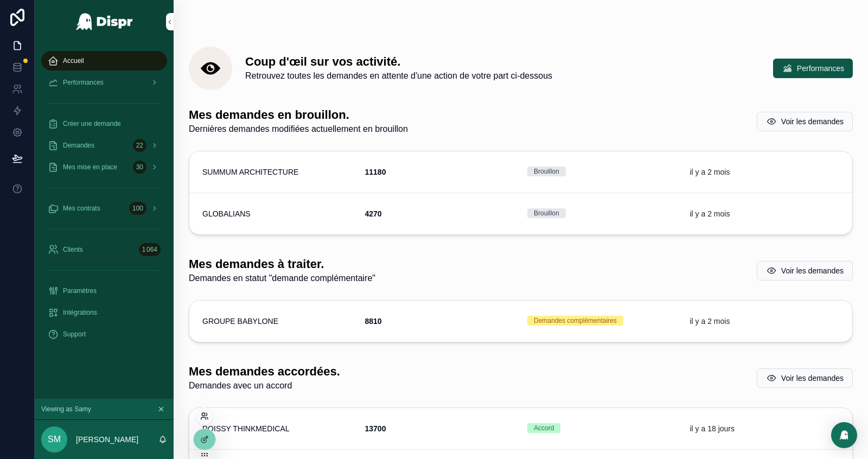
click at [204, 415] on icon at bounding box center [203, 414] width 3 height 3
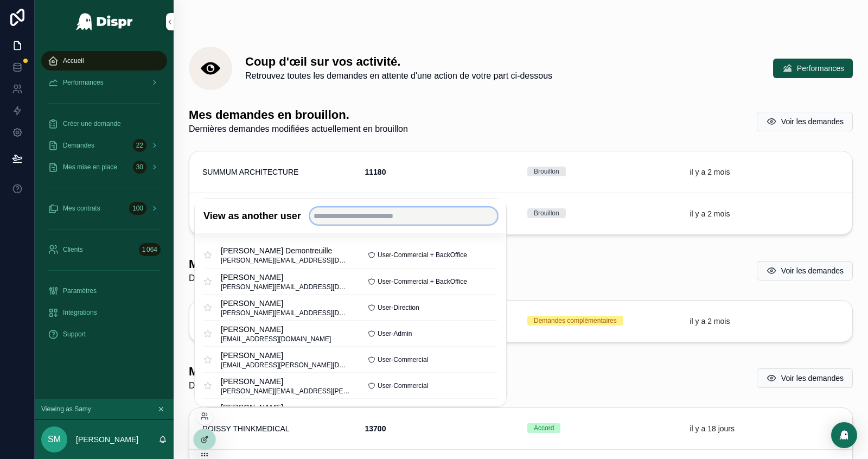
click at [361, 217] on input "text" at bounding box center [404, 215] width 188 height 17
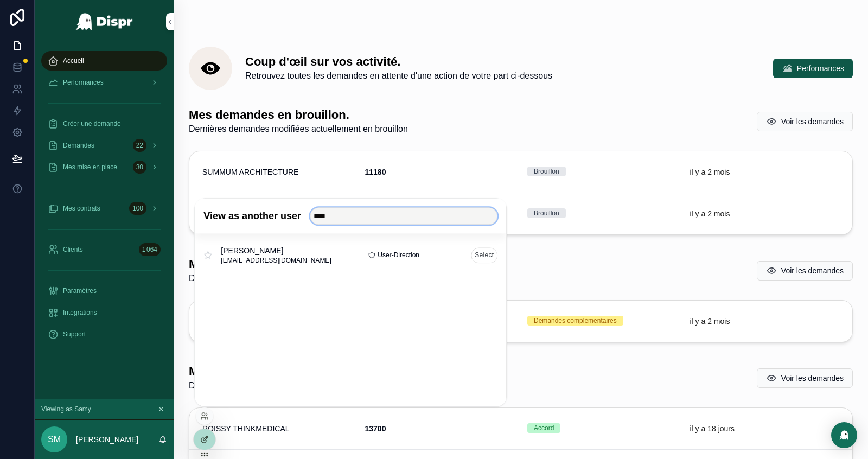
type input "****"
click at [481, 256] on button "Select" at bounding box center [484, 256] width 27 height 16
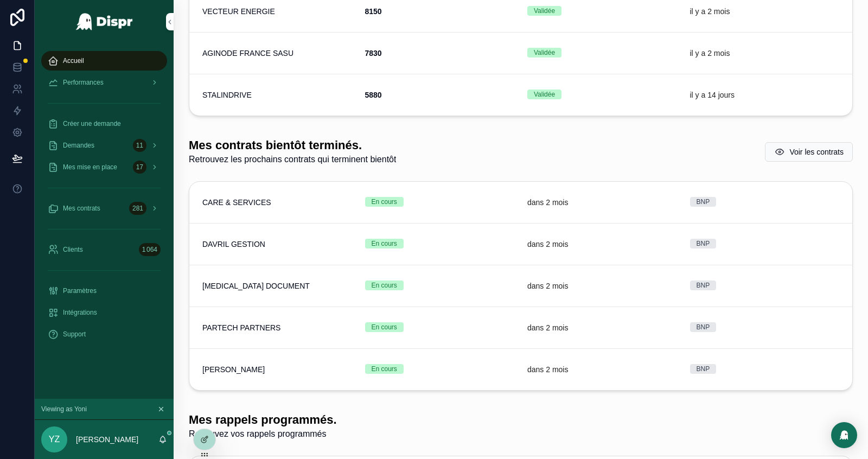
scroll to position [1213, 0]
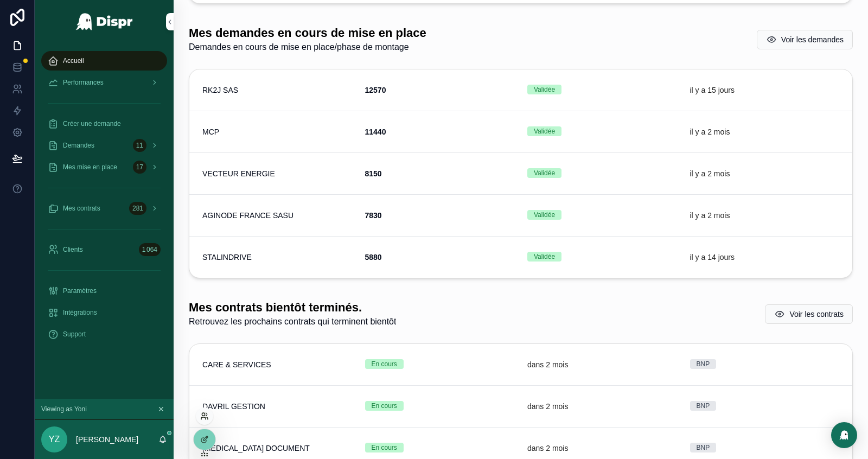
click at [205, 419] on icon at bounding box center [203, 418] width 4 height 2
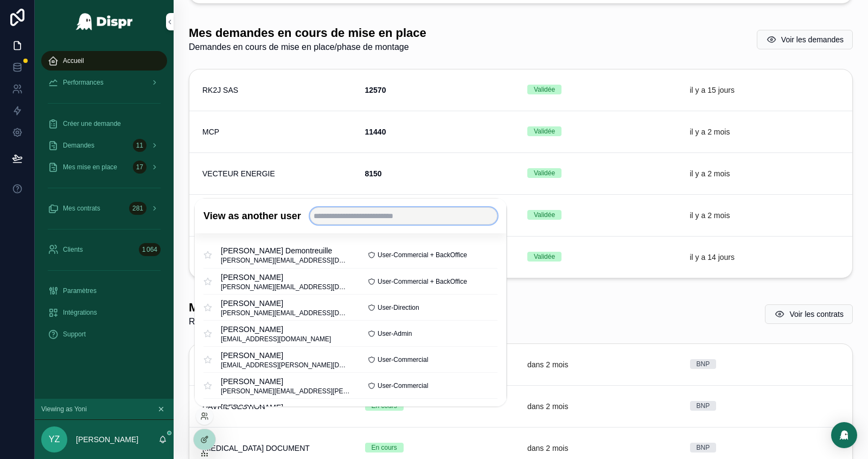
click at [359, 212] on input "text" at bounding box center [404, 215] width 188 height 17
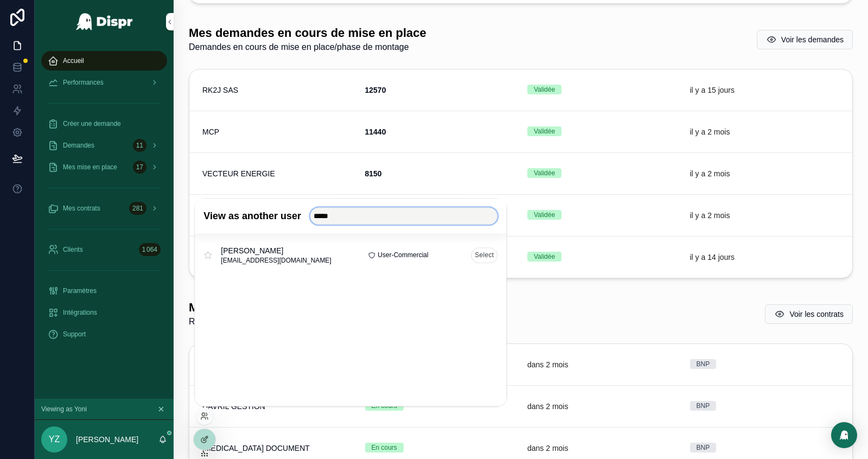
type input "*****"
click at [486, 253] on button "Select" at bounding box center [484, 256] width 27 height 16
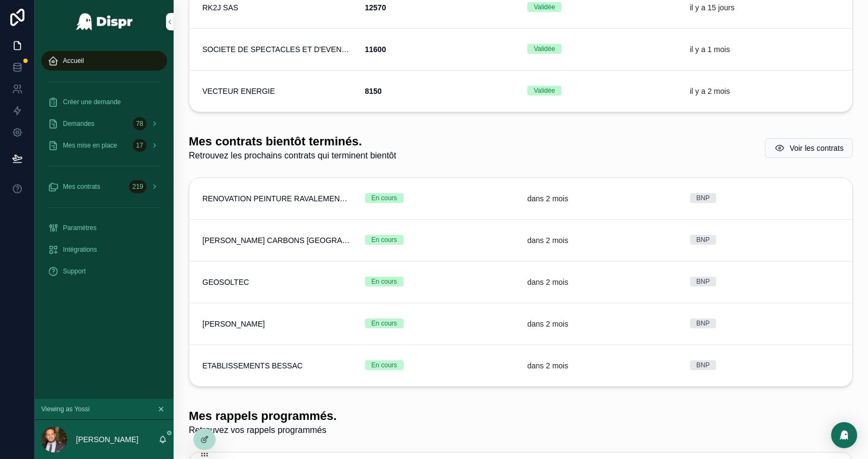
scroll to position [1624, 0]
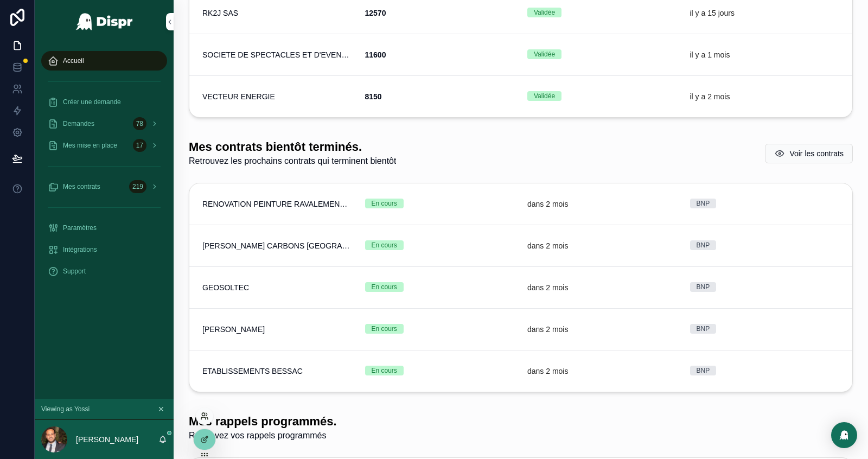
click at [206, 414] on icon at bounding box center [204, 416] width 9 height 9
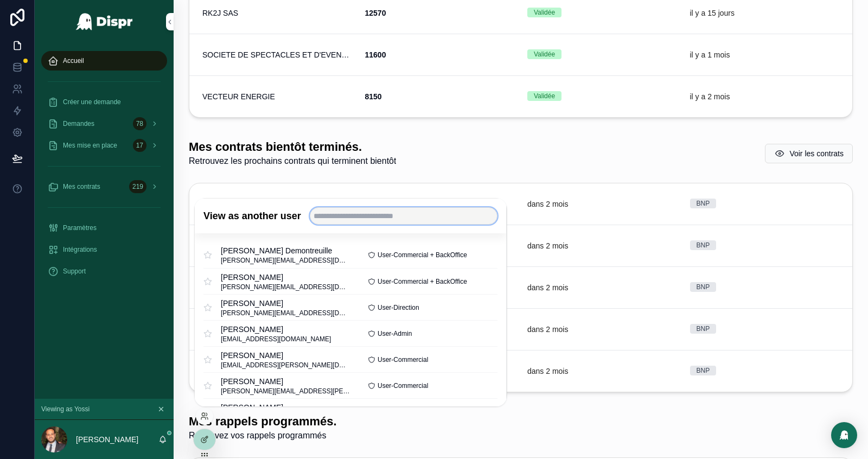
click at [386, 215] on input "text" at bounding box center [404, 215] width 188 height 17
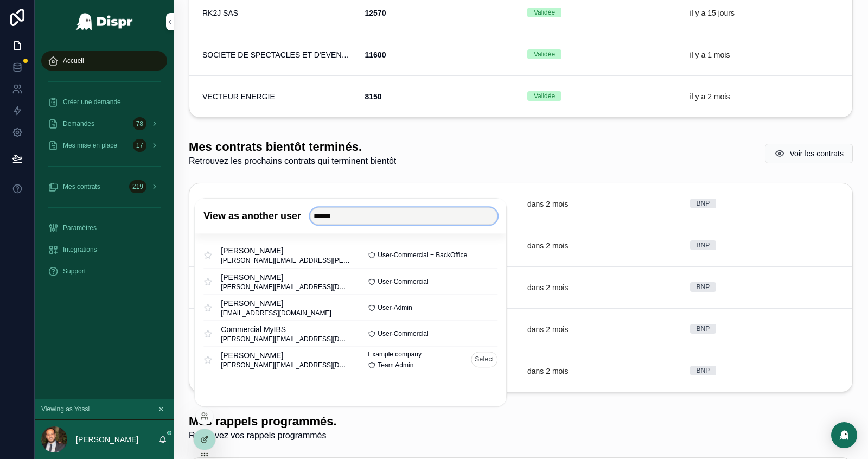
type input "******"
click at [490, 362] on button "Select" at bounding box center [484, 360] width 27 height 16
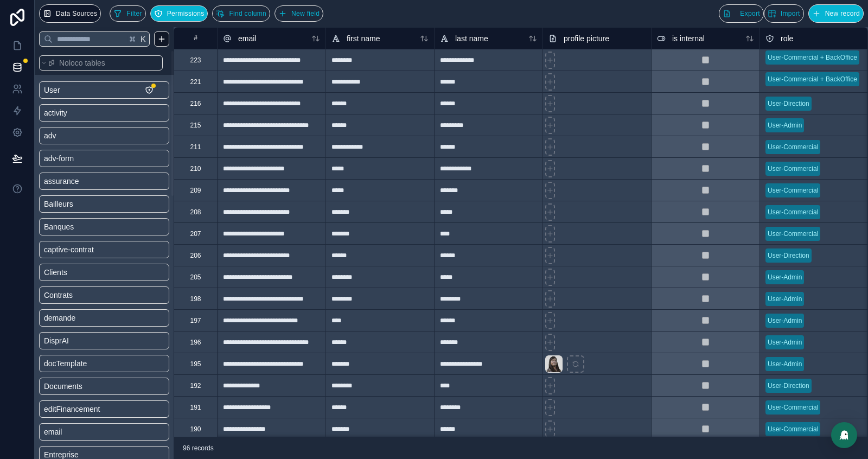
click at [64, 316] on span "demande" at bounding box center [59, 318] width 31 height 11
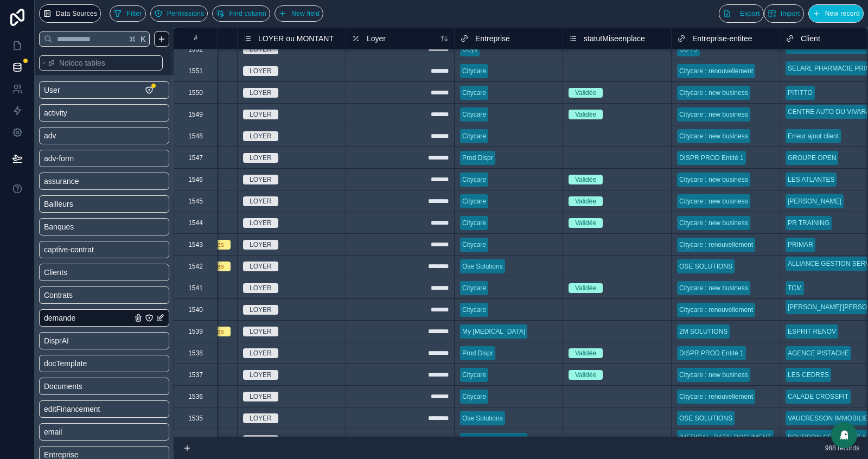
scroll to position [854, 197]
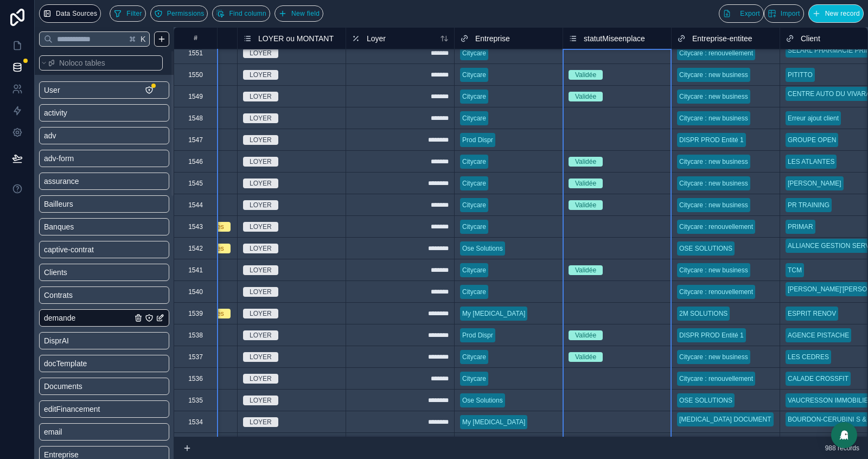
click at [613, 39] on span "statutMiseenplace" at bounding box center [614, 38] width 61 height 11
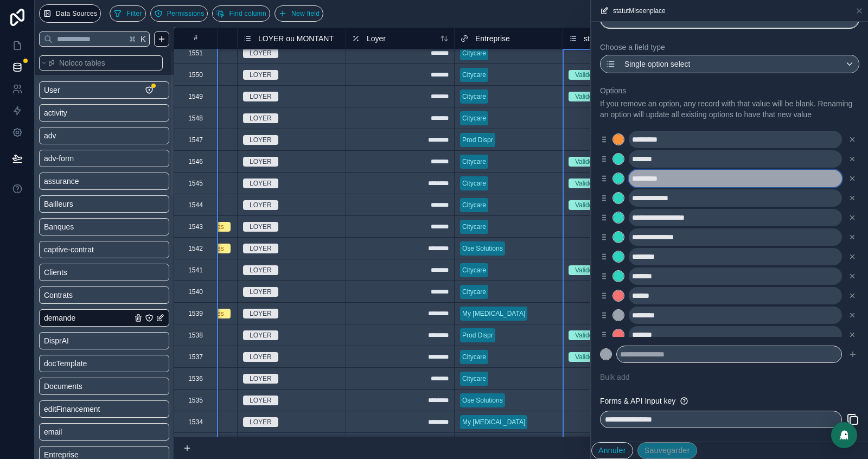
click at [641, 187] on input "*********" at bounding box center [735, 178] width 213 height 17
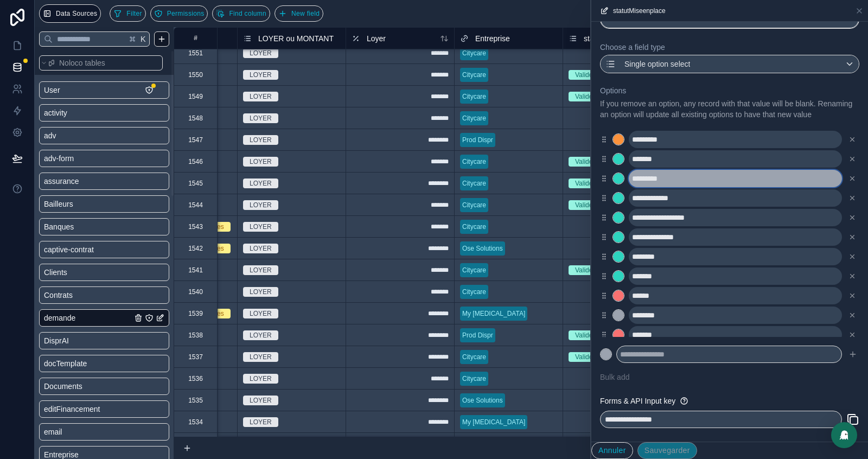
click at [641, 187] on input "*********" at bounding box center [735, 178] width 213 height 17
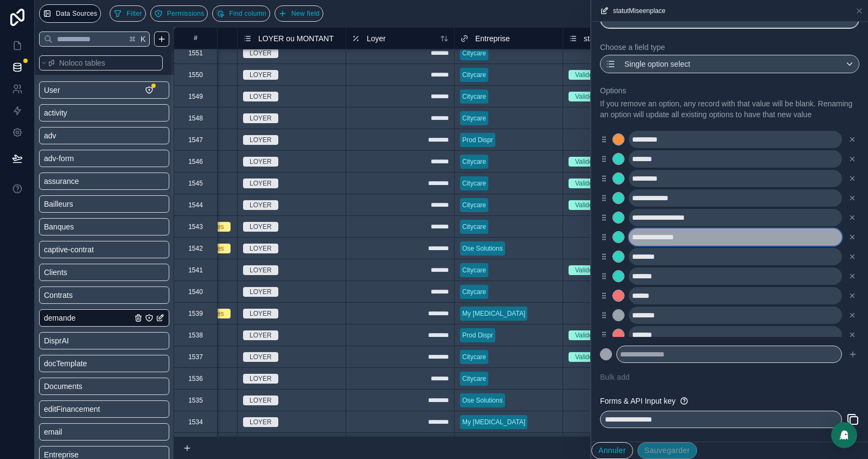
click at [673, 246] on input "**********" at bounding box center [735, 237] width 213 height 17
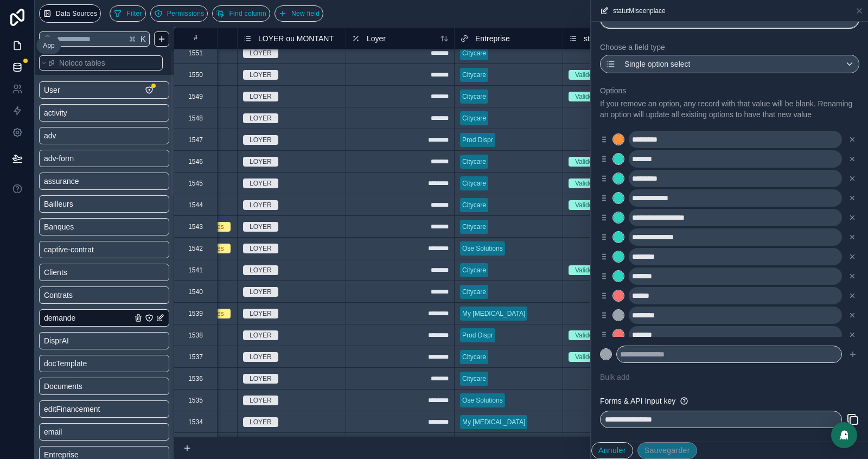
click at [17, 45] on icon at bounding box center [17, 45] width 11 height 11
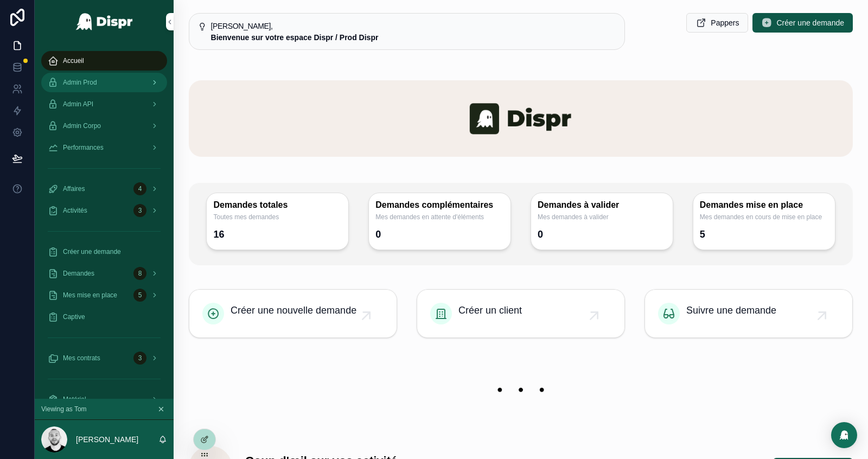
click at [106, 75] on div "Admin Prod" at bounding box center [104, 82] width 113 height 17
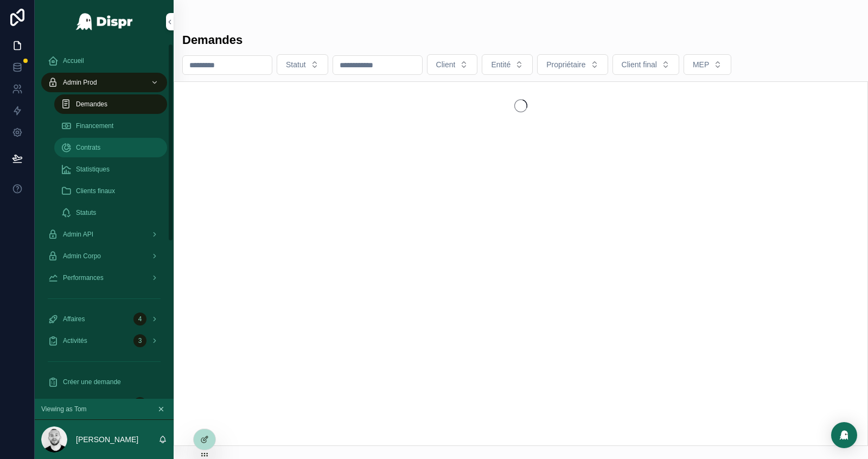
click at [95, 149] on span "Contrats" at bounding box center [88, 147] width 24 height 9
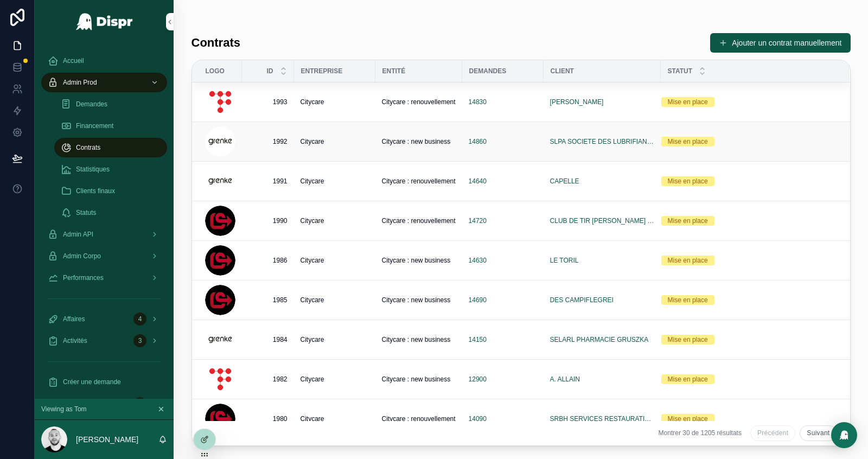
click at [351, 154] on td "Citycare" at bounding box center [334, 142] width 81 height 40
click at [355, 144] on div "Citycare" at bounding box center [335, 141] width 68 height 9
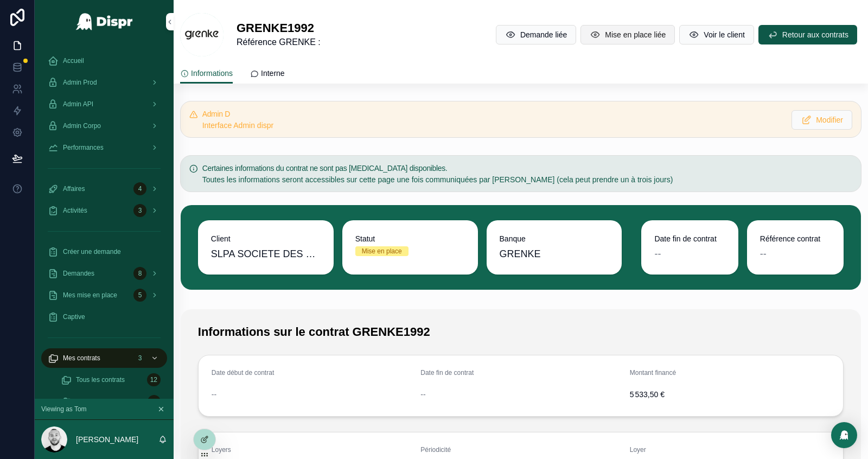
click at [613, 38] on span "Mise en place liée" at bounding box center [635, 34] width 61 height 11
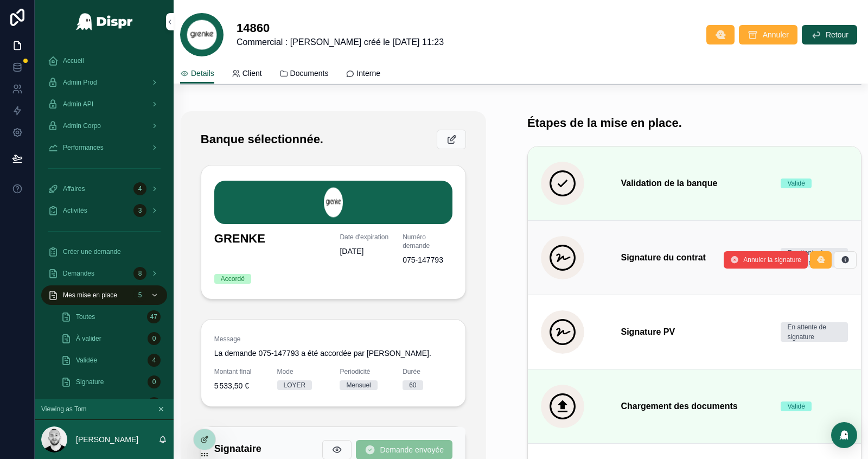
scroll to position [169, 0]
click at [820, 262] on icon "scrollable content" at bounding box center [821, 260] width 9 height 9
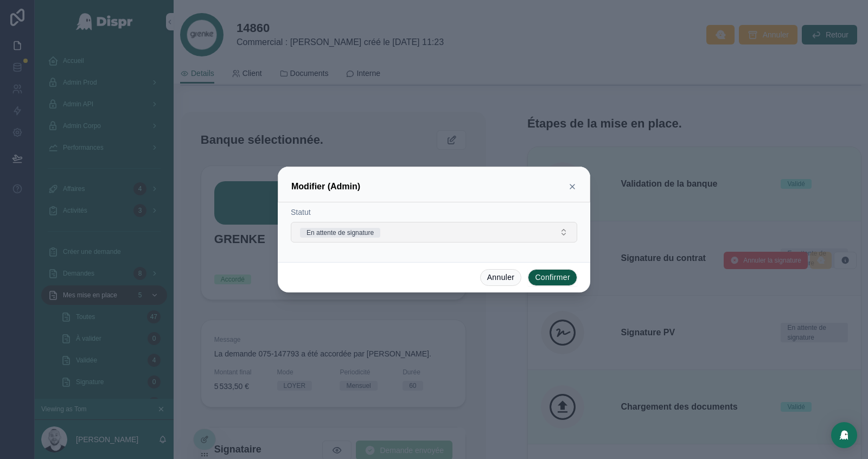
click at [381, 235] on span "En attente de signature" at bounding box center [340, 233] width 80 height 10
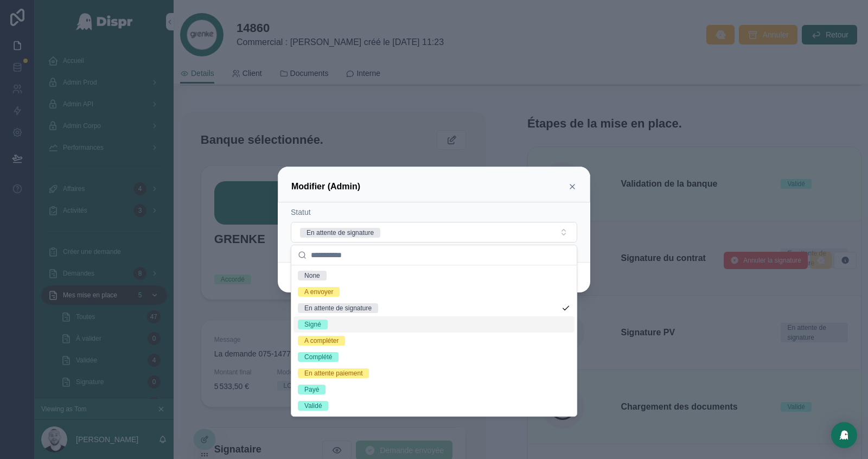
click at [344, 320] on div "Signé" at bounding box center [434, 324] width 281 height 16
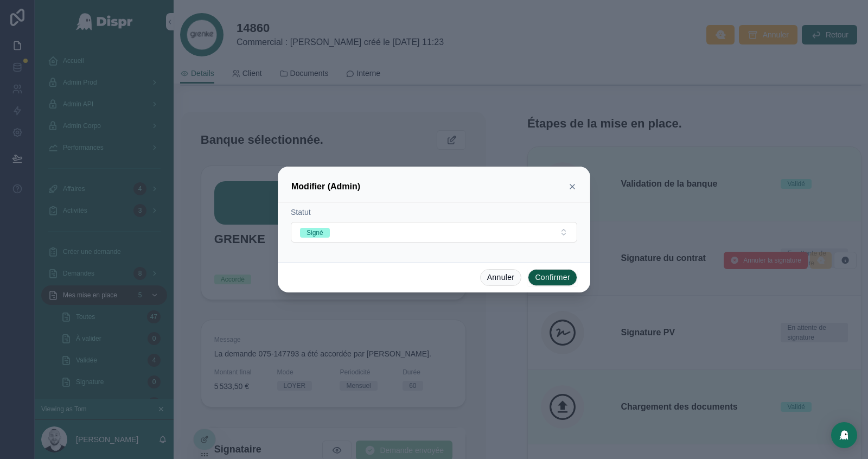
click at [574, 185] on icon at bounding box center [572, 186] width 9 height 9
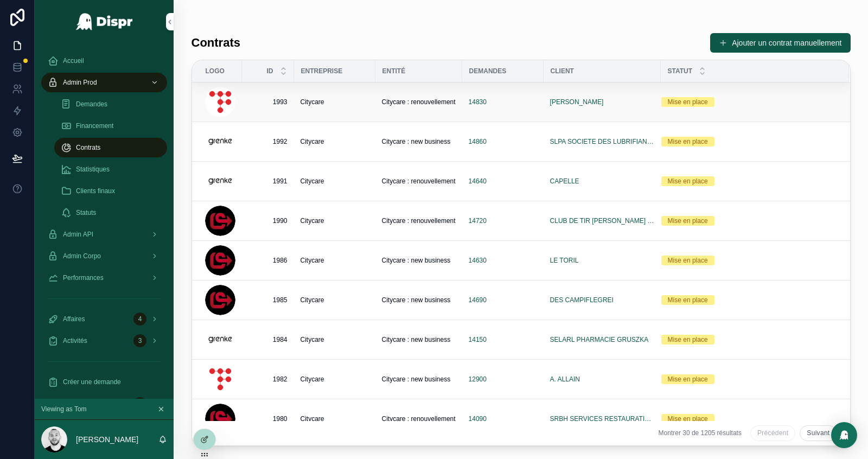
click at [352, 99] on div "Citycare" at bounding box center [335, 102] width 68 height 9
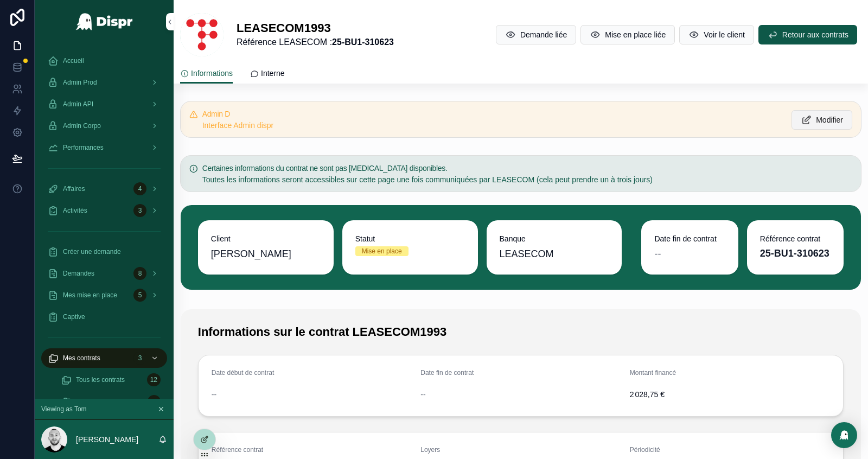
click at [819, 111] on button "Modifier" at bounding box center [822, 120] width 61 height 20
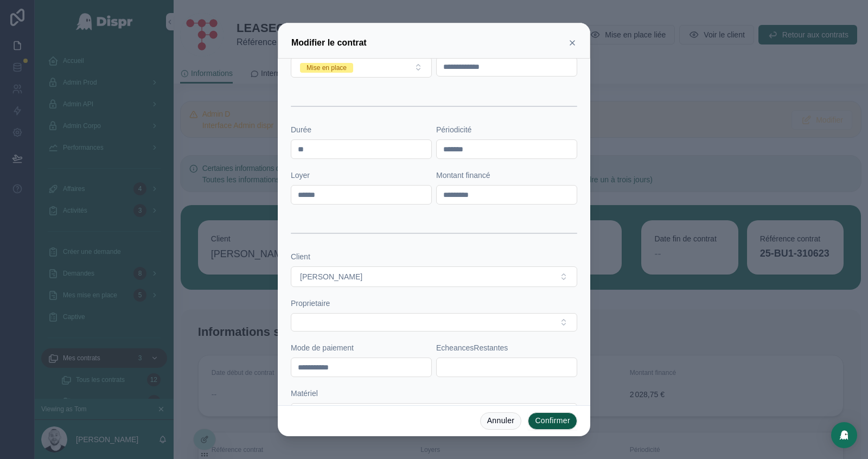
scroll to position [365, 0]
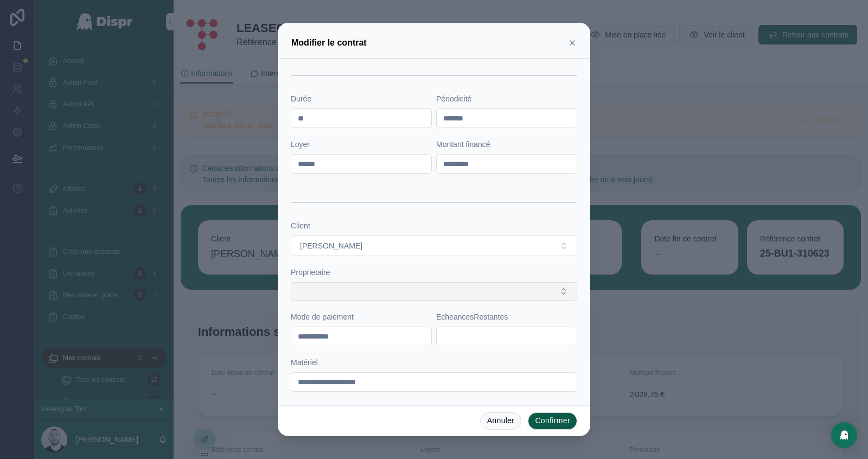
click at [447, 290] on button "Select Button" at bounding box center [434, 291] width 287 height 18
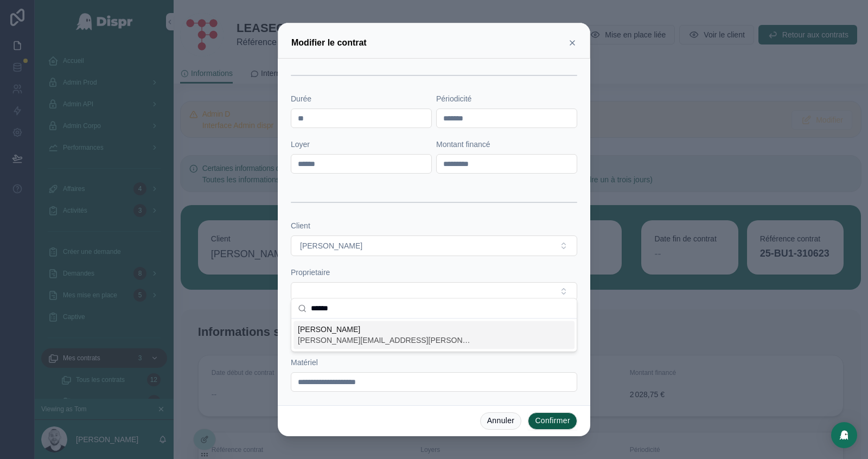
type input "******"
click at [328, 333] on span "Audrey Bustos" at bounding box center [385, 329] width 174 height 11
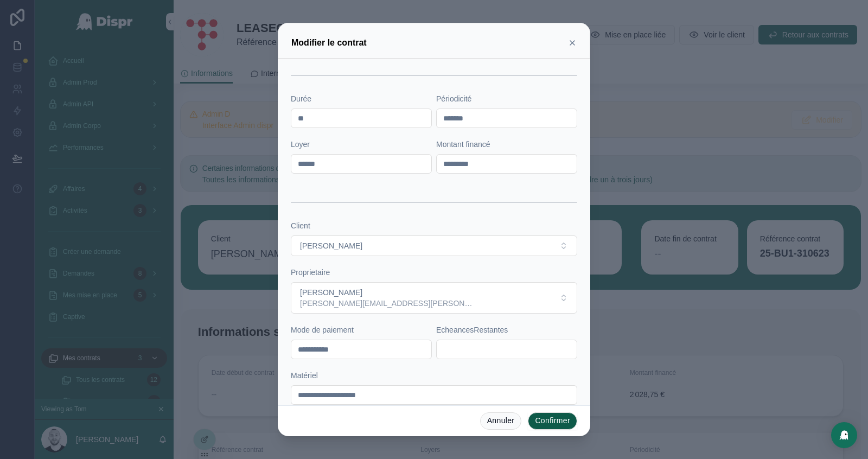
click at [549, 417] on button "Confirmer" at bounding box center [552, 421] width 49 height 17
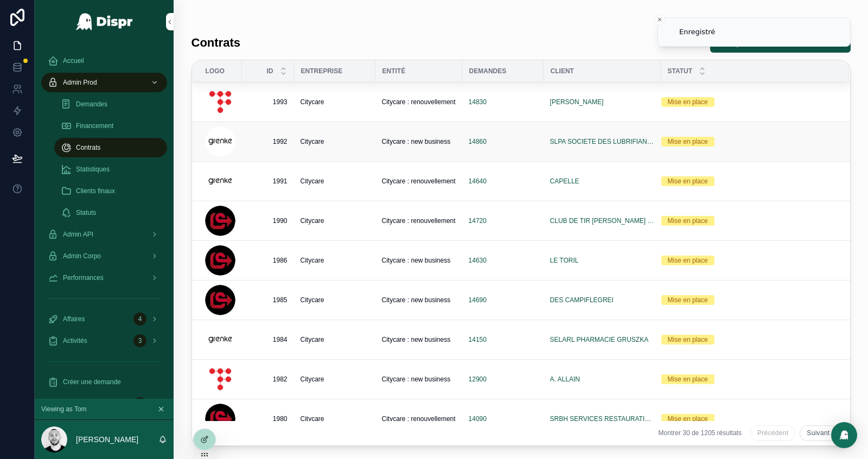
click at [754, 135] on td "Mise en place" at bounding box center [755, 142] width 188 height 40
click at [505, 142] on div "14860" at bounding box center [503, 141] width 68 height 9
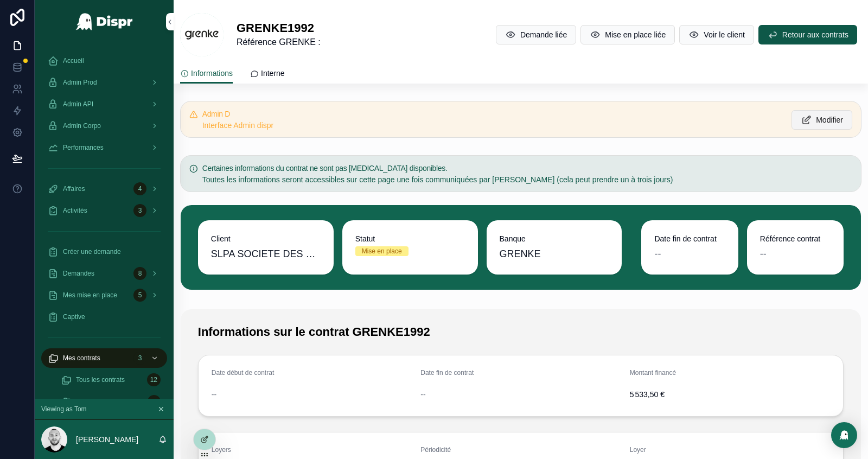
click at [816, 118] on span "Modifier" at bounding box center [829, 120] width 27 height 11
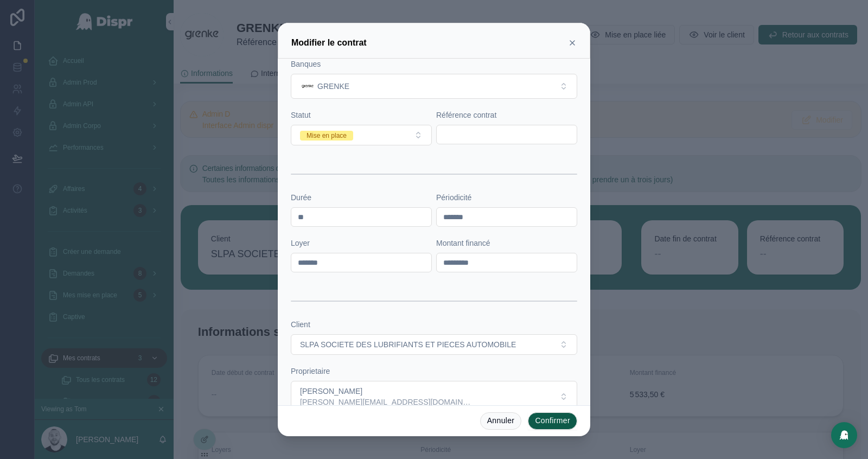
scroll to position [368, 0]
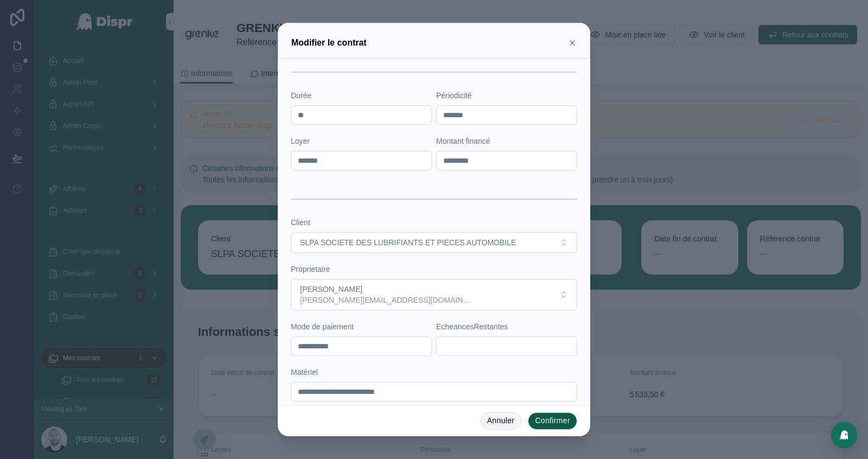
click at [491, 422] on button "Annuler" at bounding box center [501, 421] width 42 height 17
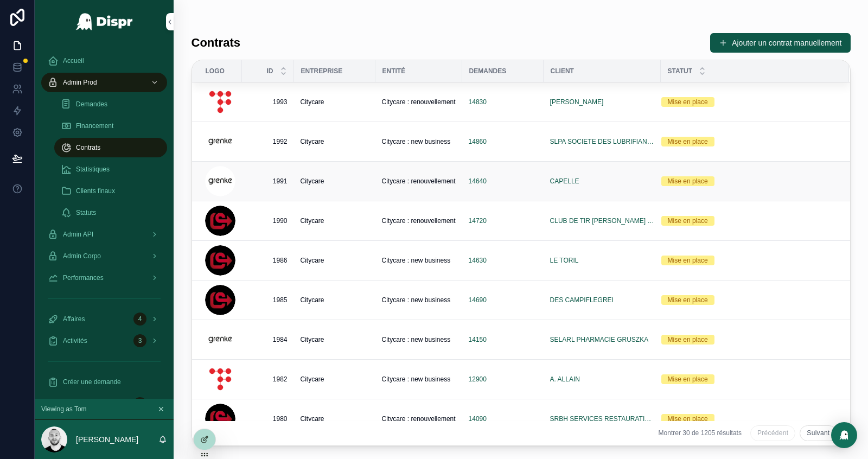
click at [346, 183] on div "Citycare" at bounding box center [335, 181] width 68 height 9
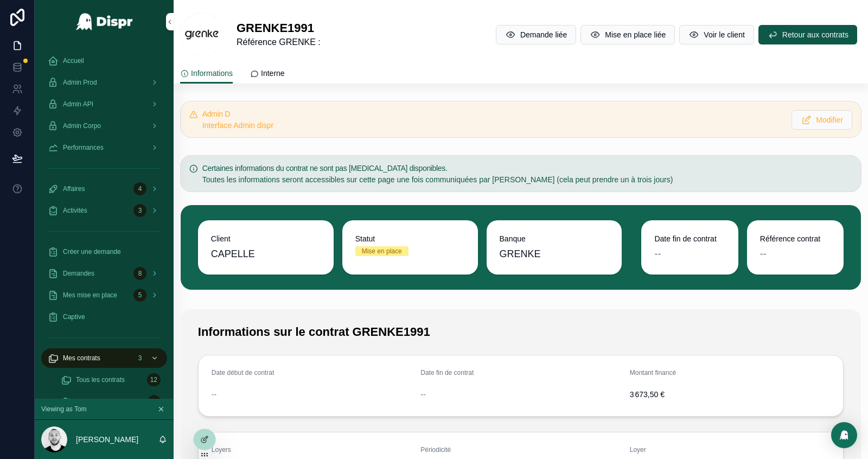
scroll to position [31, 0]
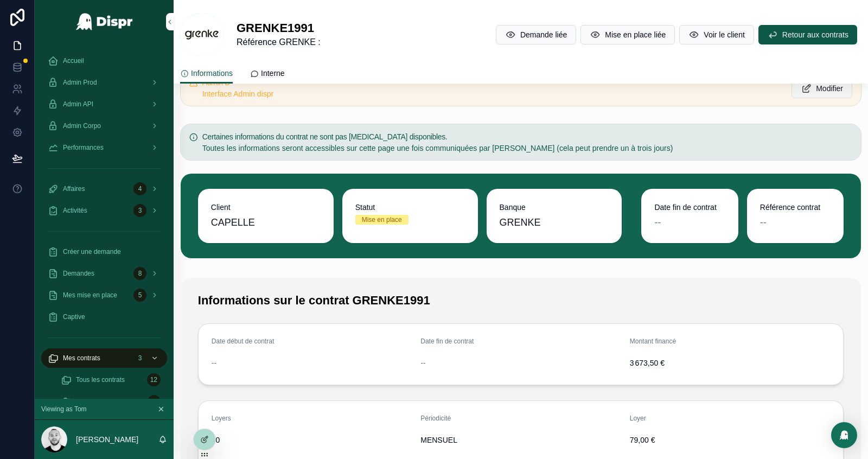
click at [821, 86] on span "Modifier" at bounding box center [829, 88] width 27 height 11
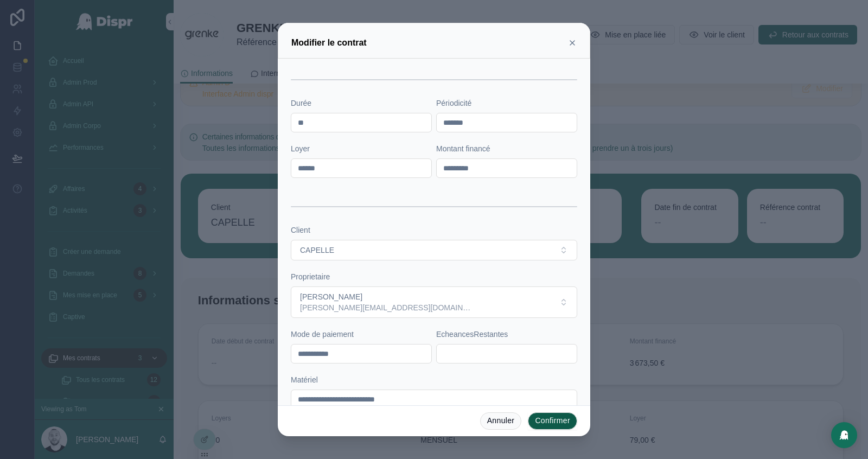
scroll to position [372, 0]
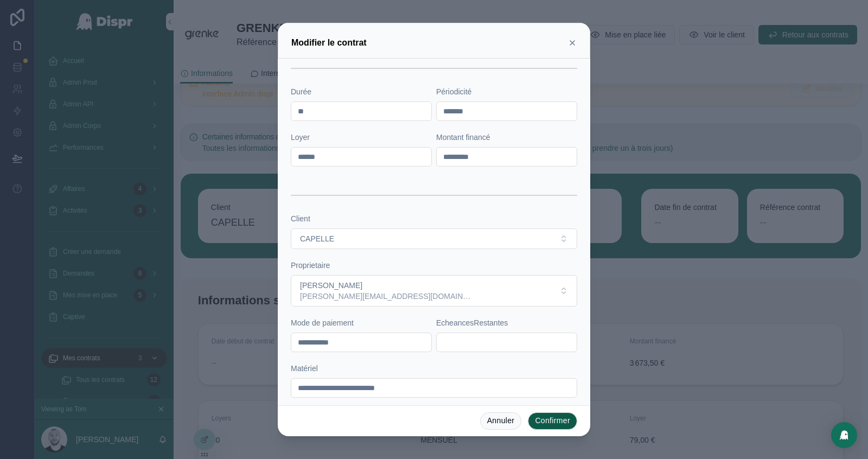
click at [574, 41] on icon at bounding box center [572, 43] width 4 height 4
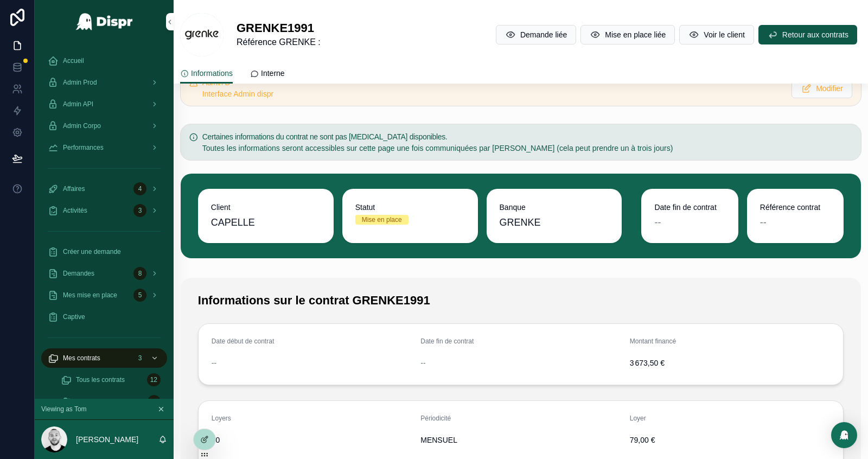
scroll to position [0, 0]
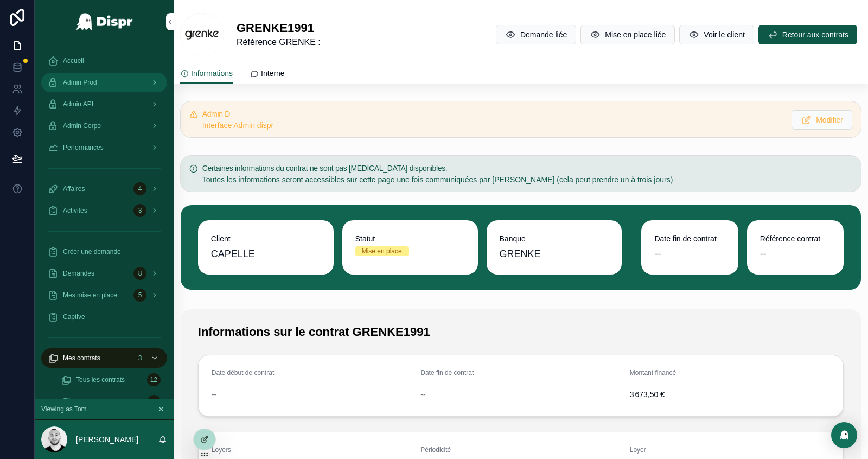
click at [94, 83] on span "Admin Prod" at bounding box center [80, 82] width 34 height 9
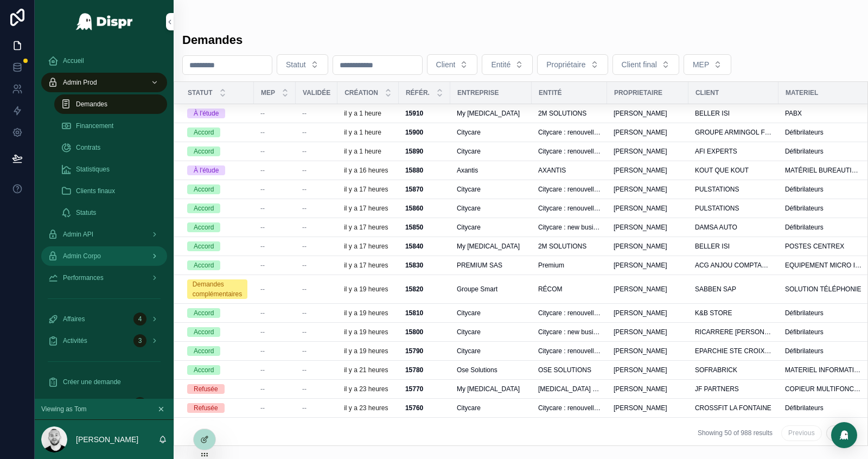
click at [96, 251] on div "Admin Corpo" at bounding box center [104, 256] width 113 height 17
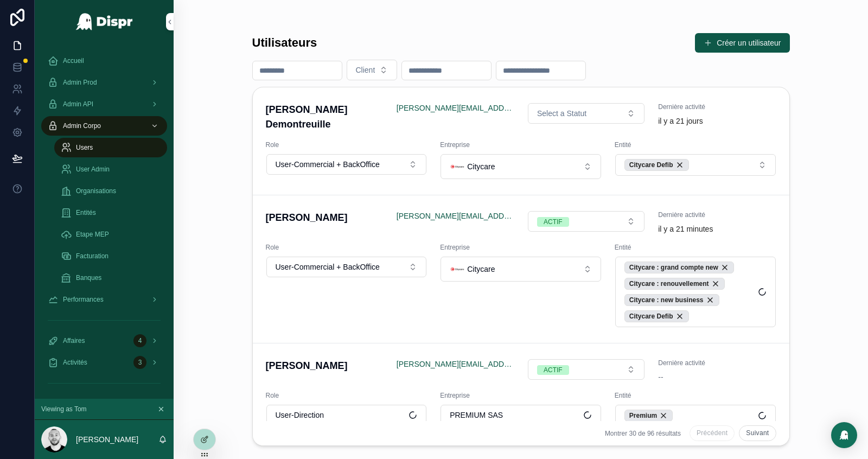
click at [277, 72] on input "scrollable content" at bounding box center [297, 70] width 89 height 15
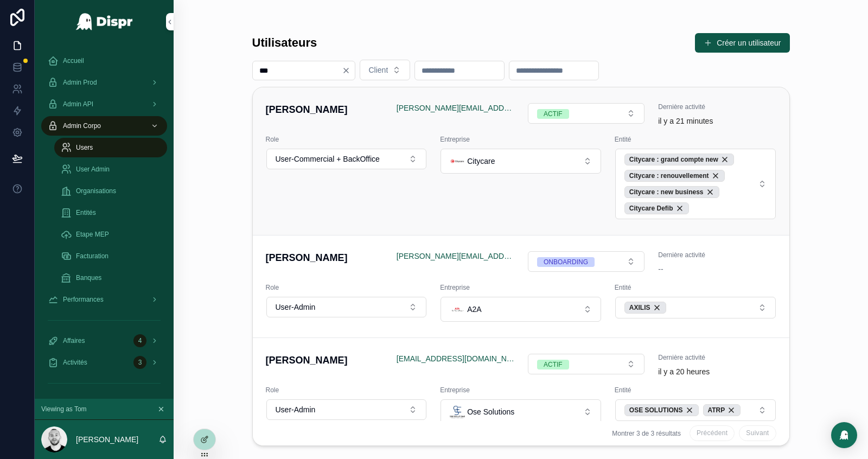
type input "***"
click at [431, 128] on div "Anne-Sophie Fidele anne-sophie.fidele@citycare.fr ACTIF Dernière activité il y …" at bounding box center [521, 161] width 511 height 117
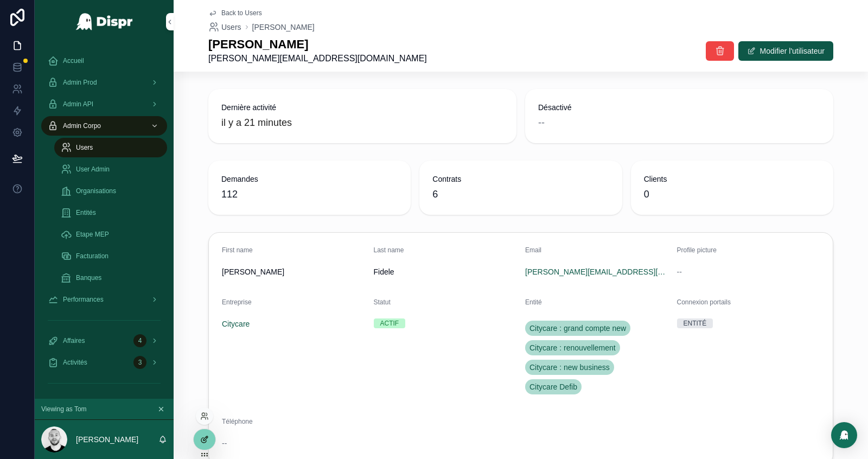
click at [207, 440] on icon at bounding box center [204, 439] width 9 height 9
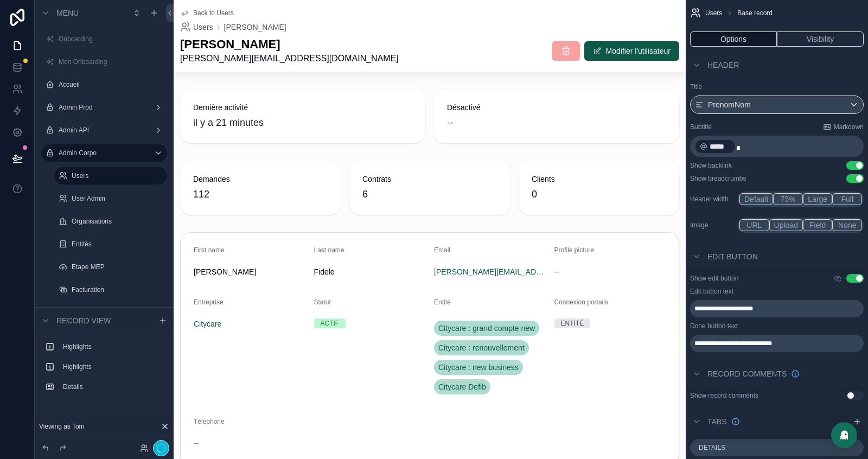
click at [346, 50] on div "Anne-Sophie Fidele anne-sophie.fidele@citycare.fr Modifier l'utilisateur" at bounding box center [429, 51] width 499 height 28
click at [757, 150] on p "﻿ ***** ﻿" at bounding box center [778, 146] width 167 height 17
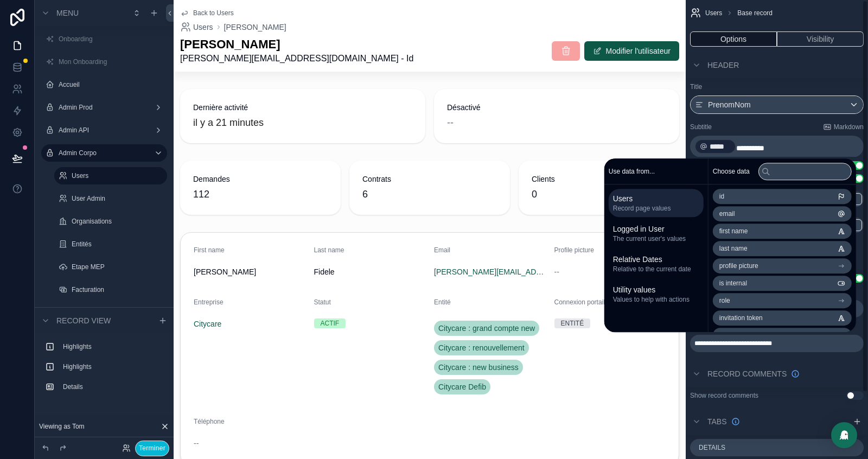
click at [781, 195] on li "id" at bounding box center [782, 196] width 139 height 15
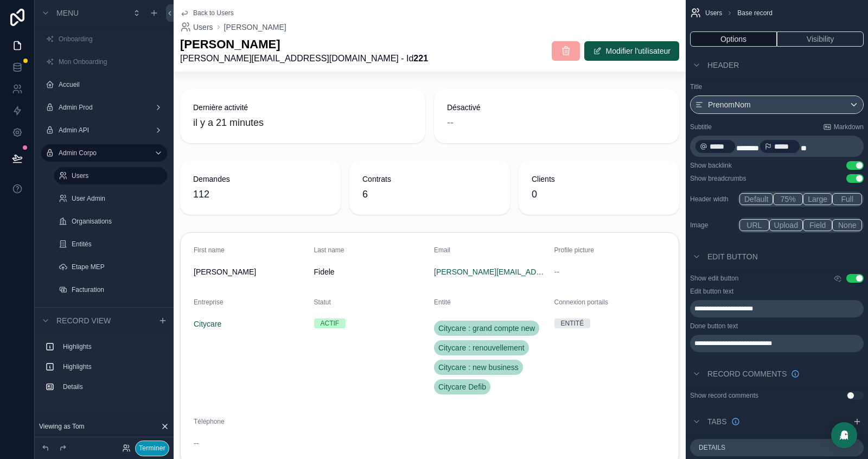
click at [145, 449] on button "Terminer" at bounding box center [152, 449] width 34 height 16
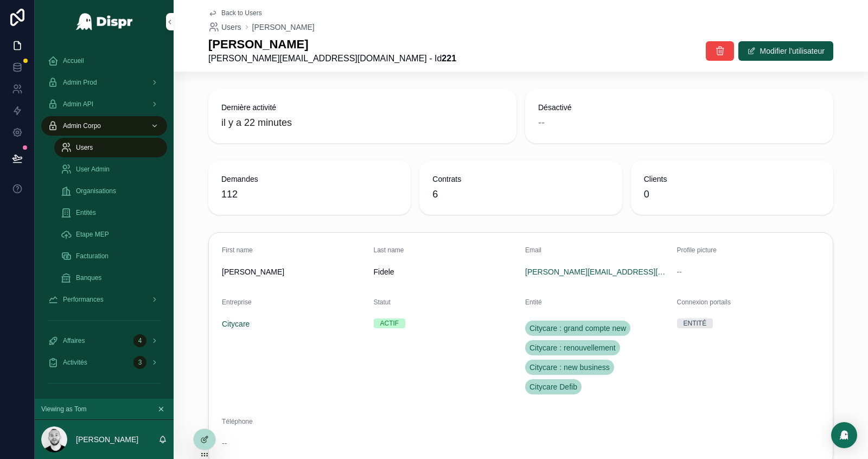
click at [442, 60] on strong "221" at bounding box center [449, 58] width 15 height 9
copy strong "221"
click at [97, 81] on span "Admin Prod" at bounding box center [80, 82] width 34 height 9
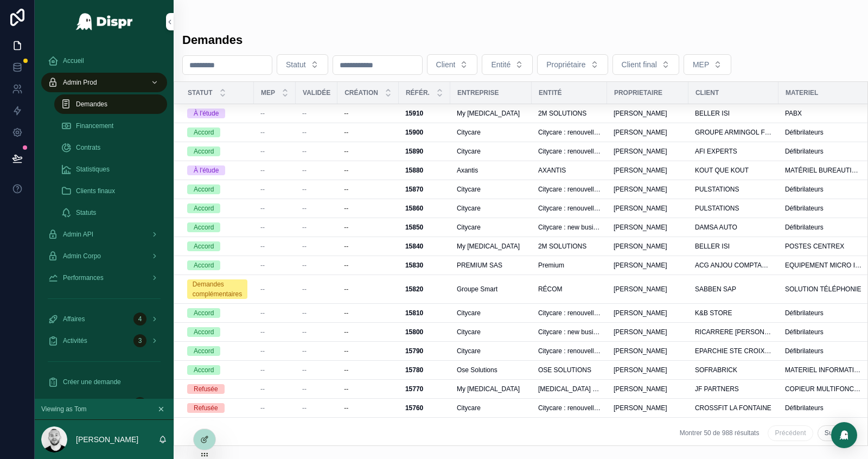
click at [85, 106] on span "Demandes" at bounding box center [91, 104] width 31 height 9
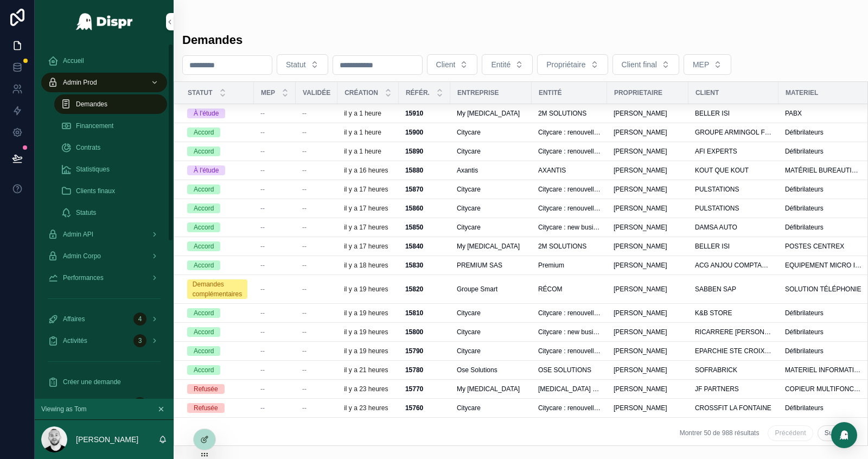
click at [206, 53] on div "Demandes Statut Client Entité Propriétaire Client final MEP Statut MEP Validée …" at bounding box center [521, 236] width 695 height 420
click at [206, 65] on input "scrollable content" at bounding box center [227, 65] width 89 height 15
paste input "****"
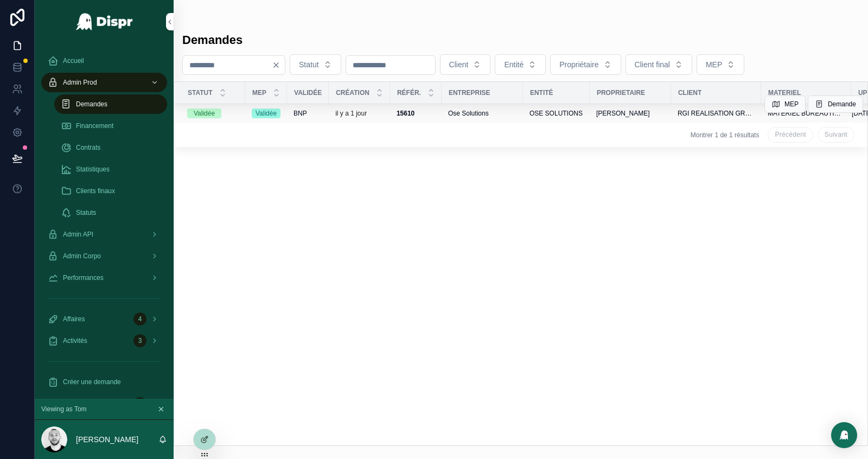
scroll to position [0, 72]
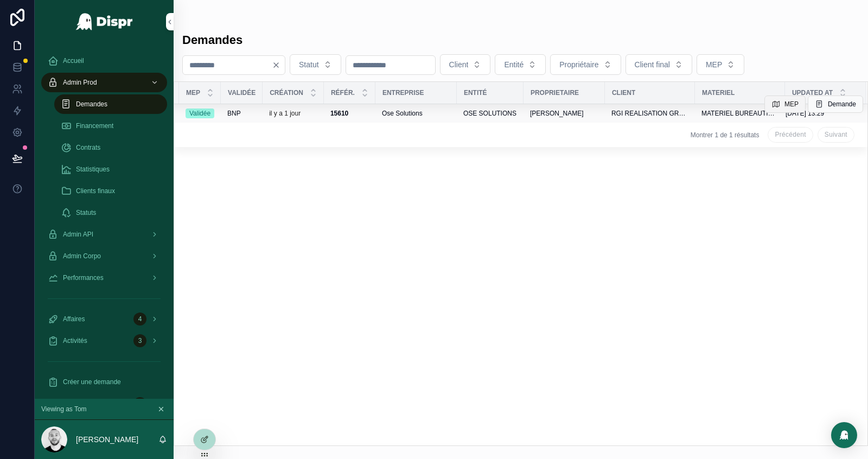
type input "****"
click at [779, 104] on button "MEP" at bounding box center [785, 104] width 41 height 17
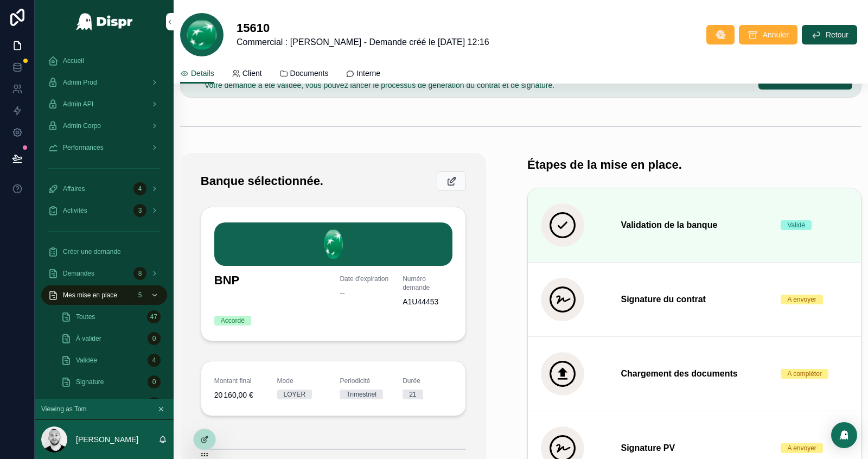
scroll to position [204, 0]
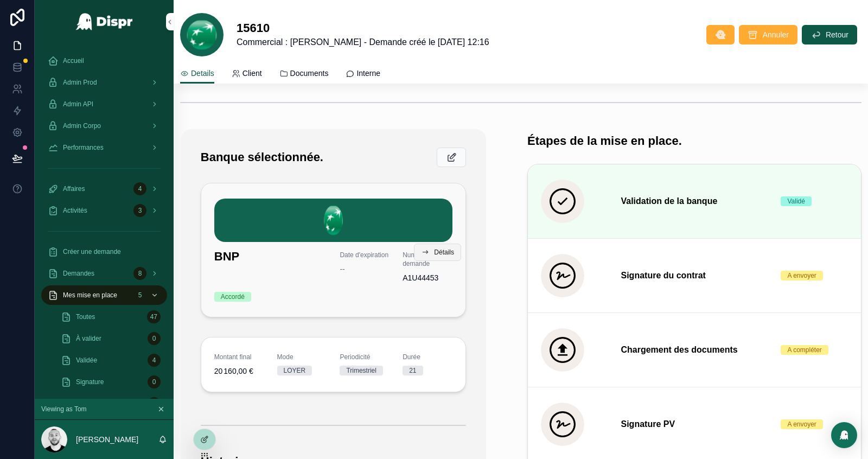
click at [443, 252] on span "Détails" at bounding box center [444, 252] width 20 height 9
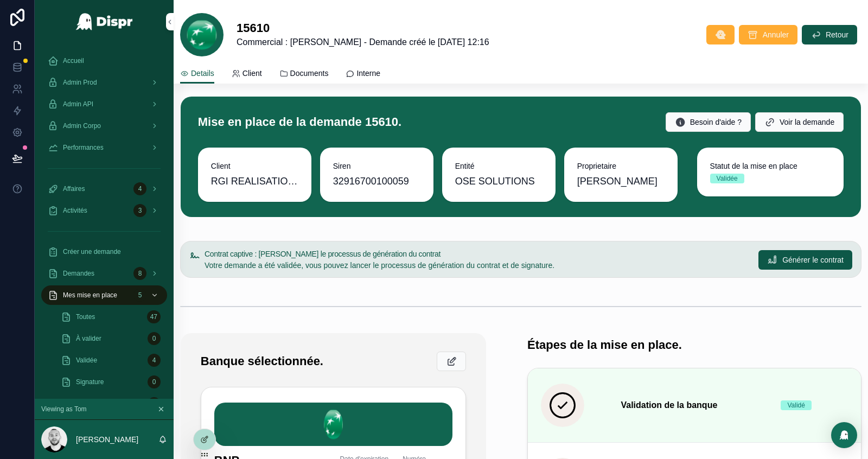
scroll to position [147, 0]
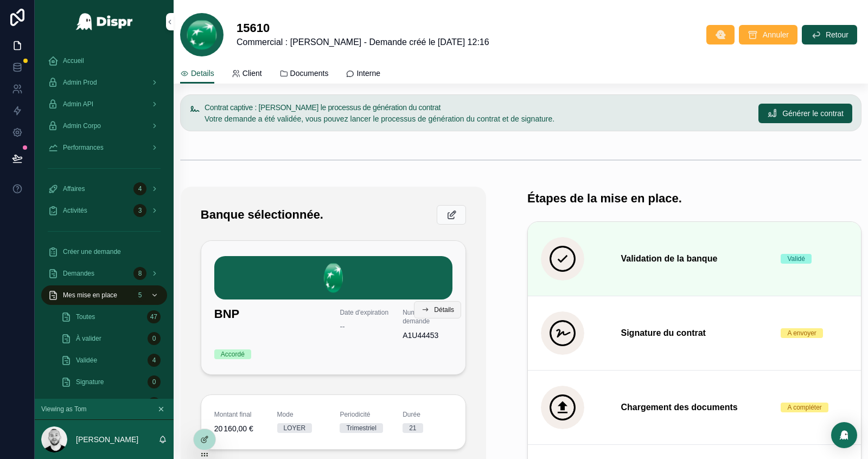
click at [430, 308] on button "Détails" at bounding box center [437, 309] width 47 height 17
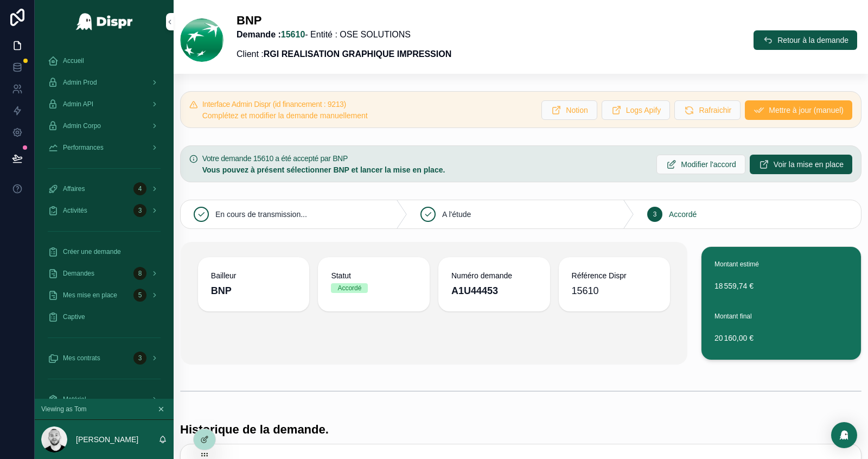
click at [352, 103] on h5 "Interface Admin Dispr (id financement : 9213)" at bounding box center [367, 104] width 331 height 8
copy h5 "9213"
click at [92, 81] on span "Admin Prod" at bounding box center [80, 82] width 34 height 9
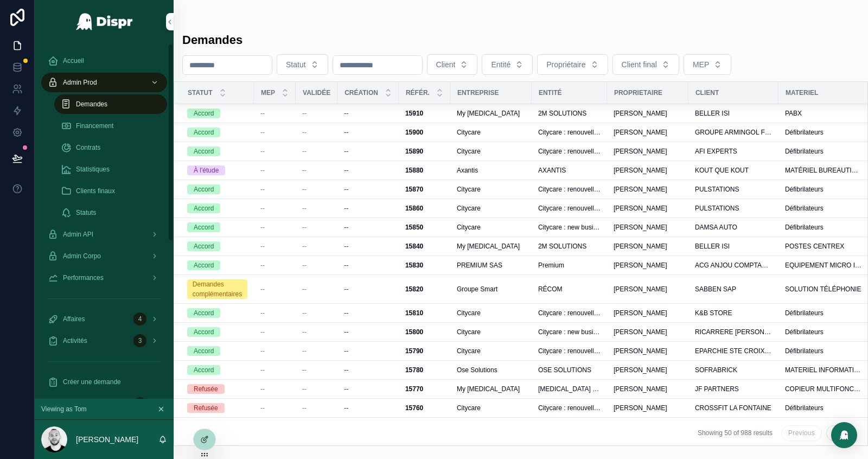
click at [81, 105] on span "Demandes" at bounding box center [91, 104] width 31 height 9
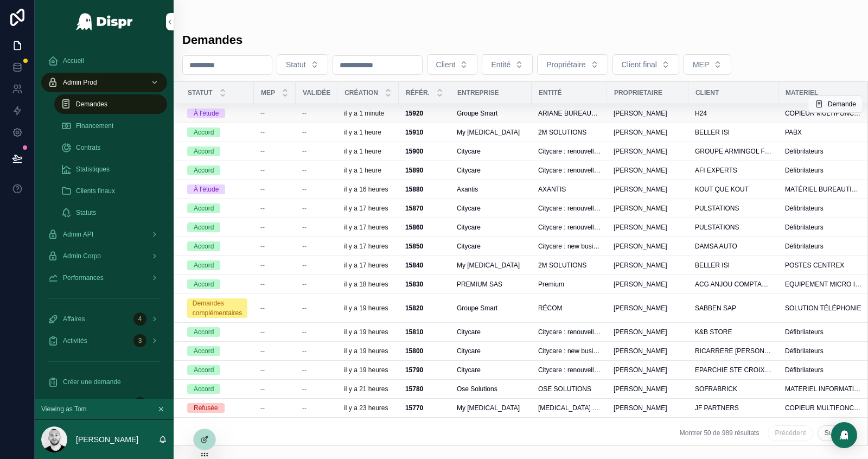
click at [274, 111] on div "--" at bounding box center [275, 113] width 29 height 9
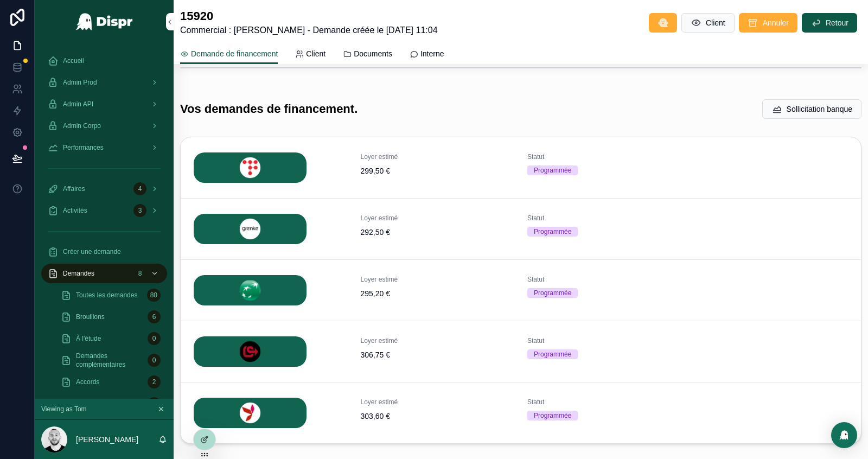
scroll to position [243, 0]
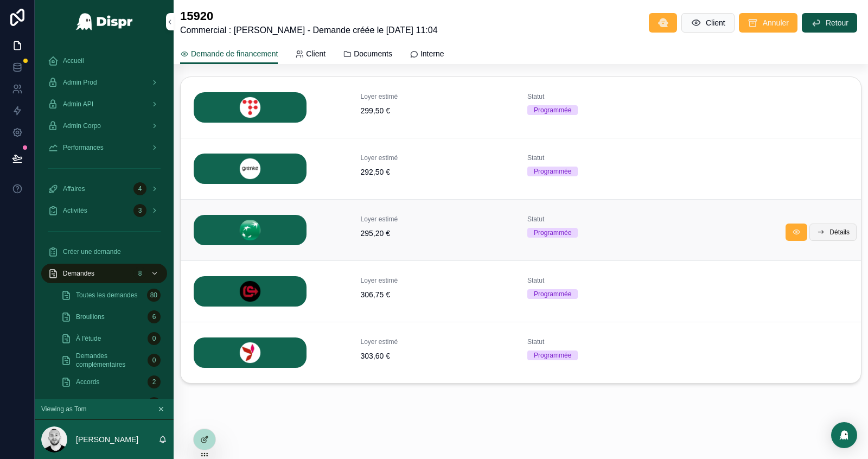
click at [838, 231] on span "Détails" at bounding box center [840, 232] width 20 height 9
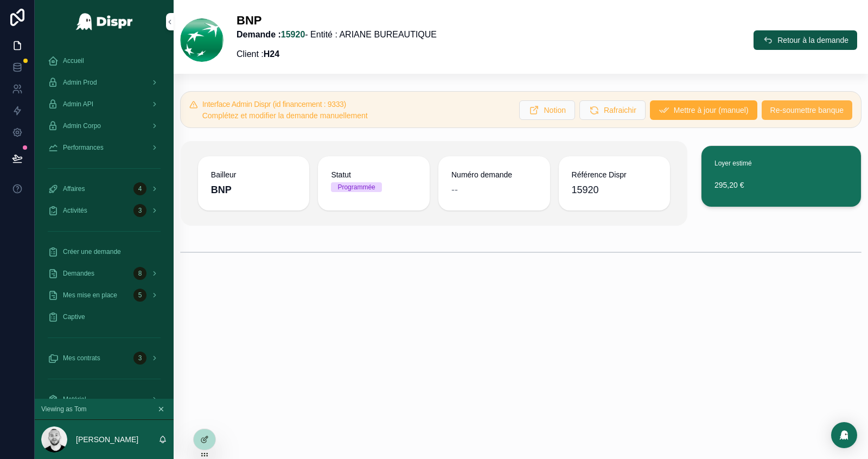
click at [785, 112] on span "Re-soumettre banque" at bounding box center [807, 110] width 73 height 11
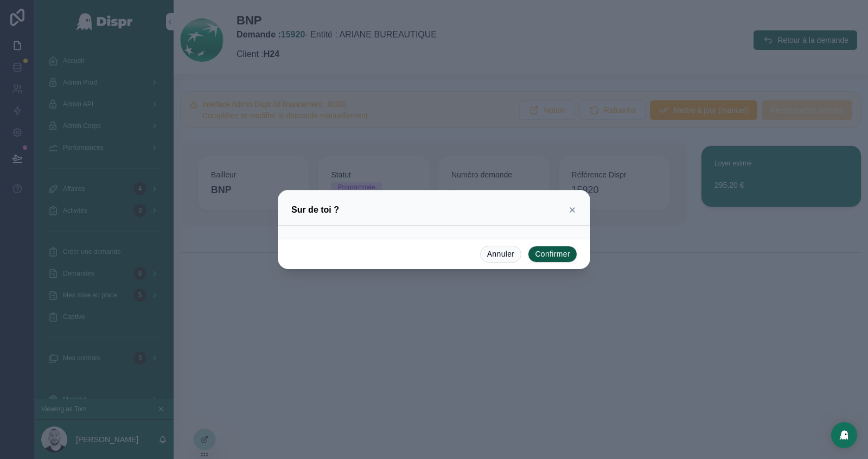
click at [563, 256] on button "Confirmer" at bounding box center [552, 254] width 49 height 17
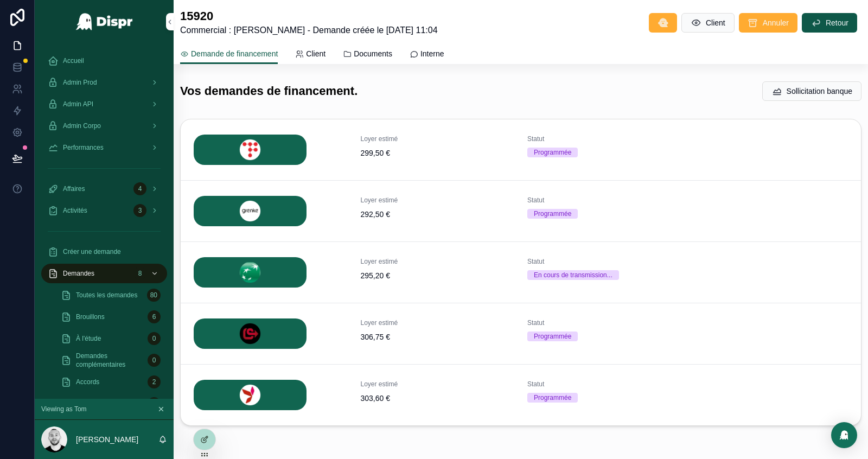
scroll to position [188, 0]
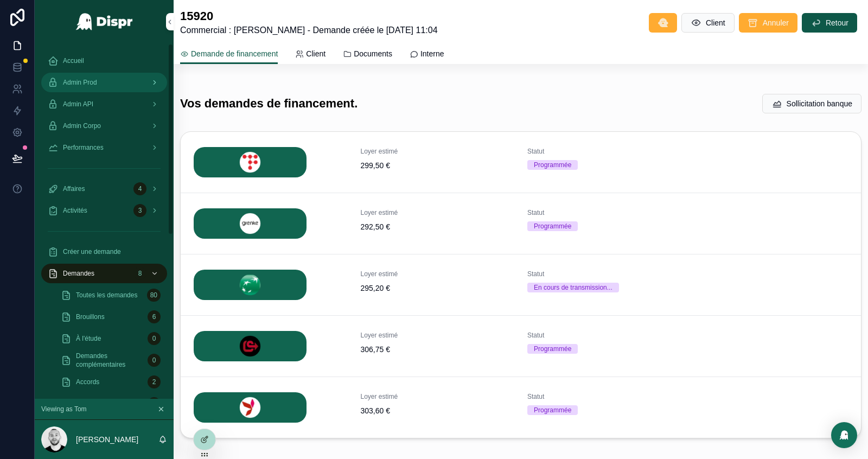
click at [104, 80] on div "Admin Prod" at bounding box center [104, 82] width 113 height 17
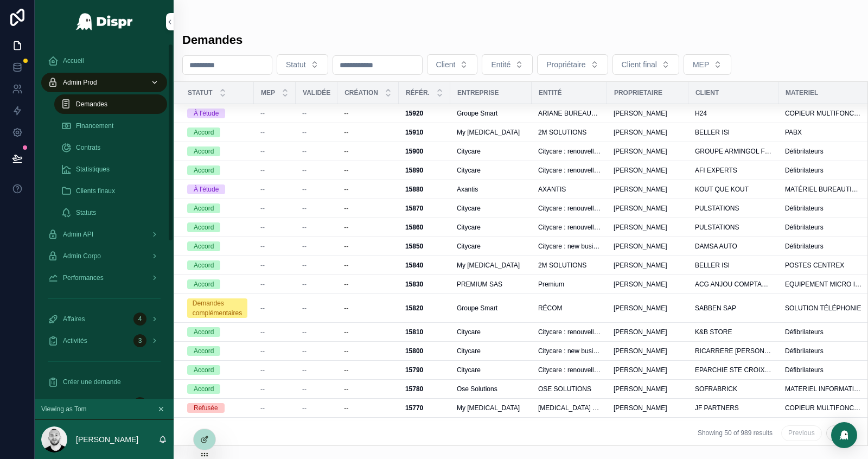
click at [87, 125] on span "Financement" at bounding box center [94, 126] width 37 height 9
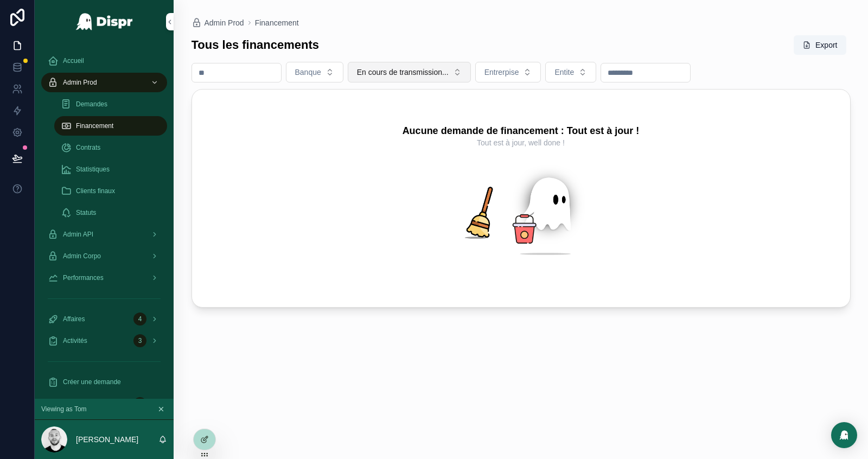
click at [440, 70] on span "En cours de transmission..." at bounding box center [403, 72] width 92 height 11
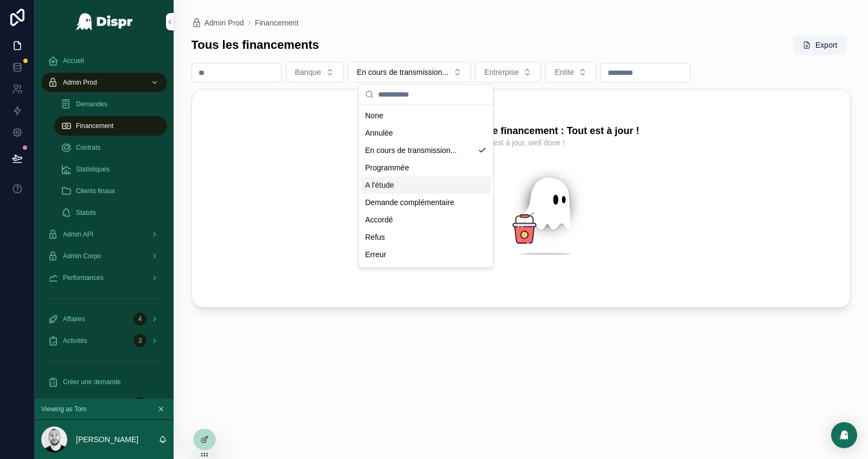
click at [396, 186] on div "A l'étude" at bounding box center [426, 184] width 130 height 17
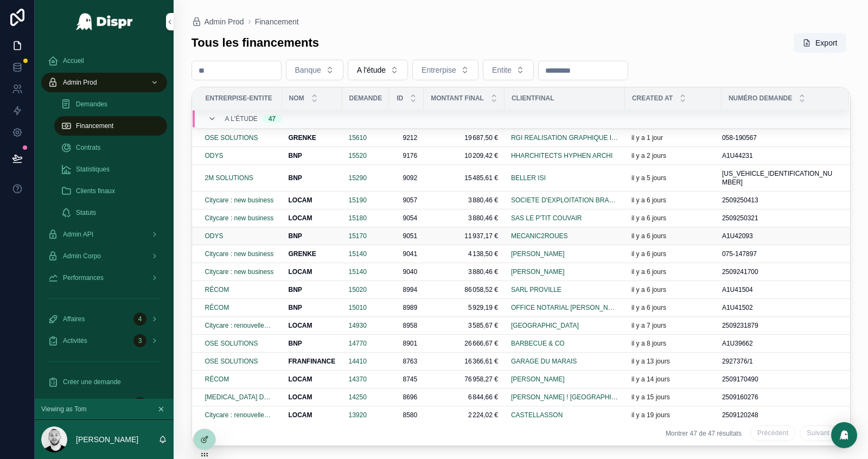
scroll to position [283, 0]
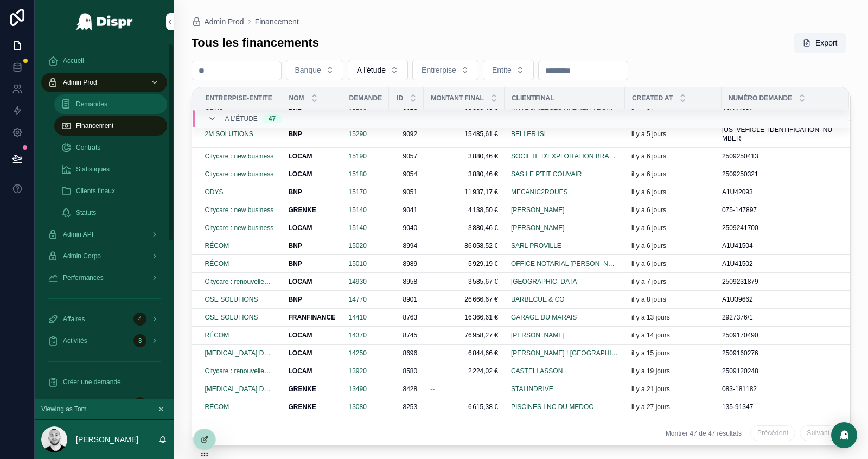
click at [86, 103] on span "Demandes" at bounding box center [91, 104] width 31 height 9
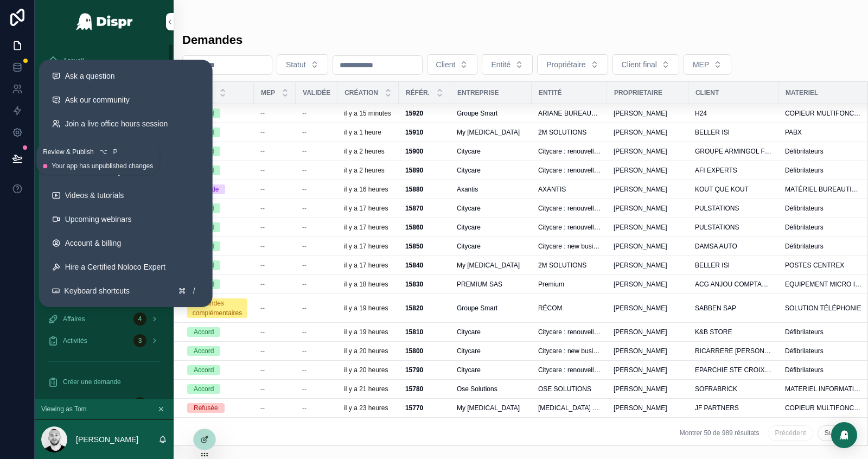
click at [14, 155] on icon at bounding box center [16, 157] width 9 height 5
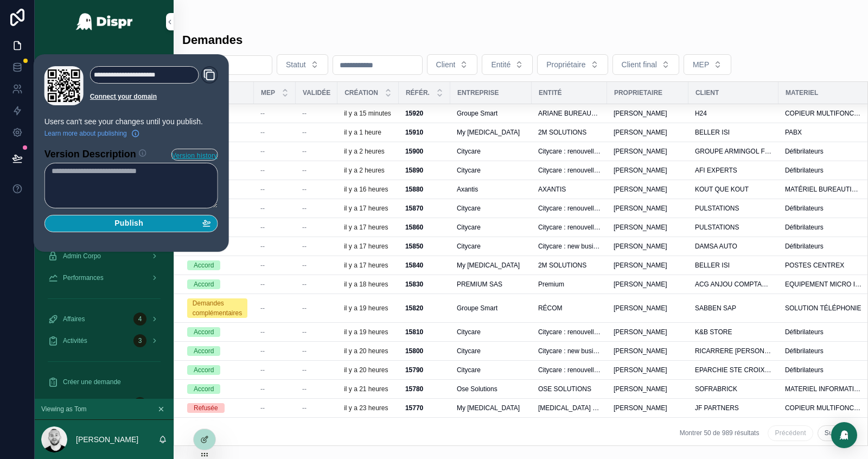
click at [79, 224] on div "Publish" at bounding box center [132, 224] width 160 height 10
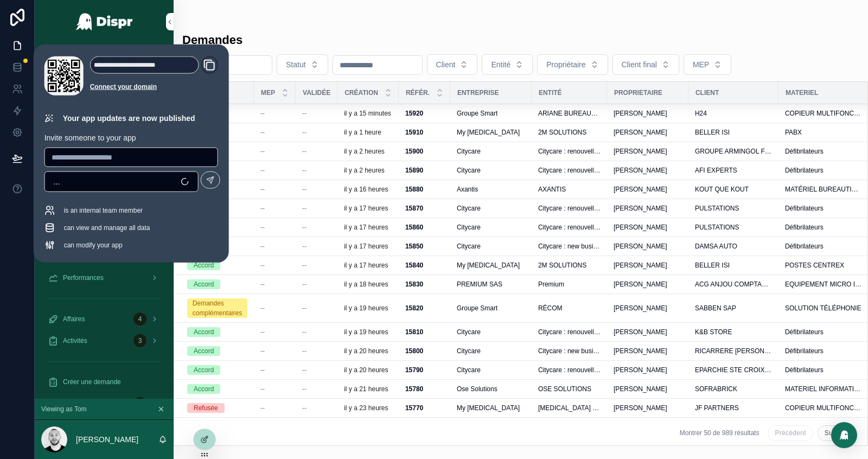
click at [373, 28] on div "Demandes Statut Client Entité Propriétaire Client final MEP Statut MEP Validée …" at bounding box center [521, 236] width 695 height 420
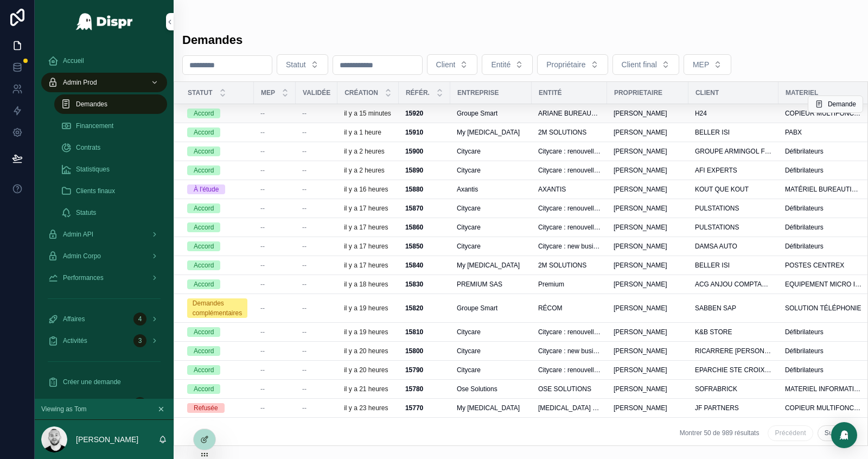
click at [269, 118] on div "--" at bounding box center [275, 113] width 29 height 9
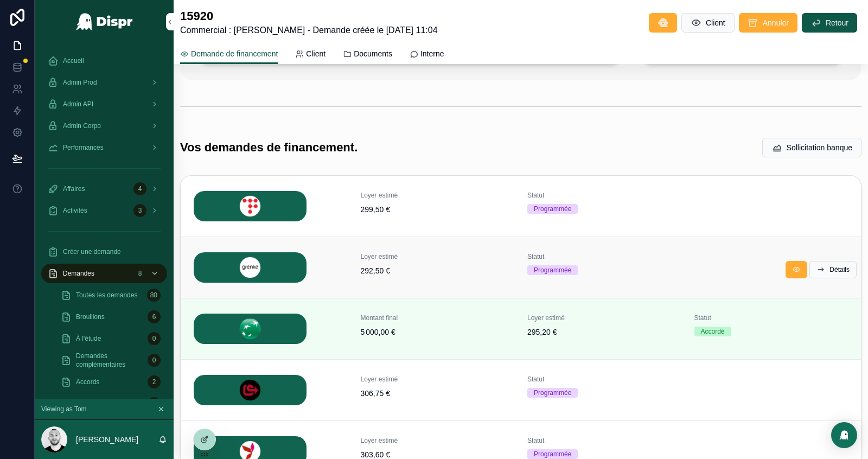
scroll to position [98, 0]
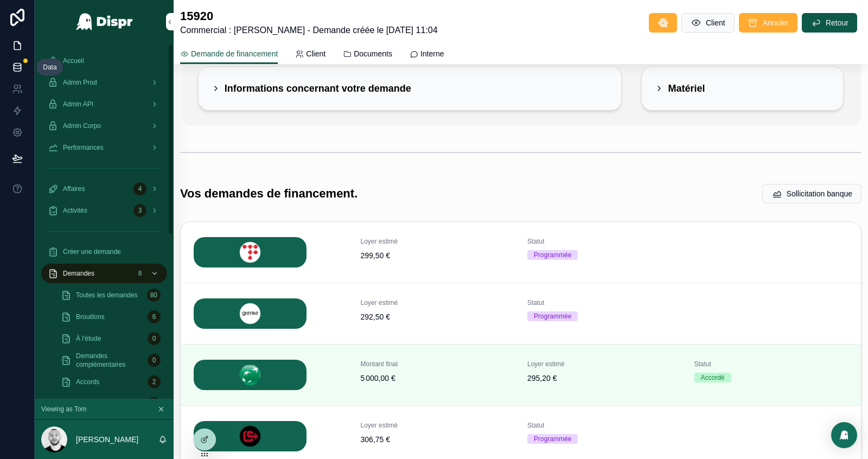
click at [12, 72] on icon at bounding box center [17, 67] width 11 height 11
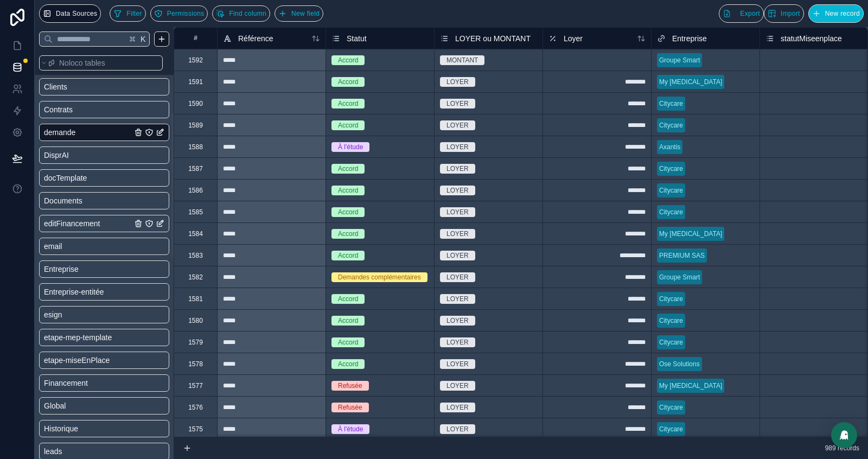
scroll to position [196, 0]
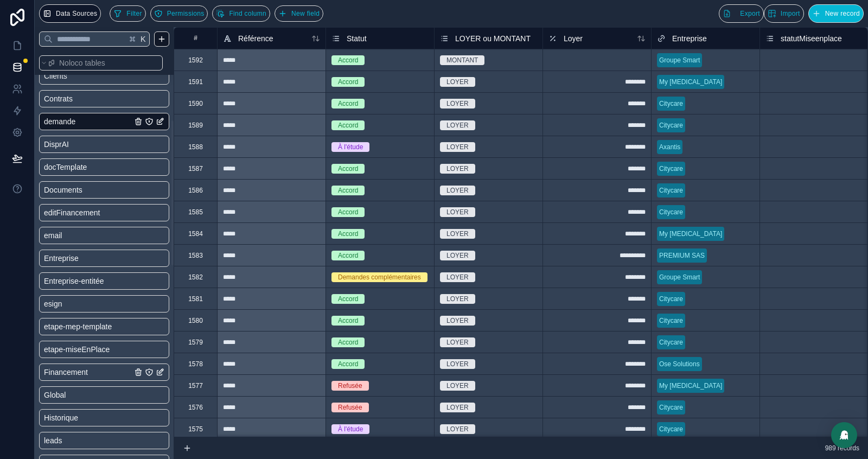
click at [84, 372] on span "Financement" at bounding box center [66, 372] width 44 height 11
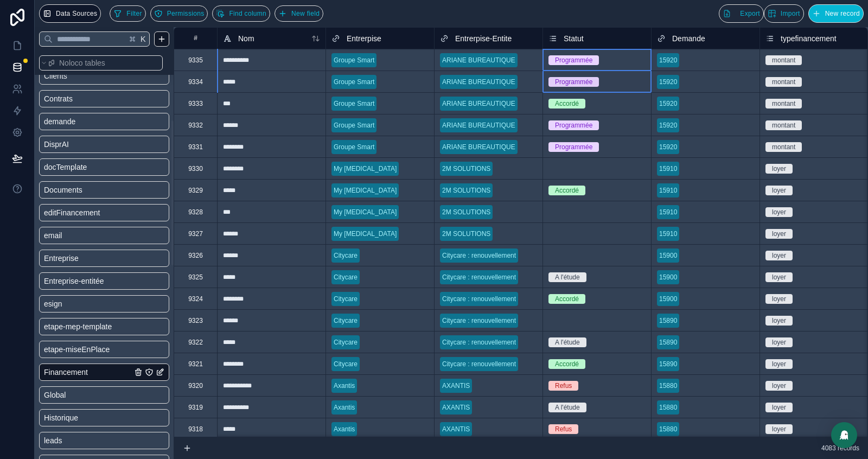
drag, startPoint x: 615, startPoint y: 56, endPoint x: 613, endPoint y: 78, distance: 21.8
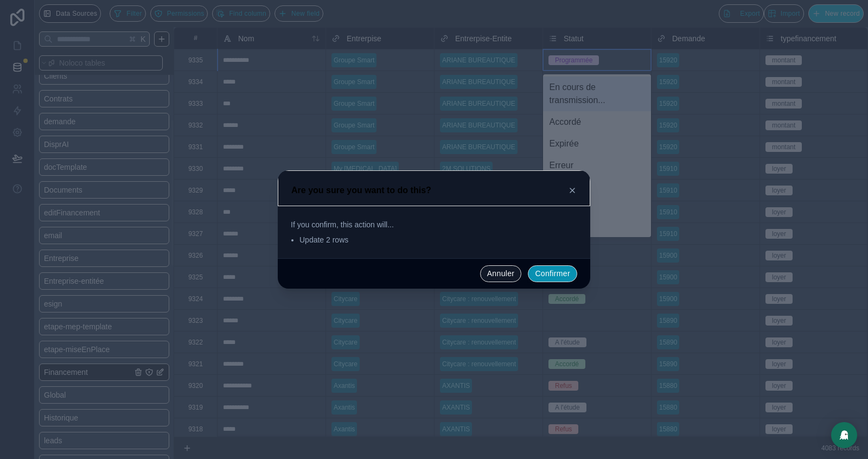
click at [551, 281] on button "Confirmer" at bounding box center [552, 273] width 49 height 17
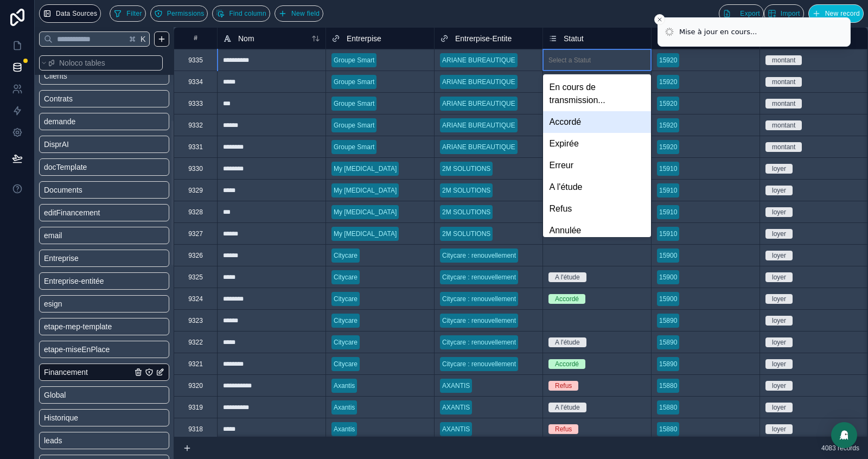
click at [677, 132] on div "15920" at bounding box center [706, 125] width 108 height 21
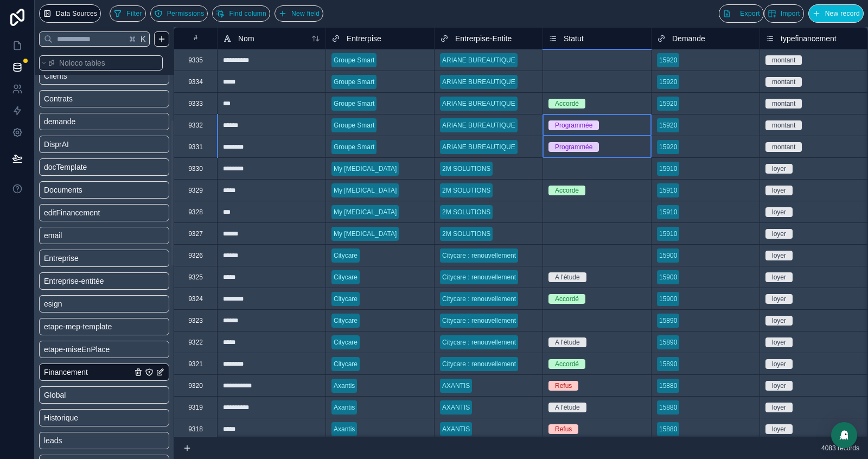
drag, startPoint x: 622, startPoint y: 127, endPoint x: 619, endPoint y: 144, distance: 17.0
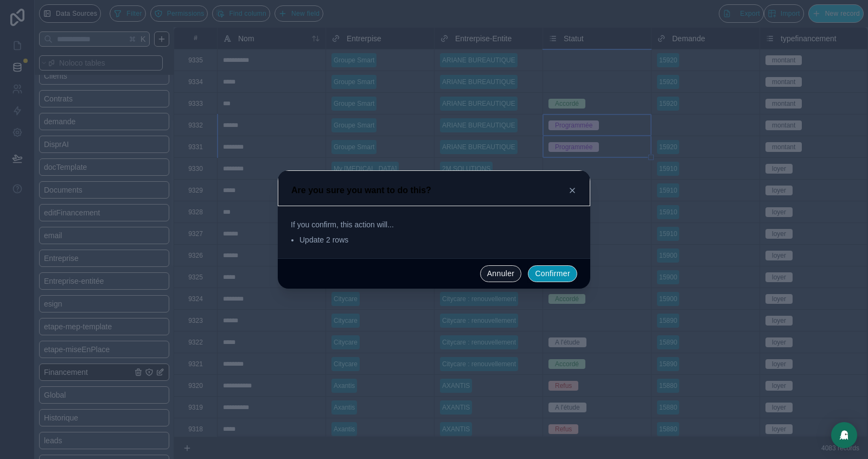
click at [543, 274] on button "Confirmer" at bounding box center [552, 273] width 49 height 17
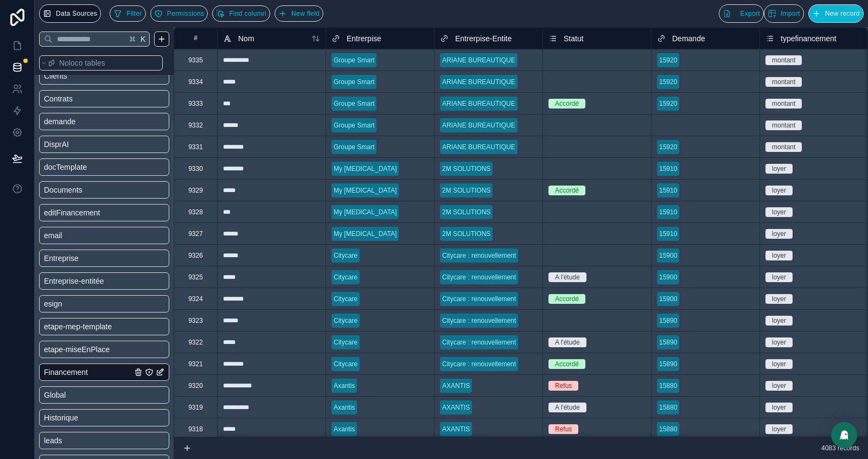
click at [707, 105] on div at bounding box center [719, 103] width 71 height 11
click at [673, 122] on div "Select a Demande" at bounding box center [684, 125] width 54 height 9
click at [11, 41] on link at bounding box center [17, 46] width 34 height 22
